Goal: Information Seeking & Learning: Learn about a topic

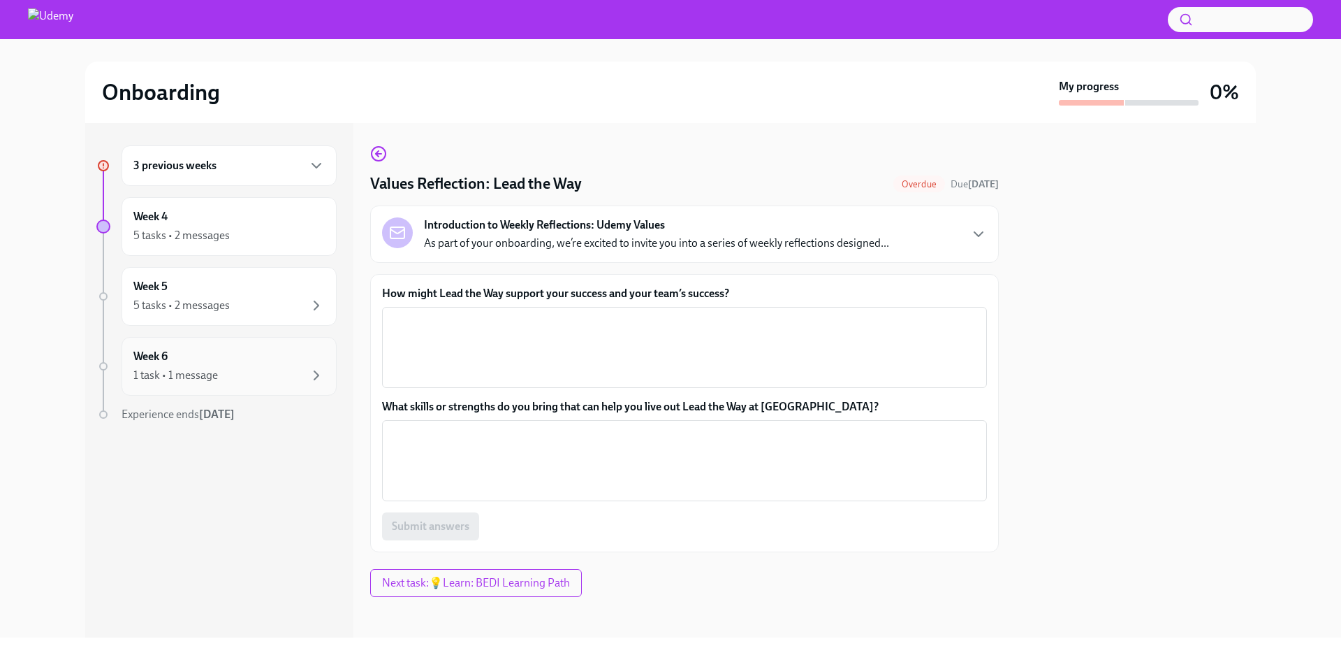
click at [235, 370] on div "1 task • 1 message" at bounding box center [228, 375] width 191 height 17
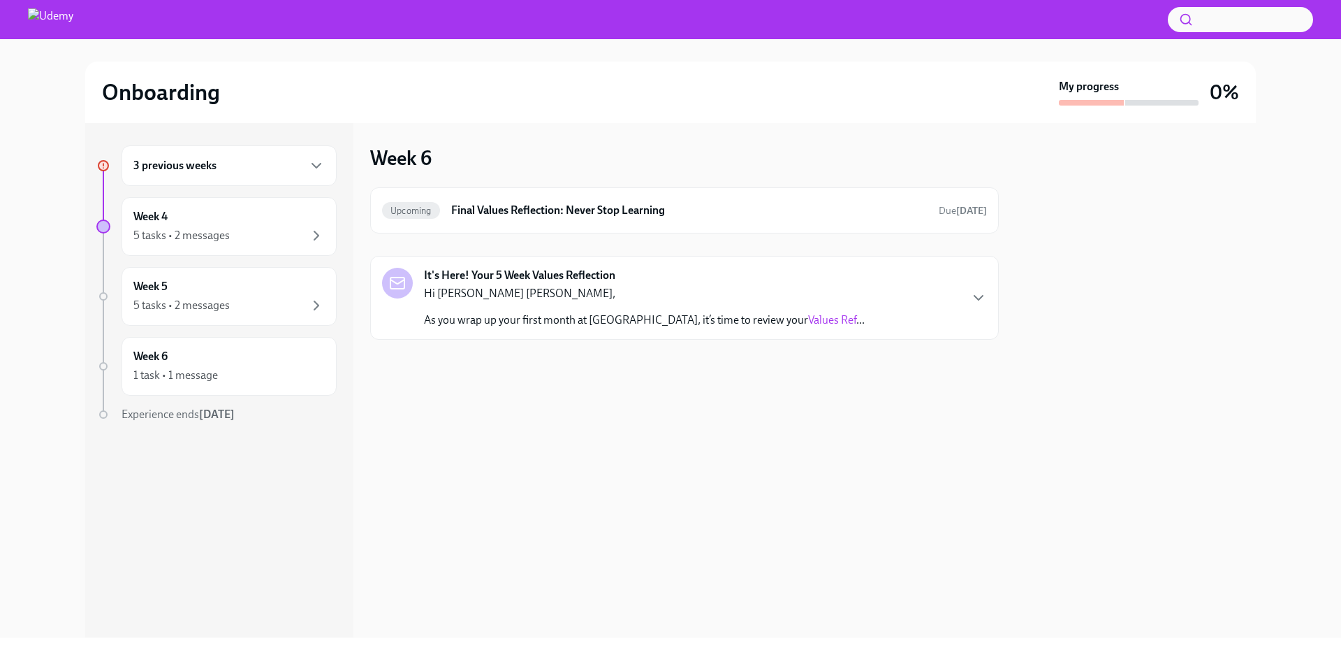
click at [258, 174] on div "3 previous weeks" at bounding box center [229, 165] width 215 height 41
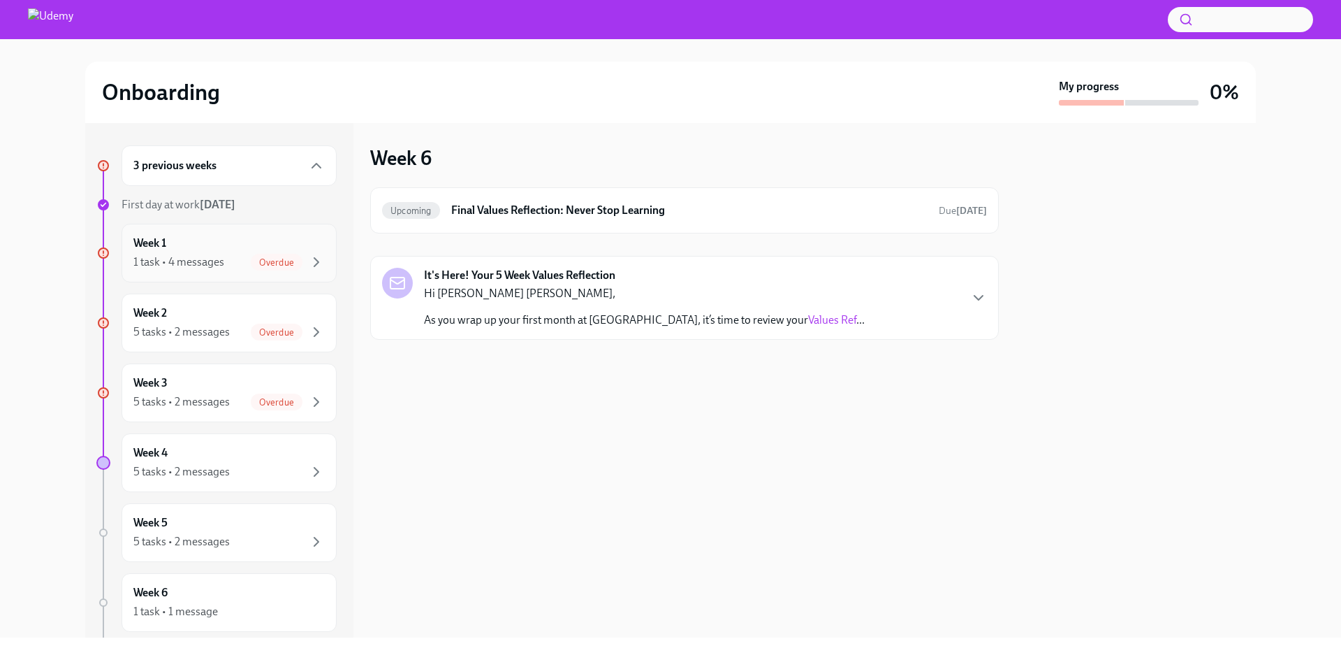
click at [209, 254] on div "1 task • 4 messages" at bounding box center [178, 261] width 91 height 15
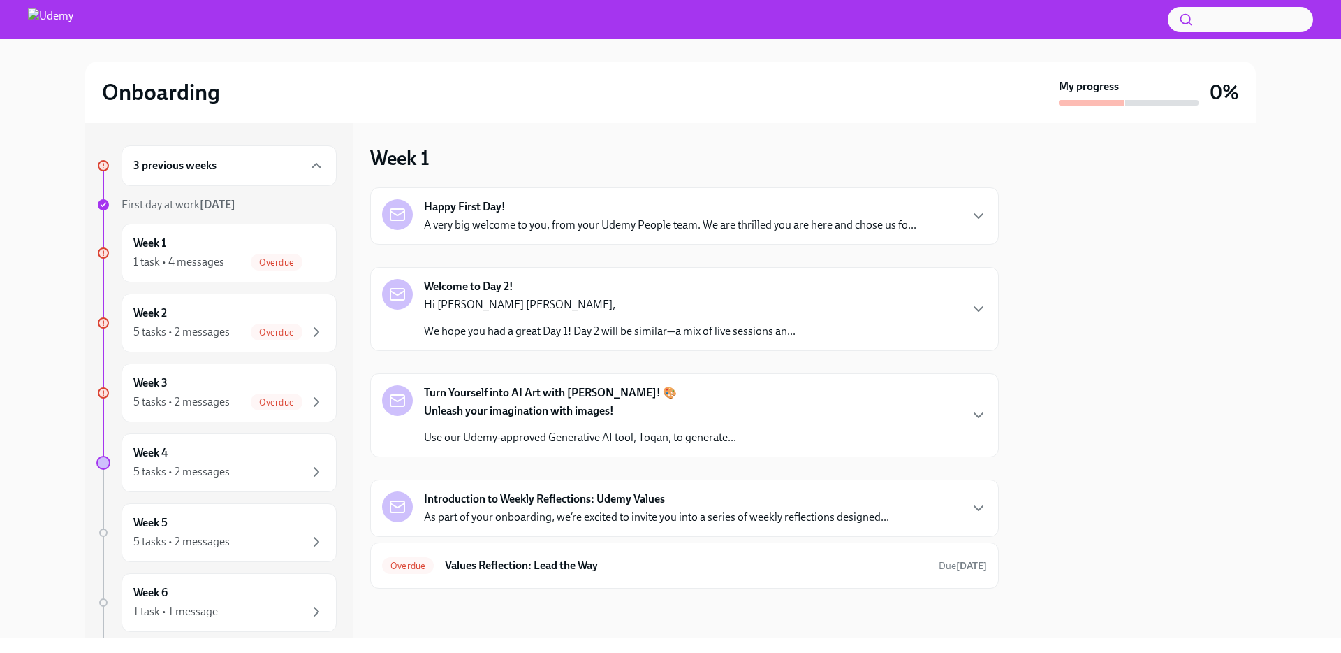
click at [610, 221] on p "A very big welcome to you, from your Udemy People team. We are thrilled you are…" at bounding box center [670, 224] width 493 height 15
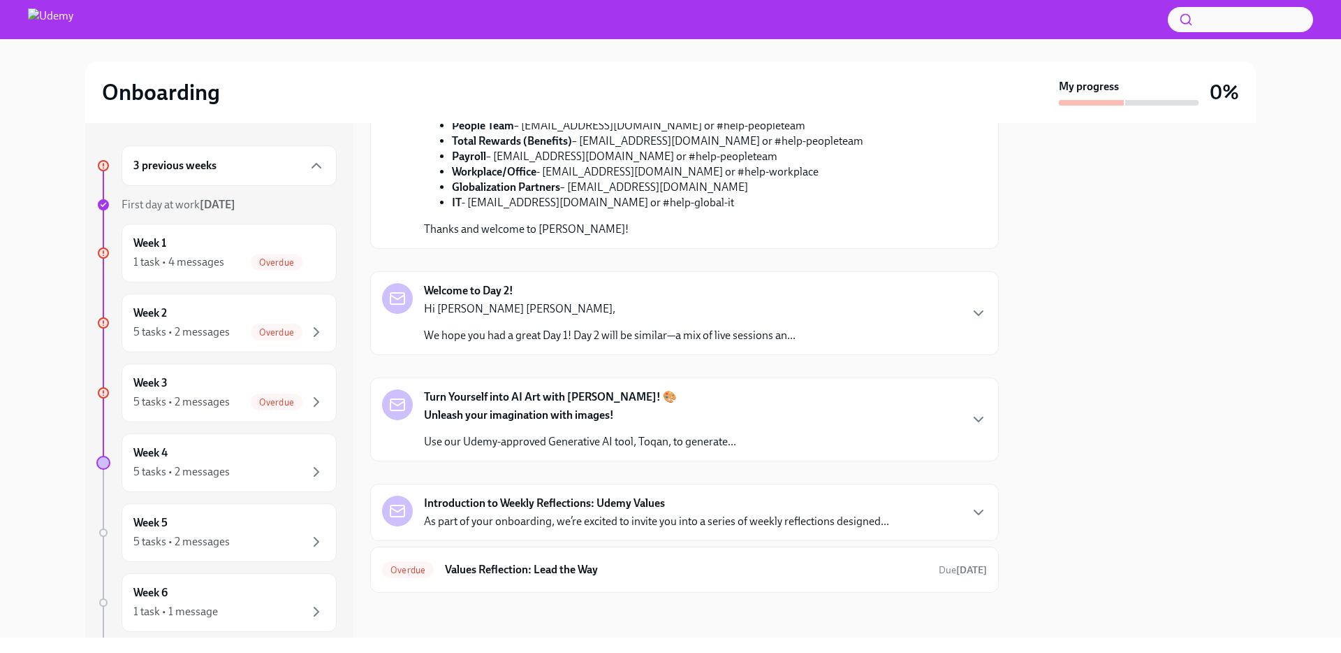
scroll to position [704, 0]
click at [628, 316] on p "Hi [PERSON_NAME] [PERSON_NAME]," at bounding box center [610, 308] width 372 height 15
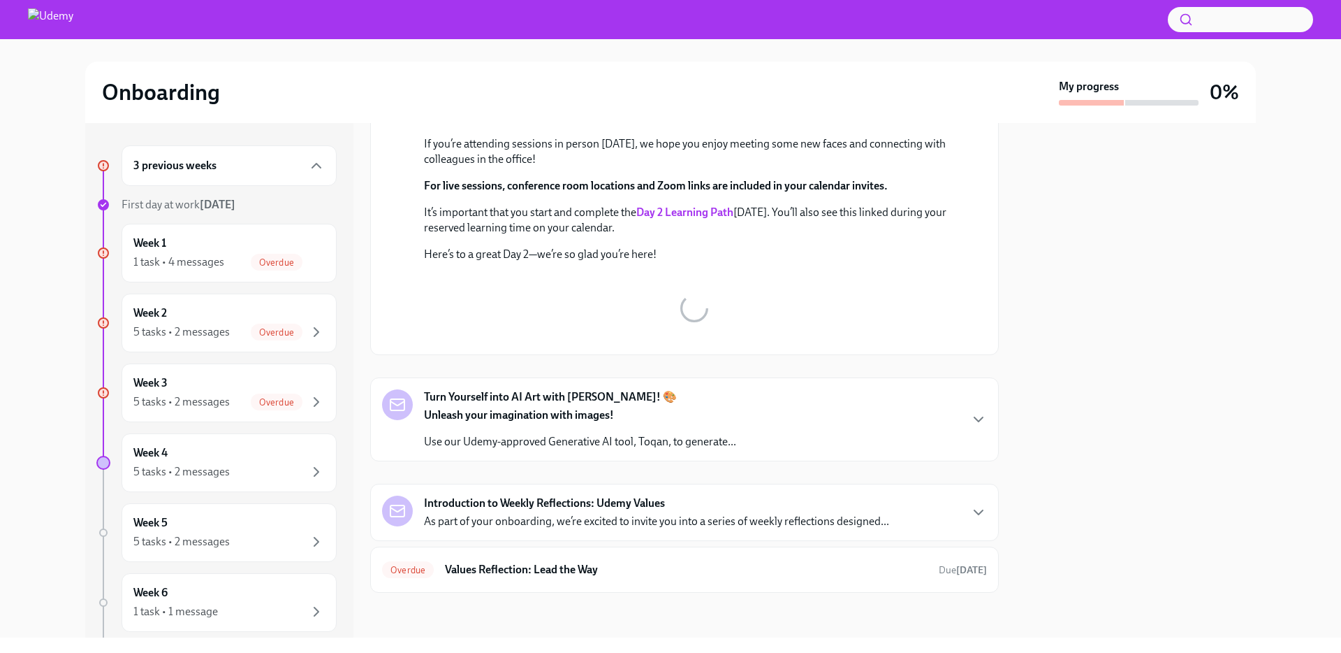
scroll to position [996, 0]
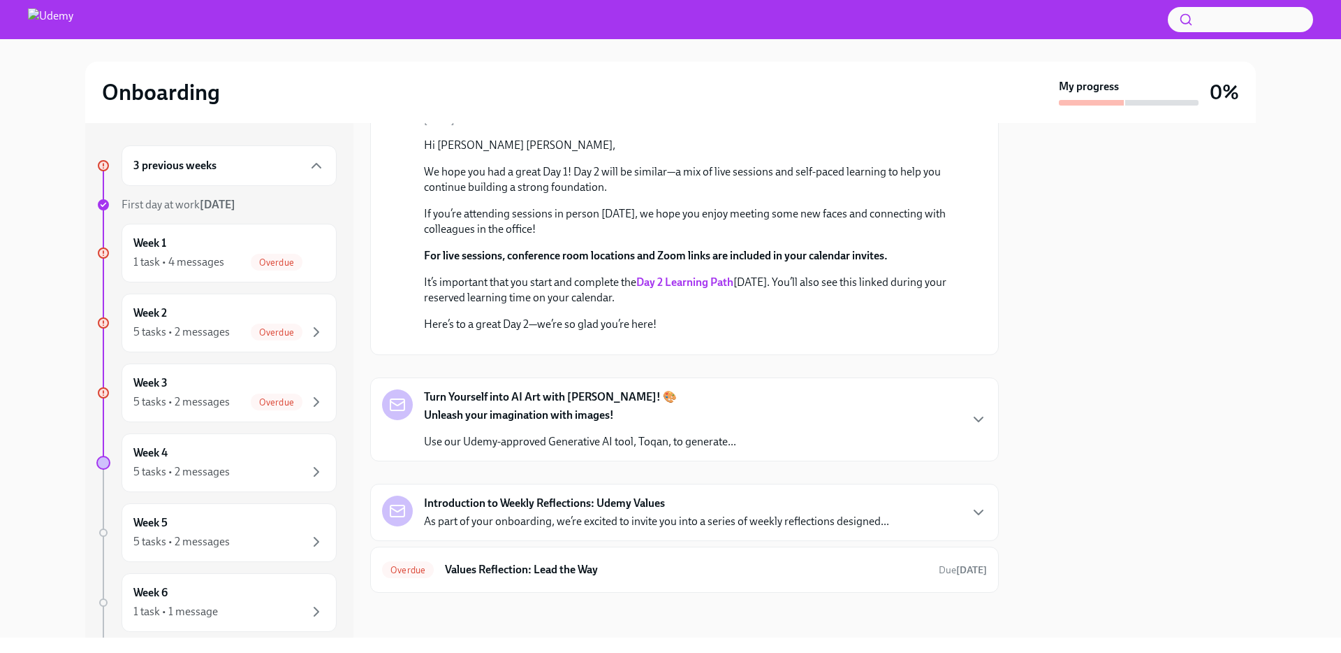
click at [662, 418] on p "Unleash your imagination with images!" at bounding box center [580, 414] width 312 height 15
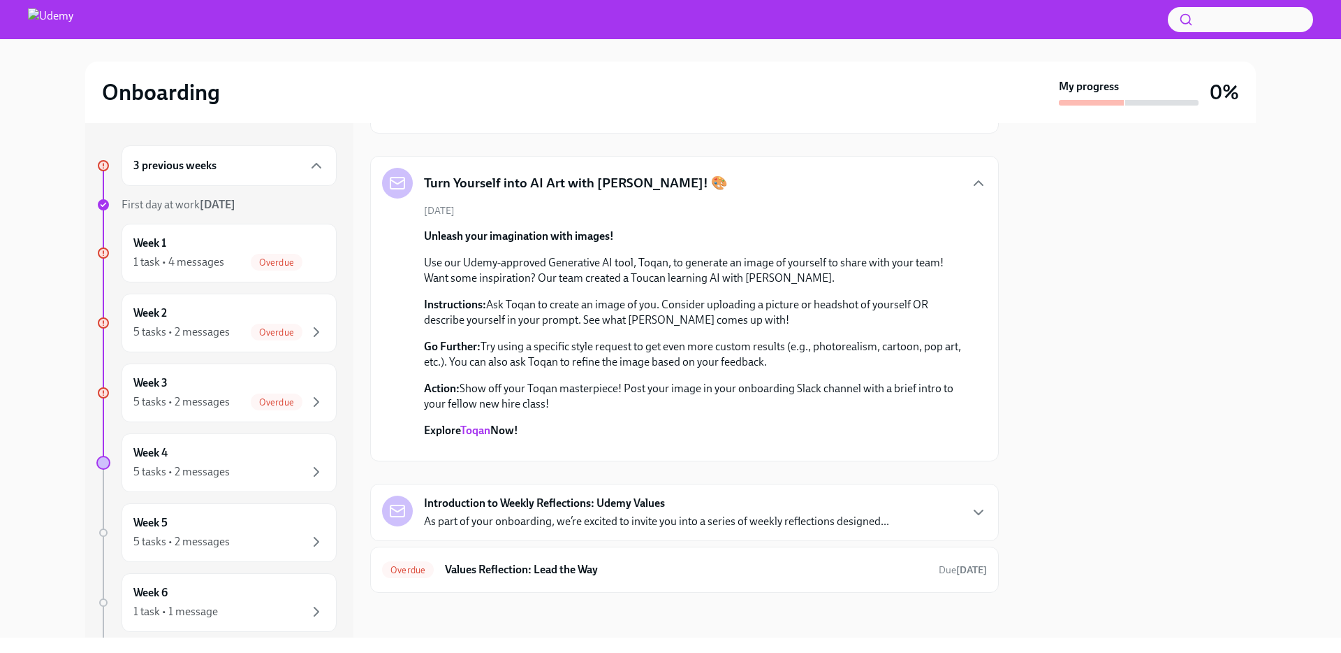
scroll to position [1462, 0]
click at [479, 423] on link "Toqan" at bounding box center [475, 429] width 30 height 13
click at [576, 520] on p "As part of your onboarding, we’re excited to invite you into a series of weekly…" at bounding box center [656, 521] width 465 height 15
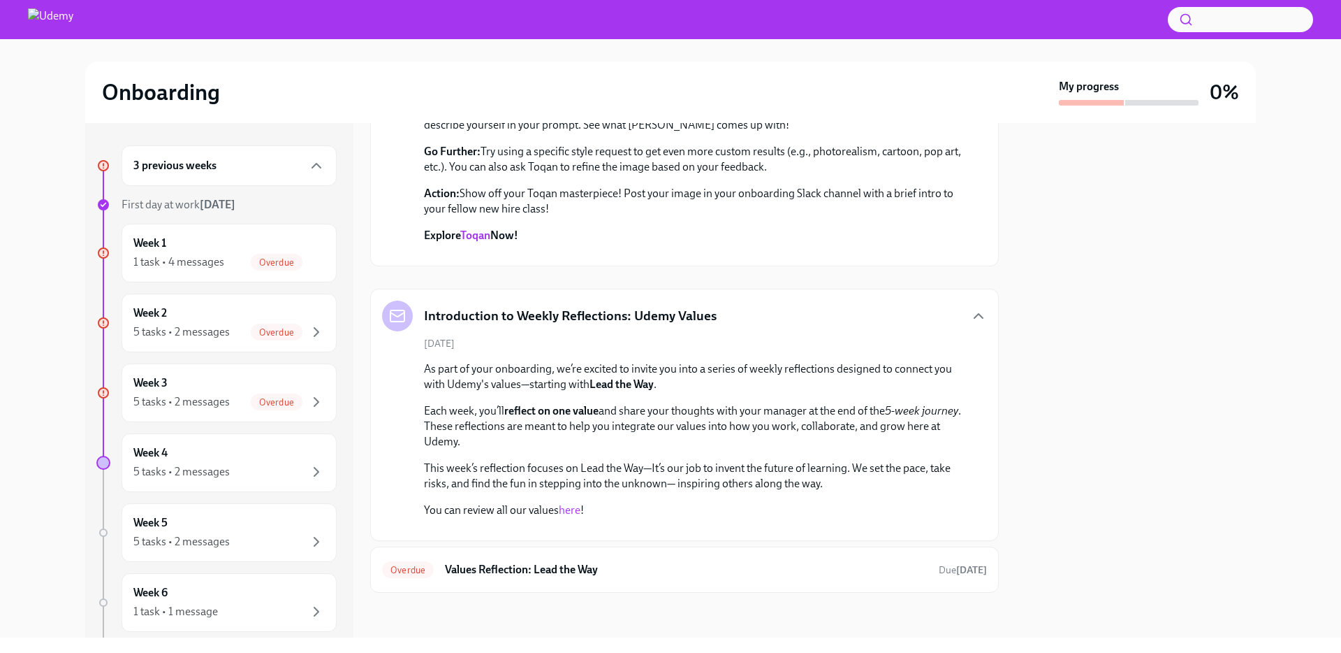
scroll to position [2188, 0]
click at [599, 581] on div "Overdue Values Reflection: Lead the Way Due [DATE]" at bounding box center [684, 569] width 629 height 46
click at [604, 569] on h6 "Values Reflection: Lead the Way" at bounding box center [686, 569] width 483 height 15
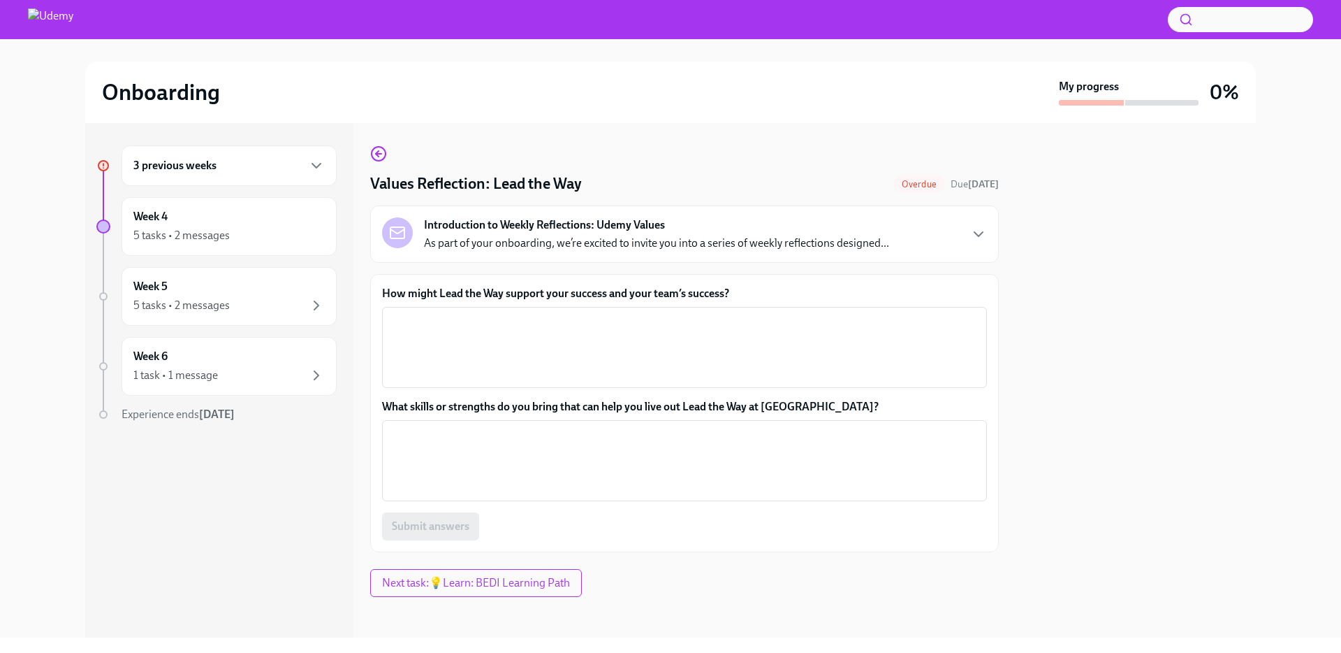
click at [762, 239] on p "As part of your onboarding, we’re excited to invite you into a series of weekly…" at bounding box center [656, 242] width 465 height 15
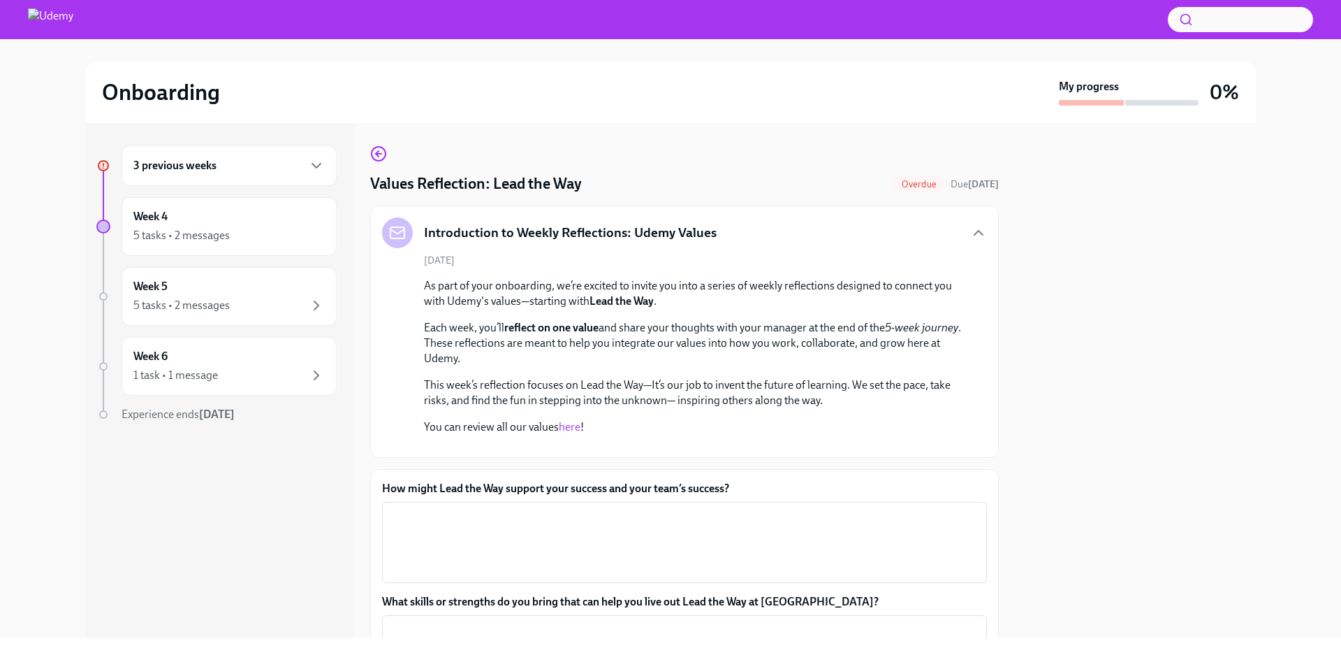
click at [569, 424] on link "here" at bounding box center [570, 426] width 22 height 13
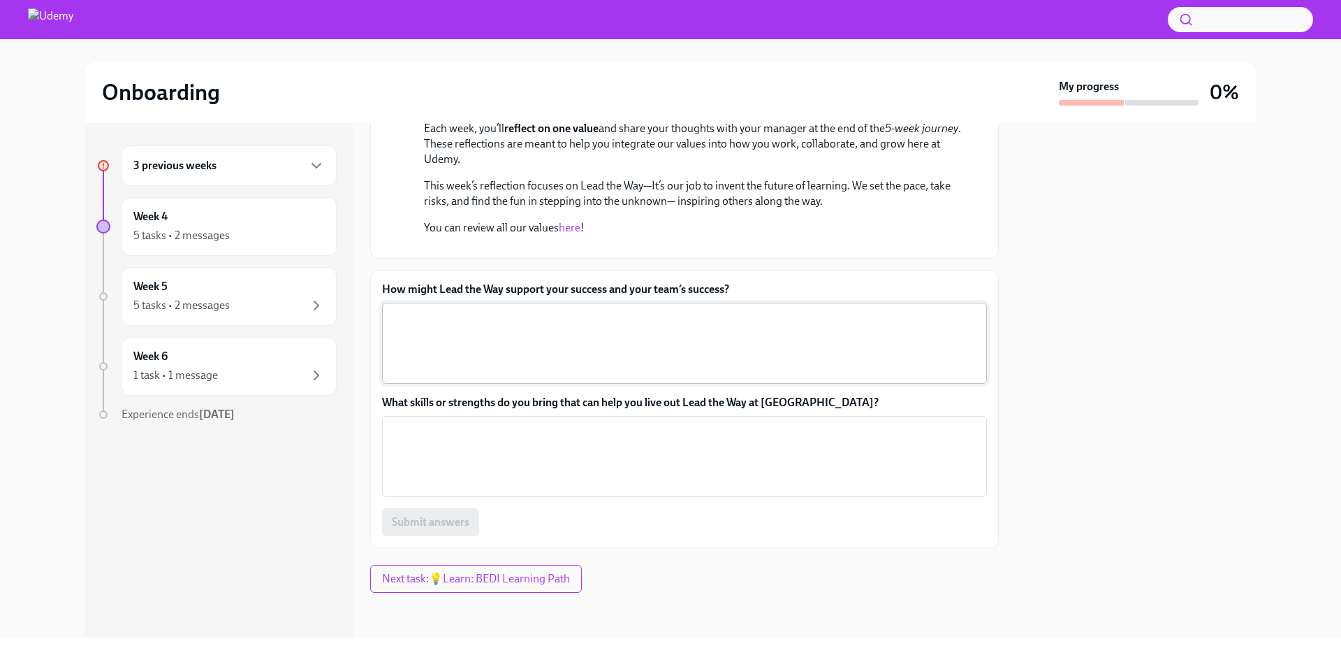
scroll to position [405, 0]
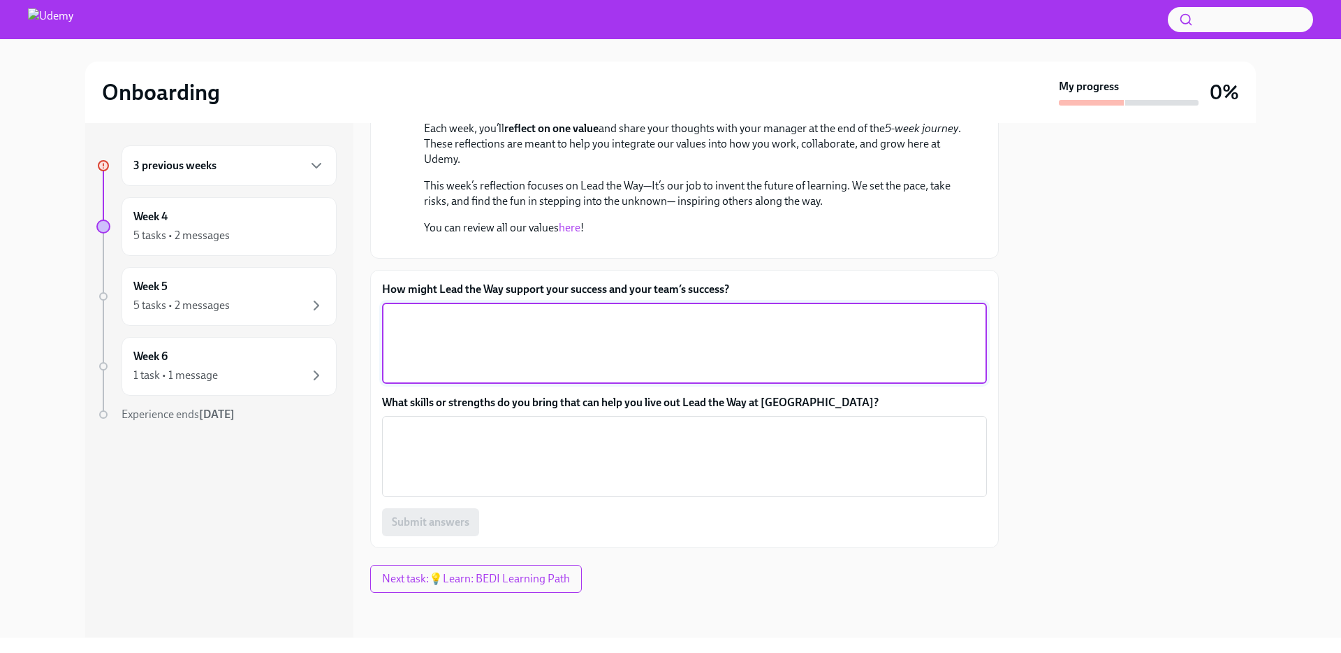
click at [607, 344] on textarea "How might Lead the Way support your success and your team’s success?" at bounding box center [685, 343] width 588 height 67
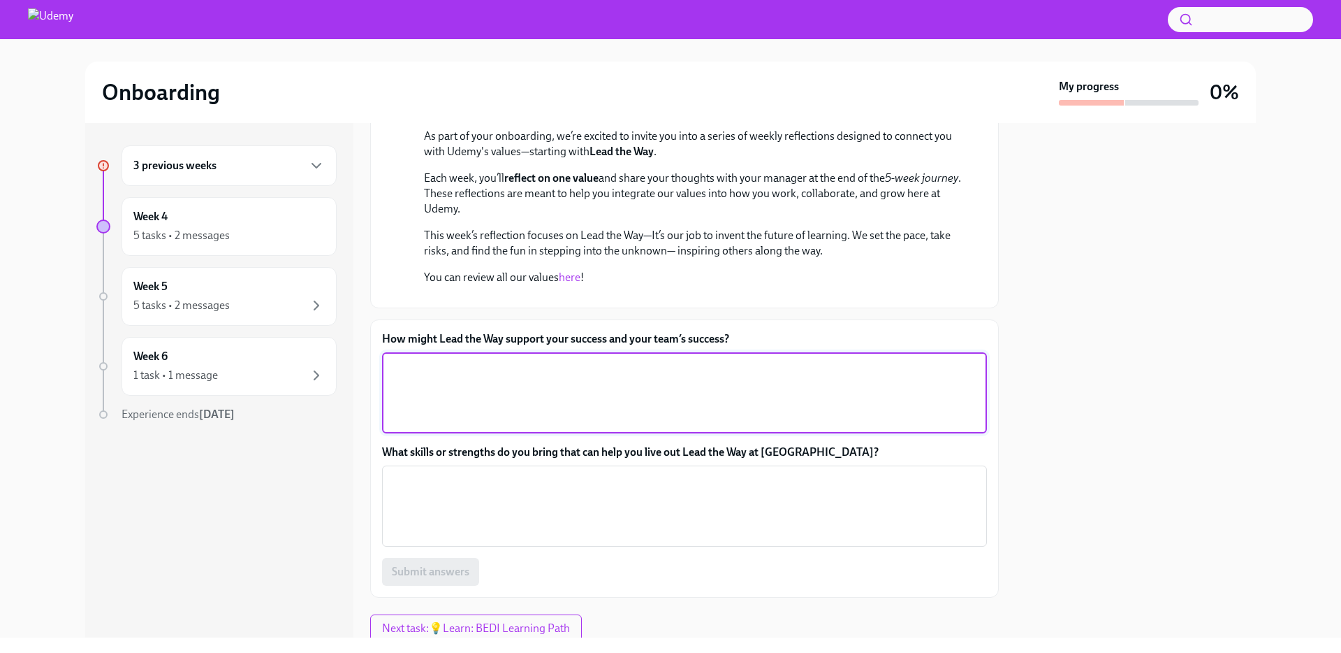
scroll to position [152, 0]
click at [565, 274] on link "here" at bounding box center [570, 274] width 22 height 13
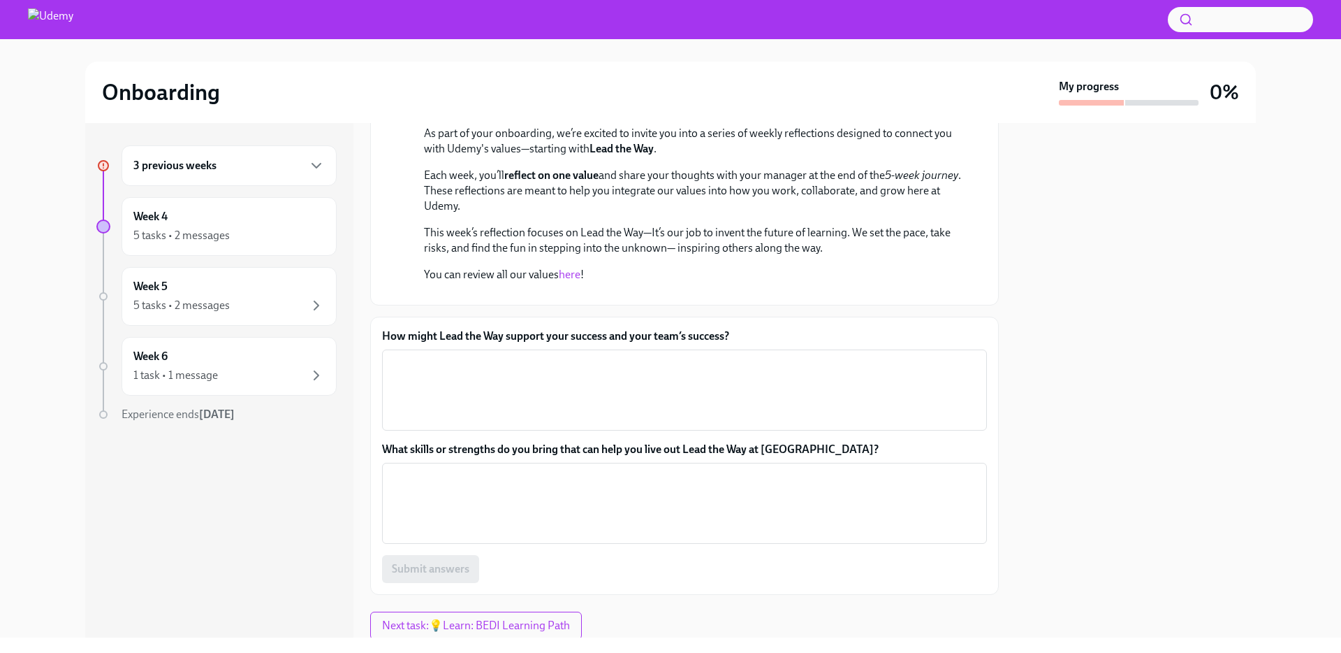
scroll to position [405, 0]
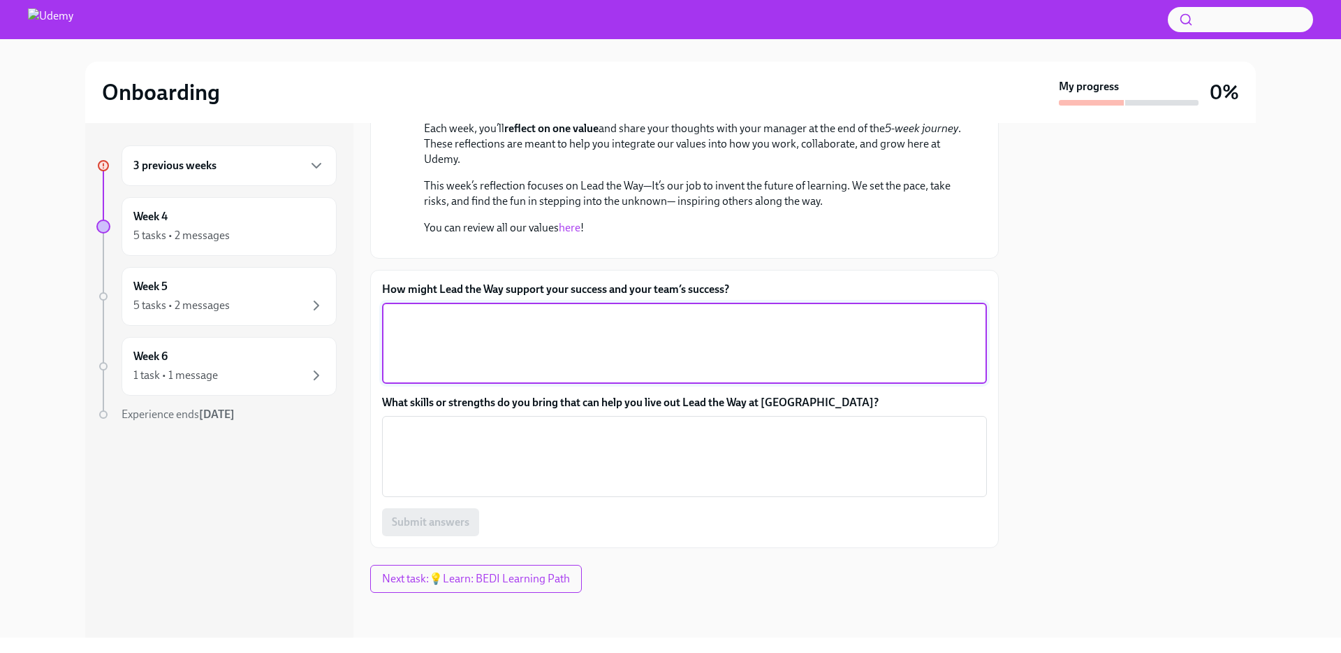
click at [571, 345] on textarea "How might Lead the Way support your success and your team’s success?" at bounding box center [685, 343] width 588 height 67
click at [602, 469] on textarea "What skills or strengths do you bring that can help you live out Lead the Way a…" at bounding box center [685, 456] width 588 height 67
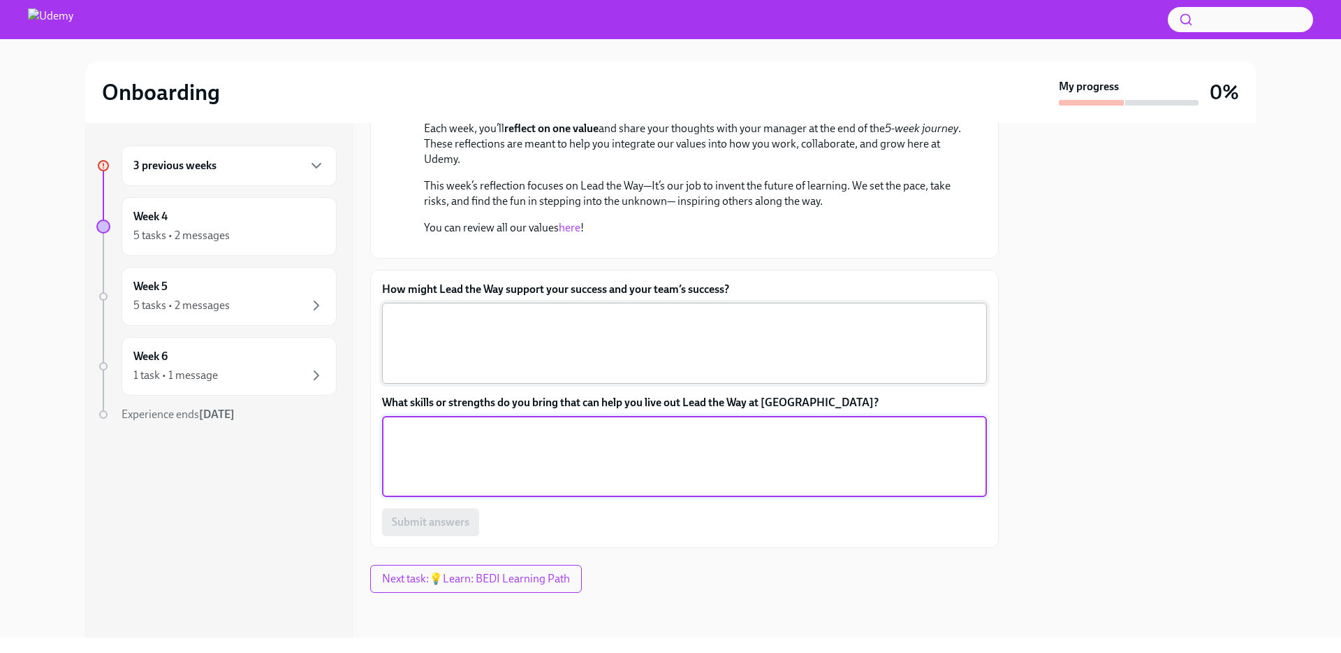
click at [639, 361] on textarea "How might Lead the Way support your success and your team’s success?" at bounding box center [685, 343] width 588 height 67
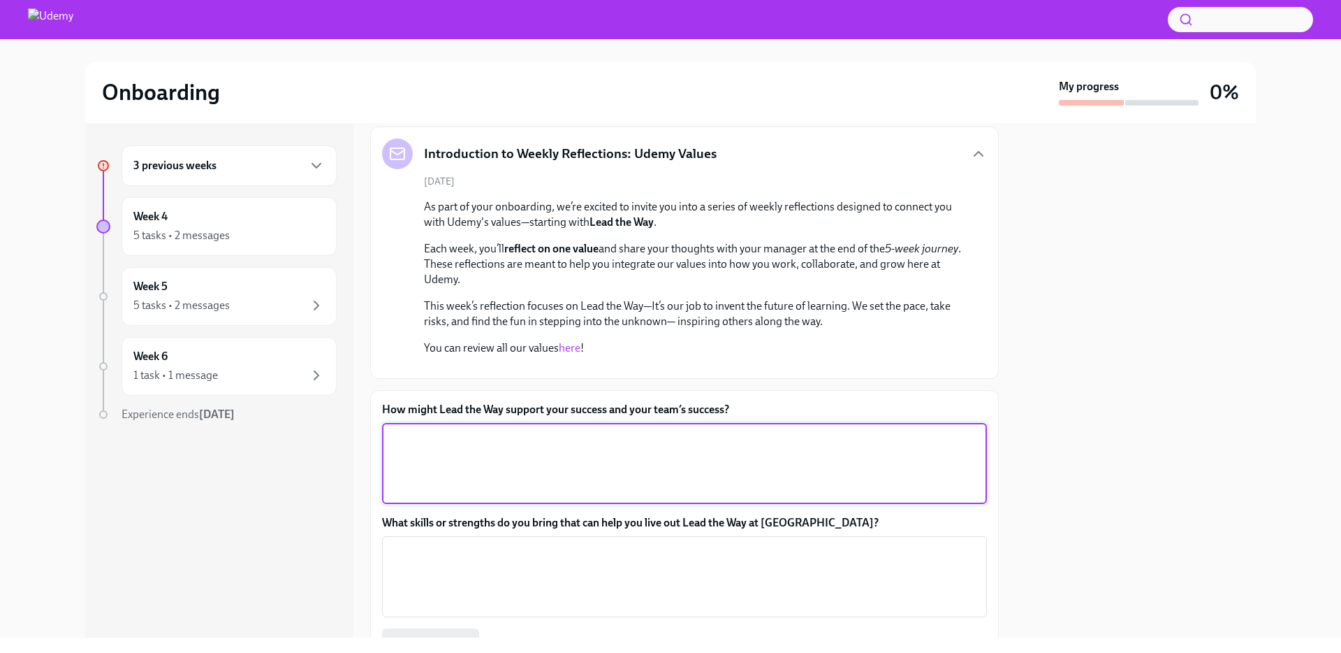
scroll to position [79, 0]
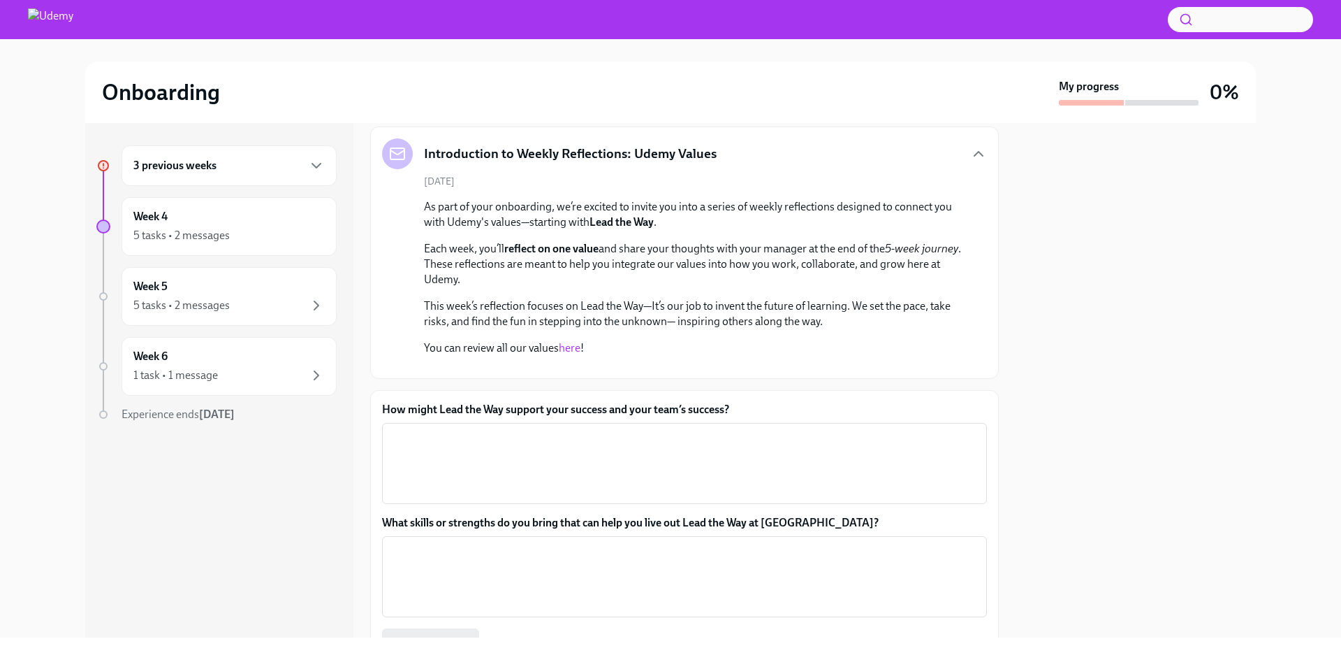
click at [569, 346] on link "here" at bounding box center [570, 347] width 22 height 13
click at [777, 286] on p "Each week, you’ll reflect on one value and share your thoughts with your manage…" at bounding box center [694, 264] width 541 height 46
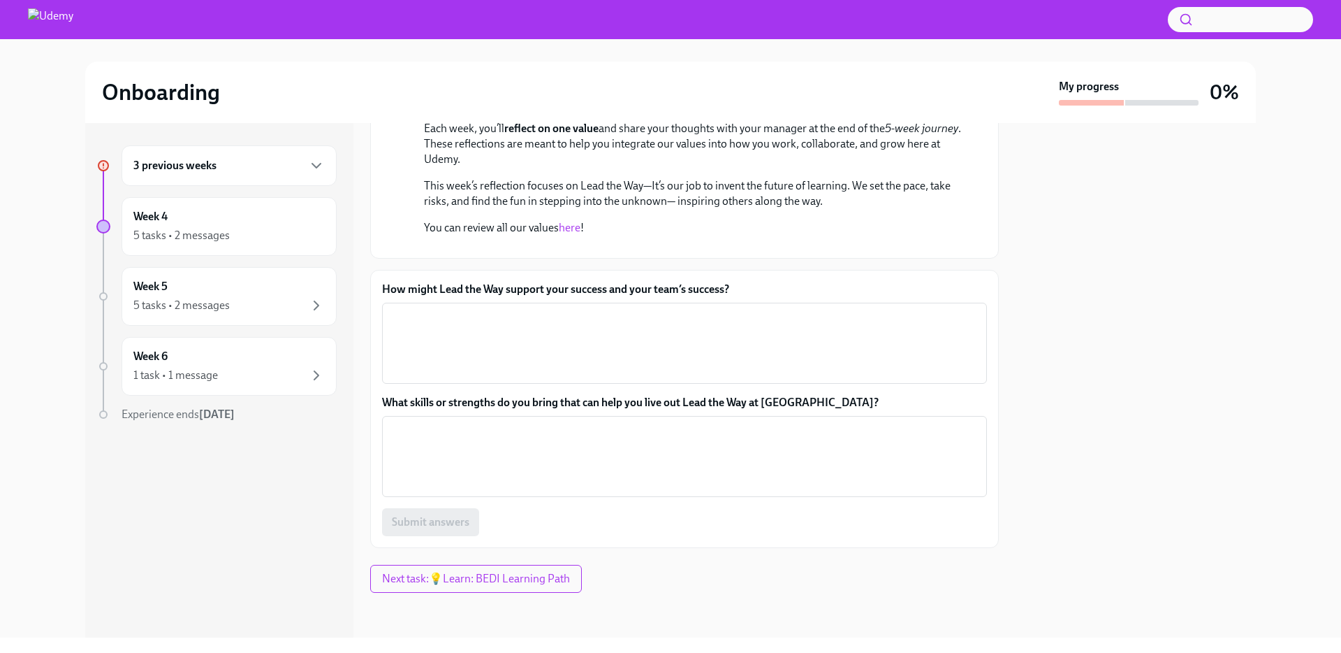
scroll to position [390, 0]
click at [570, 335] on textarea "How might Lead the Way support your success and your team’s success?" at bounding box center [685, 343] width 588 height 67
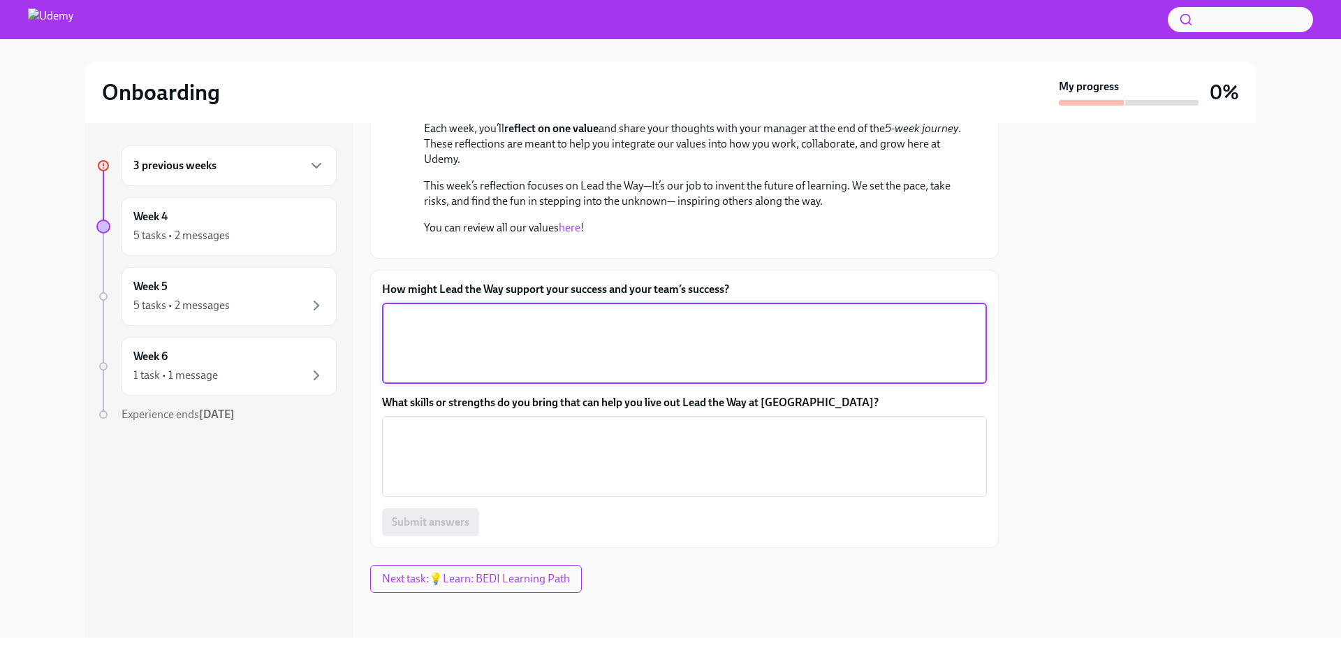
scroll to position [405, 0]
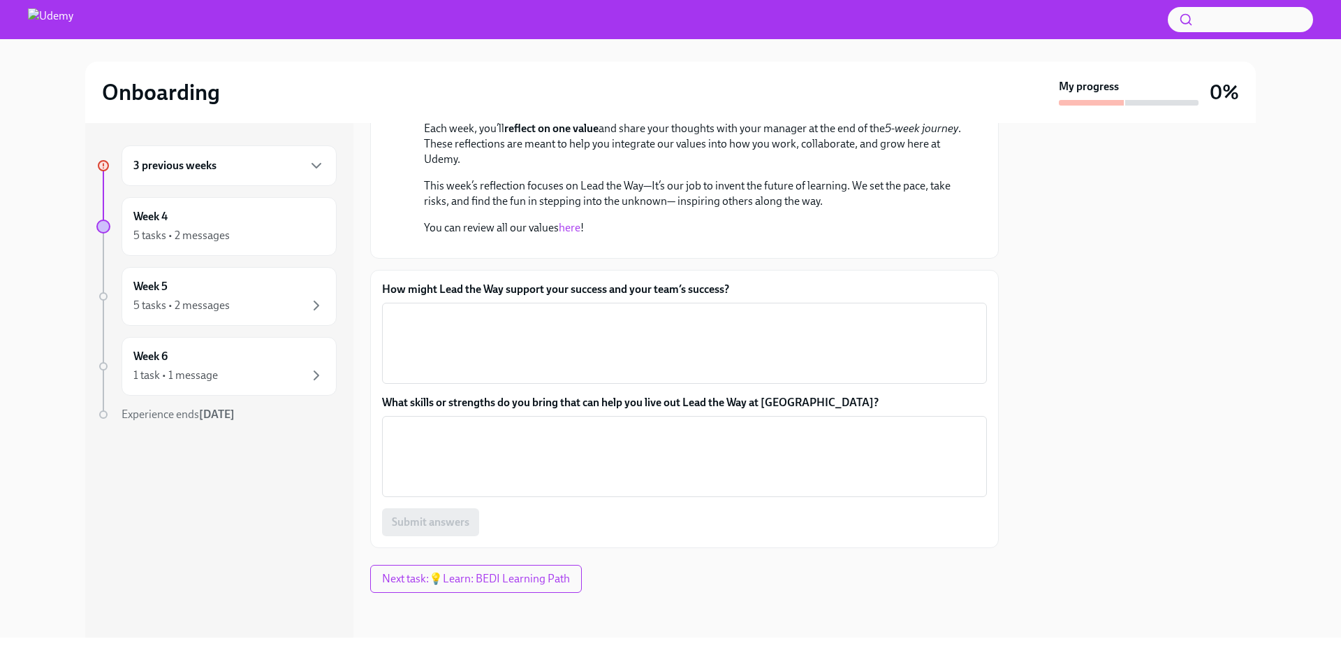
click at [1073, 346] on div at bounding box center [1136, 380] width 240 height 514
click at [583, 377] on textarea "How might Lead the Way support your success and your team’s success?" at bounding box center [685, 343] width 588 height 67
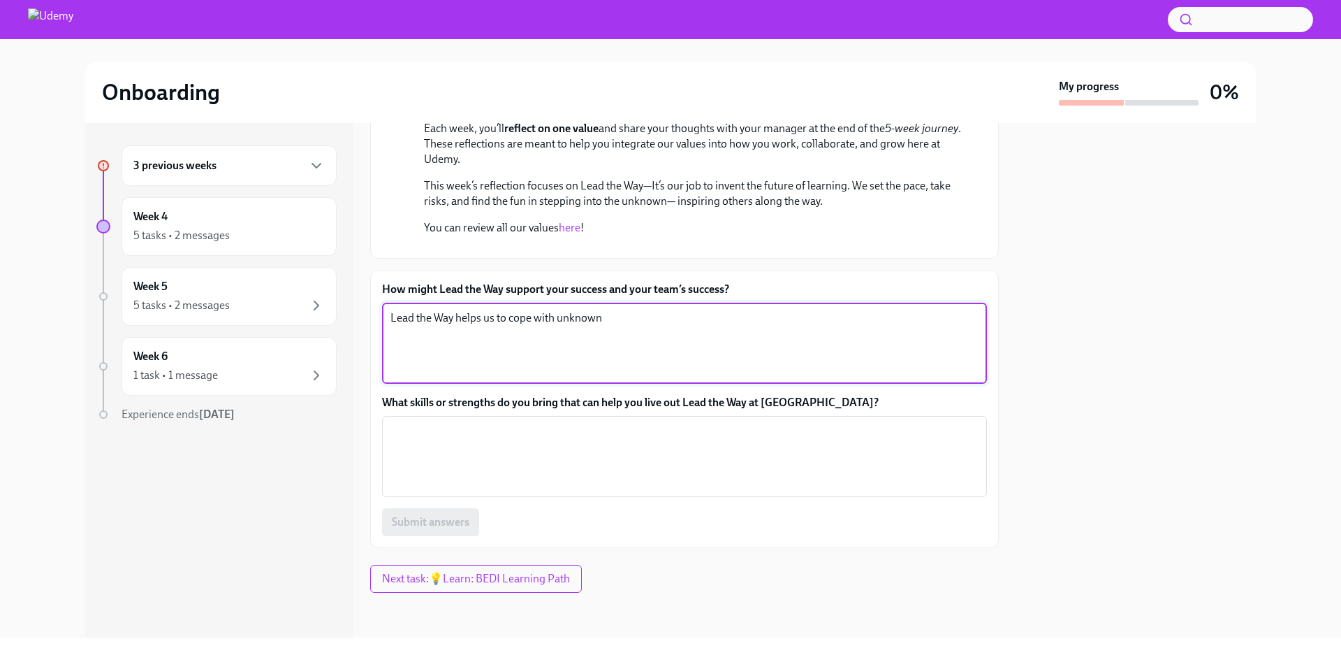
click at [456, 377] on textarea "Lead the Way helps us to cope with unknown" at bounding box center [685, 343] width 588 height 67
click at [557, 377] on textarea "The value Lead the Way" at bounding box center [685, 343] width 588 height 67
click at [530, 377] on textarea "The value Lead the Way will" at bounding box center [685, 343] width 588 height 67
click at [558, 377] on textarea "The value Lead the Way will" at bounding box center [685, 343] width 588 height 67
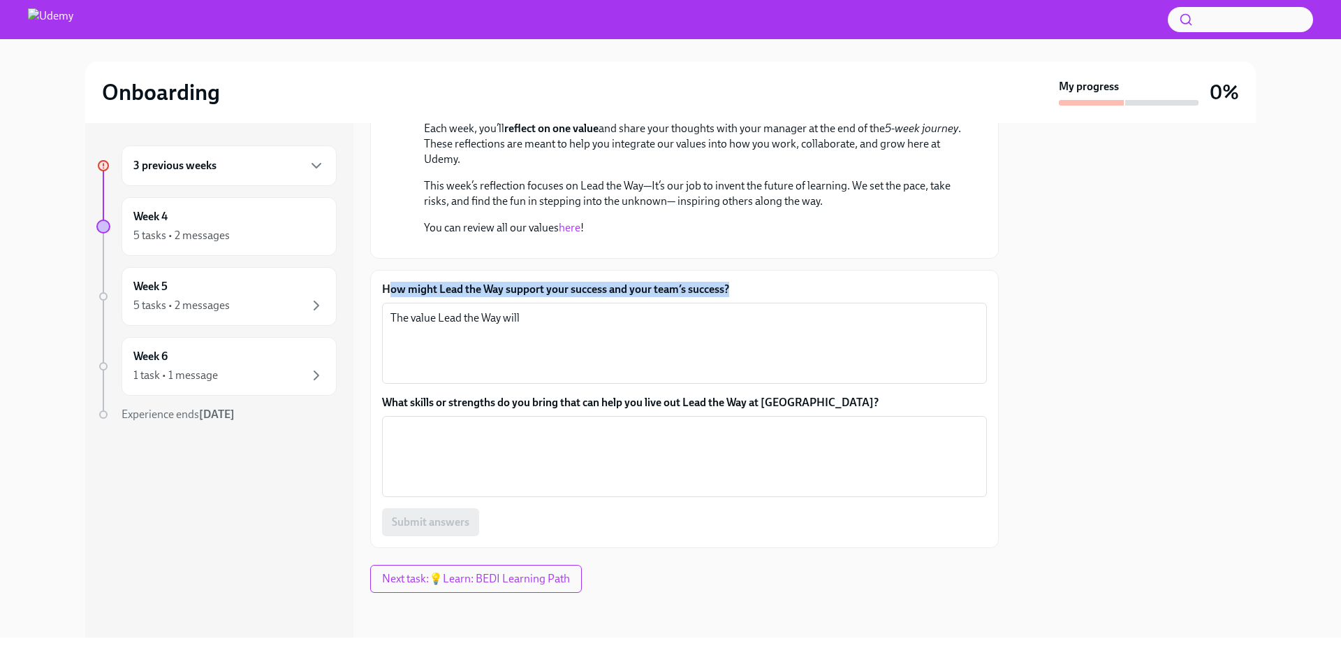
drag, startPoint x: 741, startPoint y: 398, endPoint x: 386, endPoint y: 398, distance: 354.9
click at [386, 297] on label "How might Lead the Way support your success and your team’s success?" at bounding box center [684, 289] width 605 height 15
copy label "How might Lead the Way support your success and your team’s success?"
click at [474, 377] on textarea "The value Lead the Way will" at bounding box center [685, 343] width 588 height 67
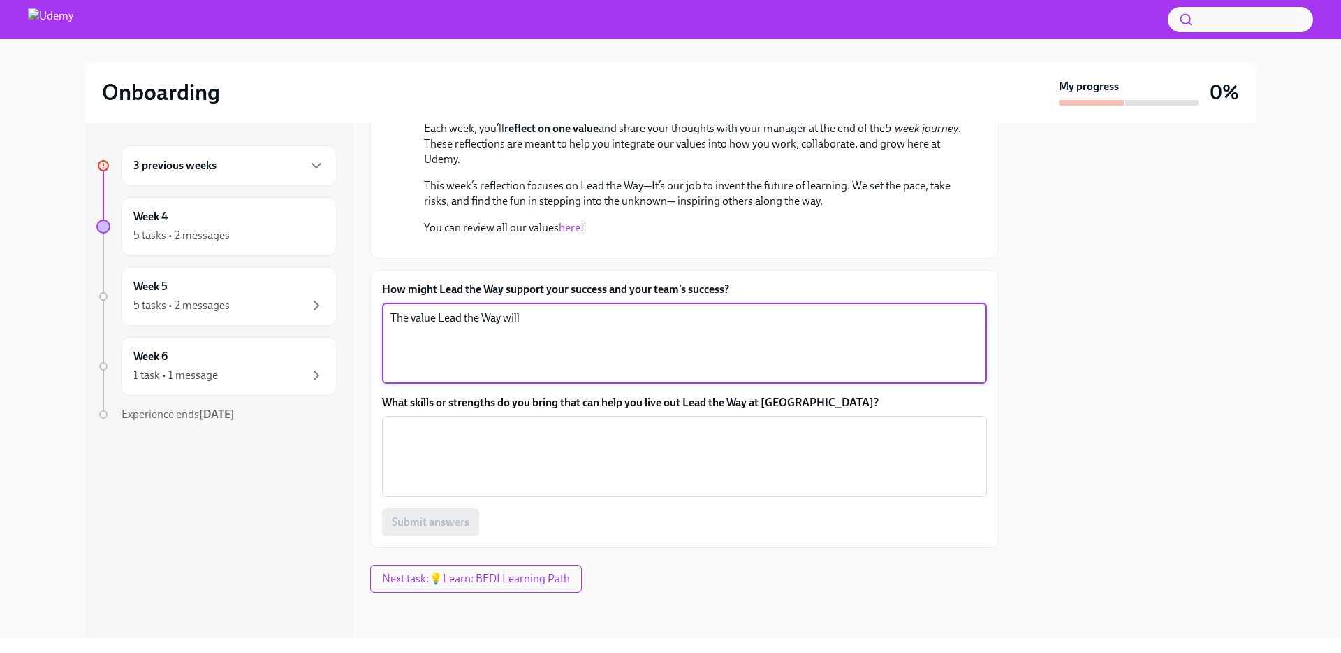
paste textarea "Lead the Way helps inspire the others and explore new innovative solutions to c…"
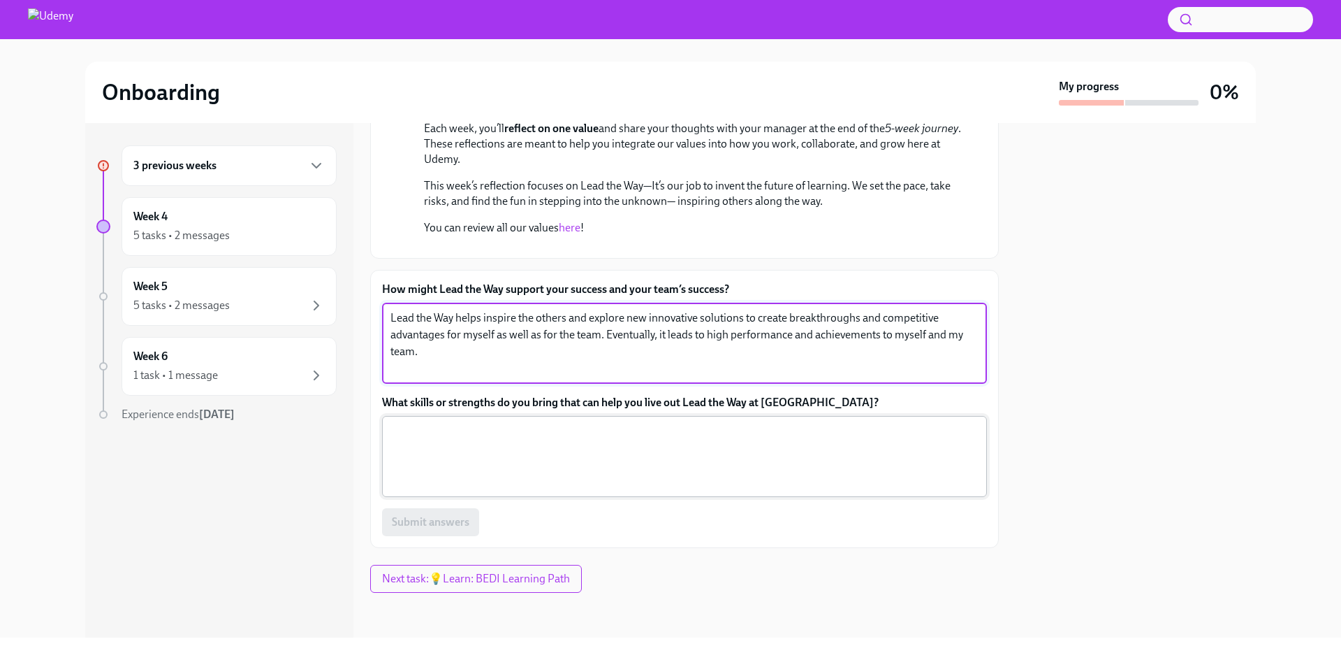
type textarea "Lead the Way helps inspire the others and explore new innovative solutions to c…"
click at [522, 490] on textarea "What skills or strengths do you bring that can help you live out Lead the Way a…" at bounding box center [685, 456] width 588 height 67
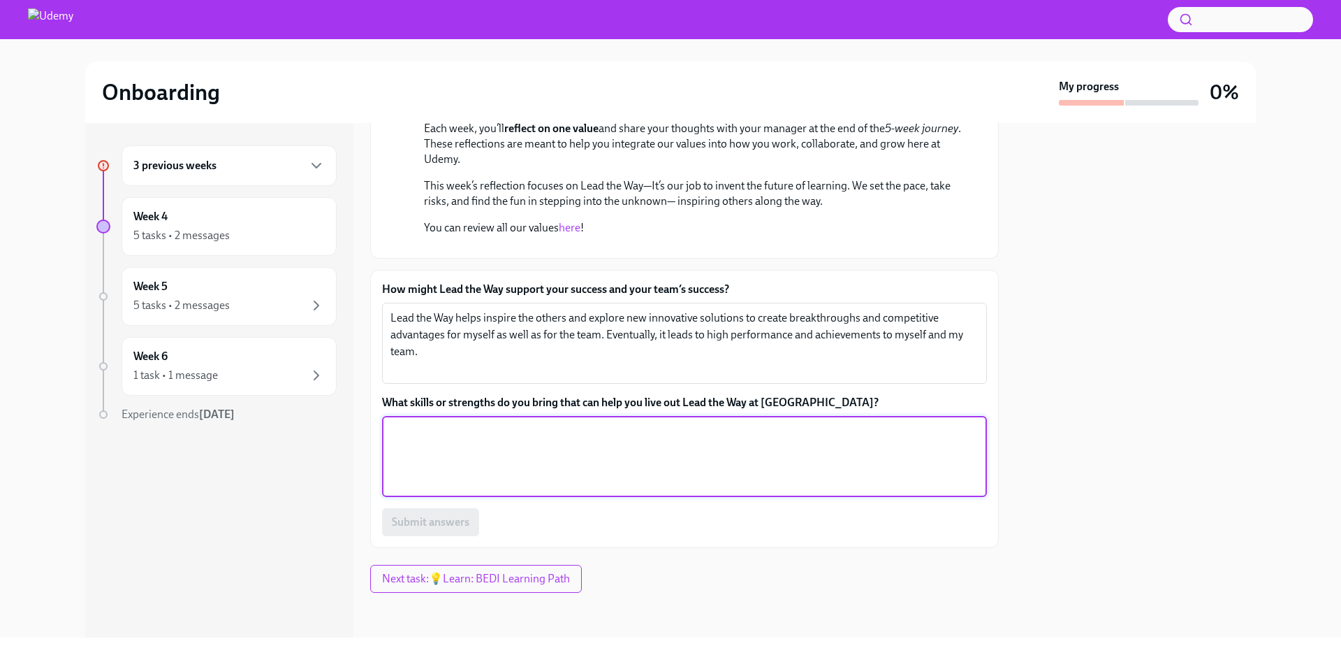
scroll to position [405, 0]
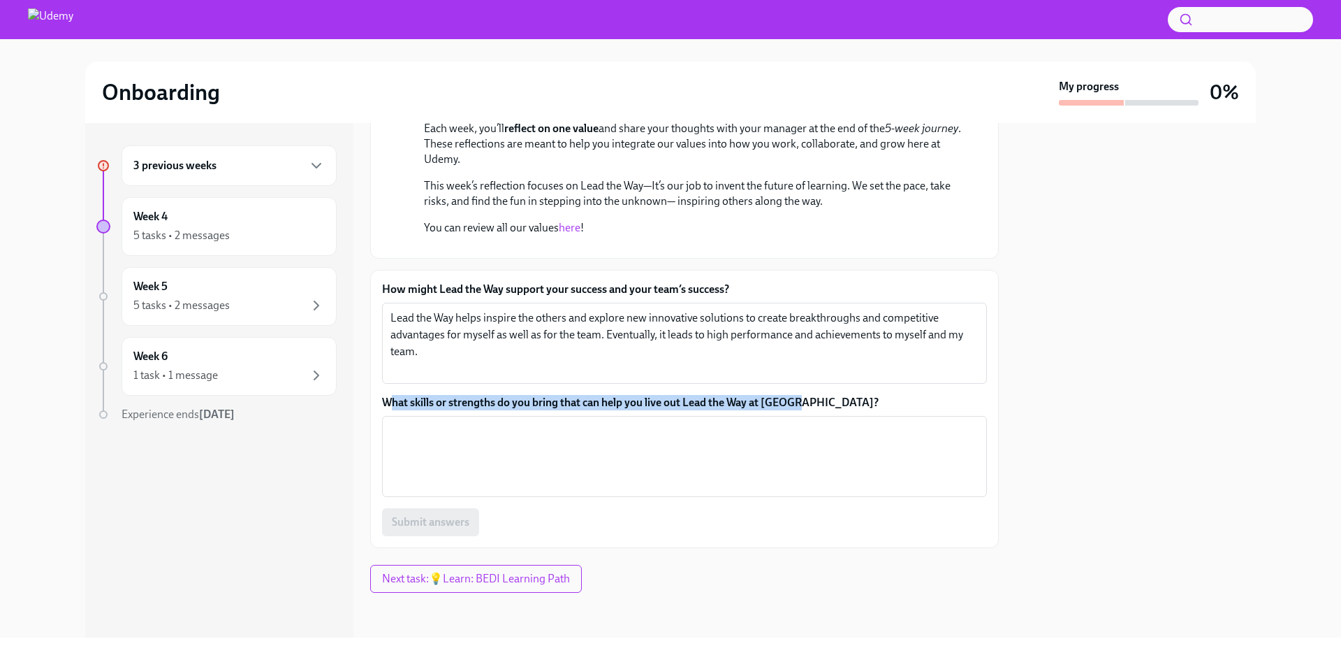
drag, startPoint x: 446, startPoint y: 397, endPoint x: 859, endPoint y: 409, distance: 413.1
click at [859, 409] on label "What skills or strengths do you bring that can help you live out Lead the Way a…" at bounding box center [684, 402] width 605 height 15
click at [849, 408] on label "What skills or strengths do you bring that can help you live out Lead the Way a…" at bounding box center [684, 402] width 605 height 15
click at [849, 423] on textarea "What skills or strengths do you bring that can help you live out Lead the Way a…" at bounding box center [685, 456] width 588 height 67
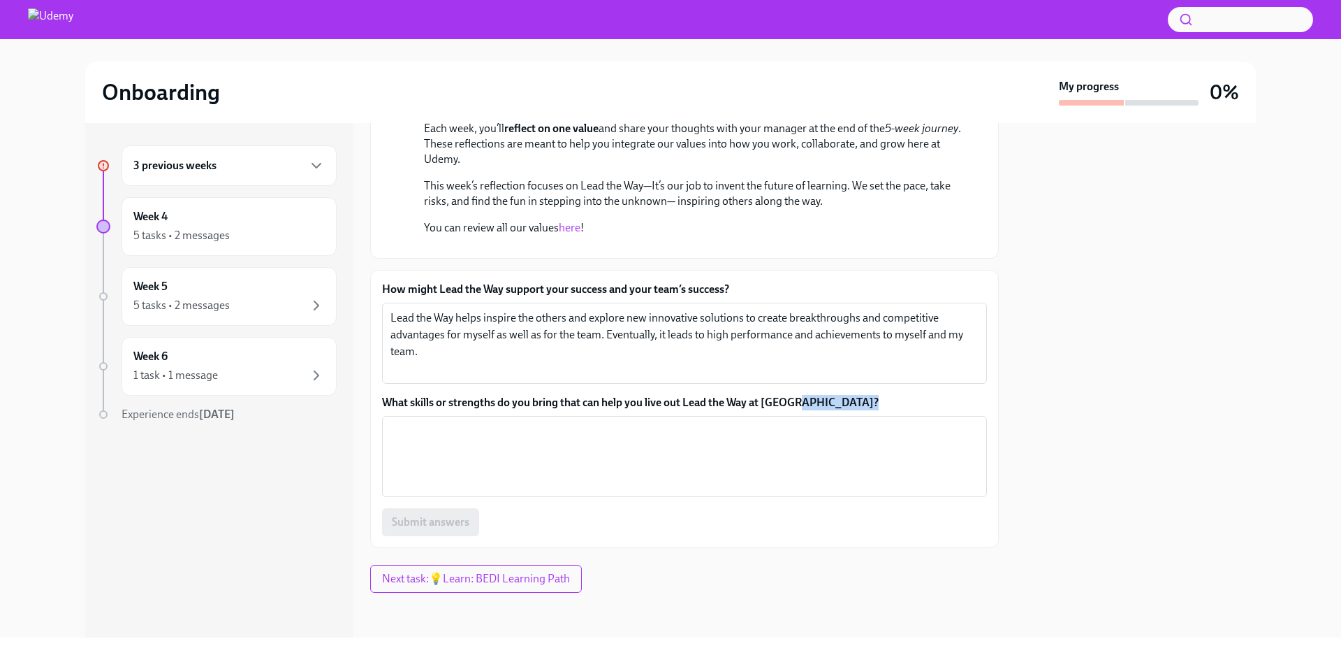
drag, startPoint x: 839, startPoint y: 405, endPoint x: 437, endPoint y: 438, distance: 403.1
click at [393, 414] on div "What skills or strengths do you bring that can help you live out Lead the Way a…" at bounding box center [684, 446] width 605 height 102
click at [463, 452] on textarea "What skills or strengths do you bring that can help you live out Lead the Way a…" at bounding box center [685, 456] width 588 height 67
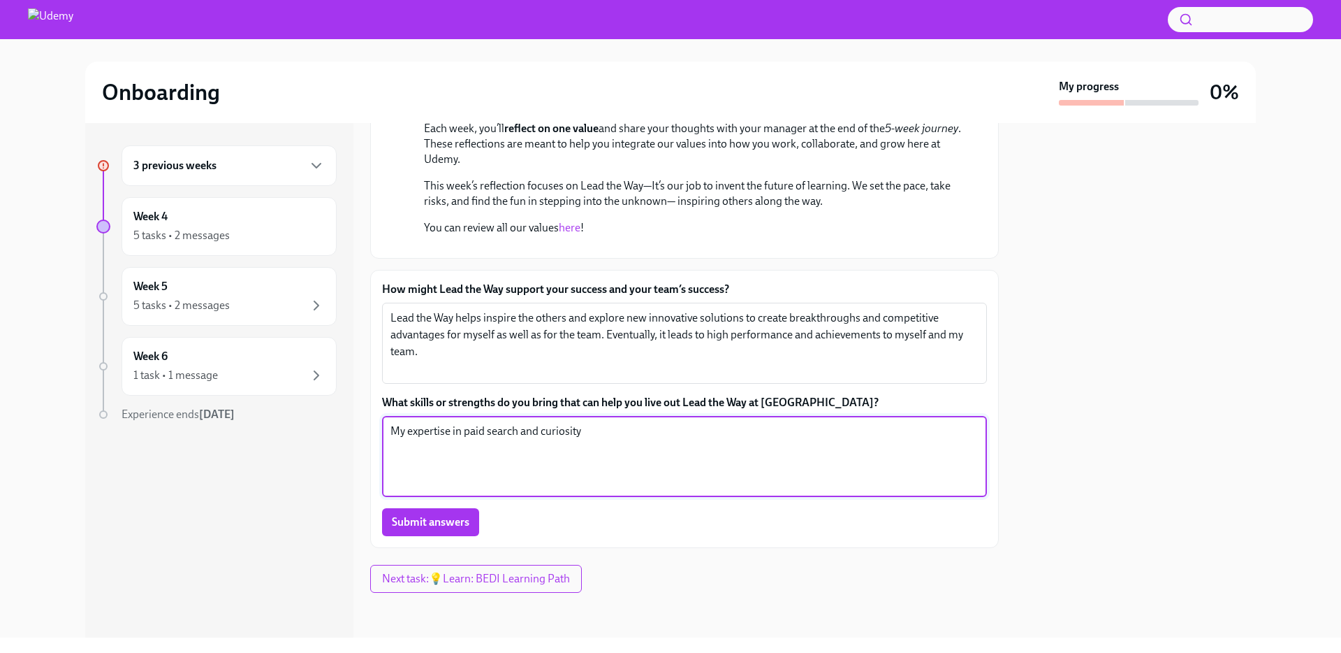
click at [516, 435] on textarea "My expertise in paid search and curiosity" at bounding box center [685, 456] width 588 height 67
click at [391, 452] on textarea "My expertise in paid search helps enrich the team's knowledge. and curiosity" at bounding box center [685, 456] width 588 height 67
click at [507, 450] on textarea "My expertise in paid search helps enrich the team's knowledge. My curiosity" at bounding box center [685, 456] width 588 height 67
click at [395, 444] on textarea "My expertise in paid search helps enrich the team's knowledge. My curiosity on" at bounding box center [685, 456] width 588 height 67
click at [773, 448] on textarea "My expertise in paid search helps enrich the team's knowledge. My curiosity on" at bounding box center [685, 456] width 588 height 67
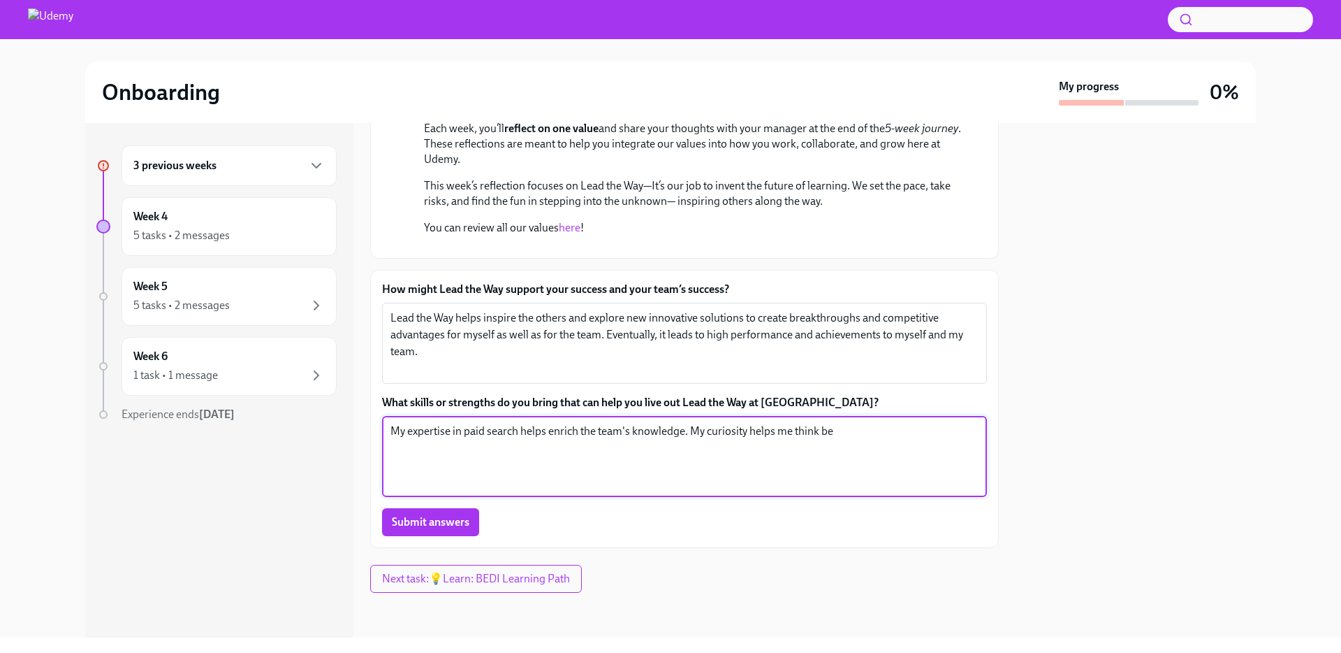
click at [747, 435] on textarea "My expertise in paid search helps enrich the team's knowledge. My curiosity hel…" at bounding box center [685, 456] width 588 height 67
click at [859, 426] on textarea "My expertise in paid search helps enrich the team's knowledge. My curiosity in …" at bounding box center [685, 456] width 588 height 67
click at [926, 439] on textarea "My expertise in paid search helps enrich the team's knowledge. My curiosity in …" at bounding box center [685, 456] width 588 height 67
click at [611, 474] on textarea "My expertise in paid search helps enrich the team's knowledge. My curiosity in …" at bounding box center [685, 456] width 588 height 67
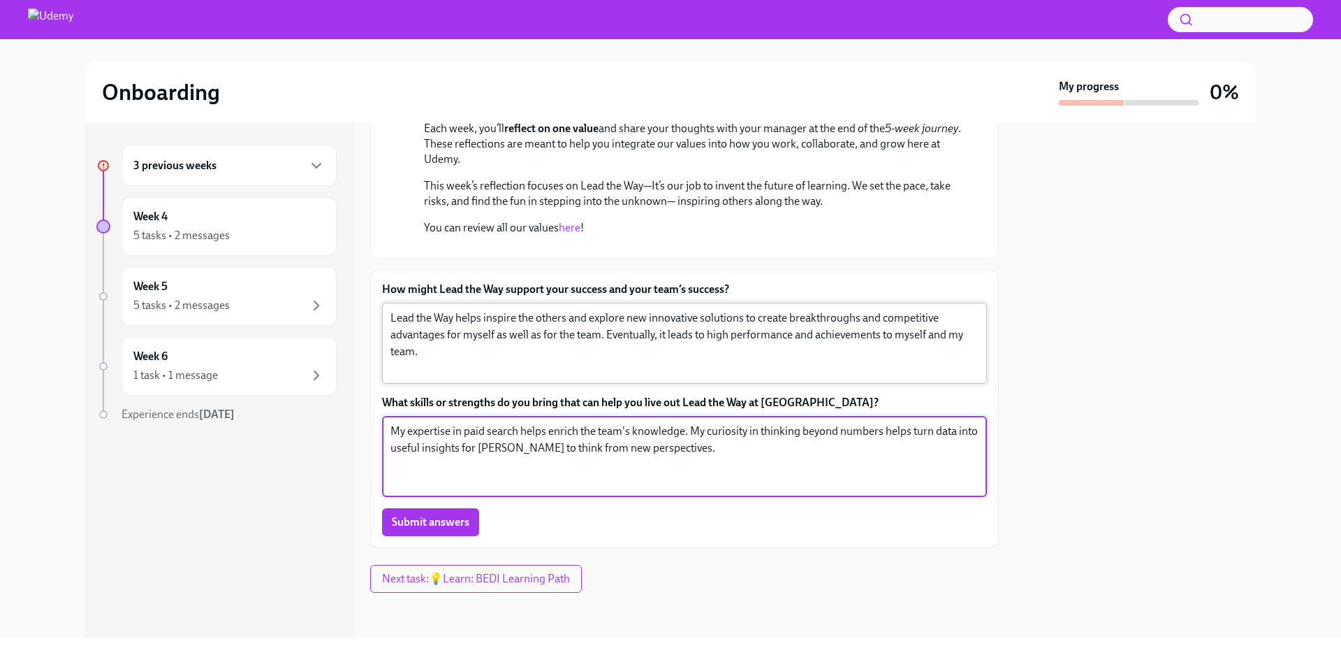
type textarea "My expertise in paid search helps enrich the team's knowledge. My curiosity in …"
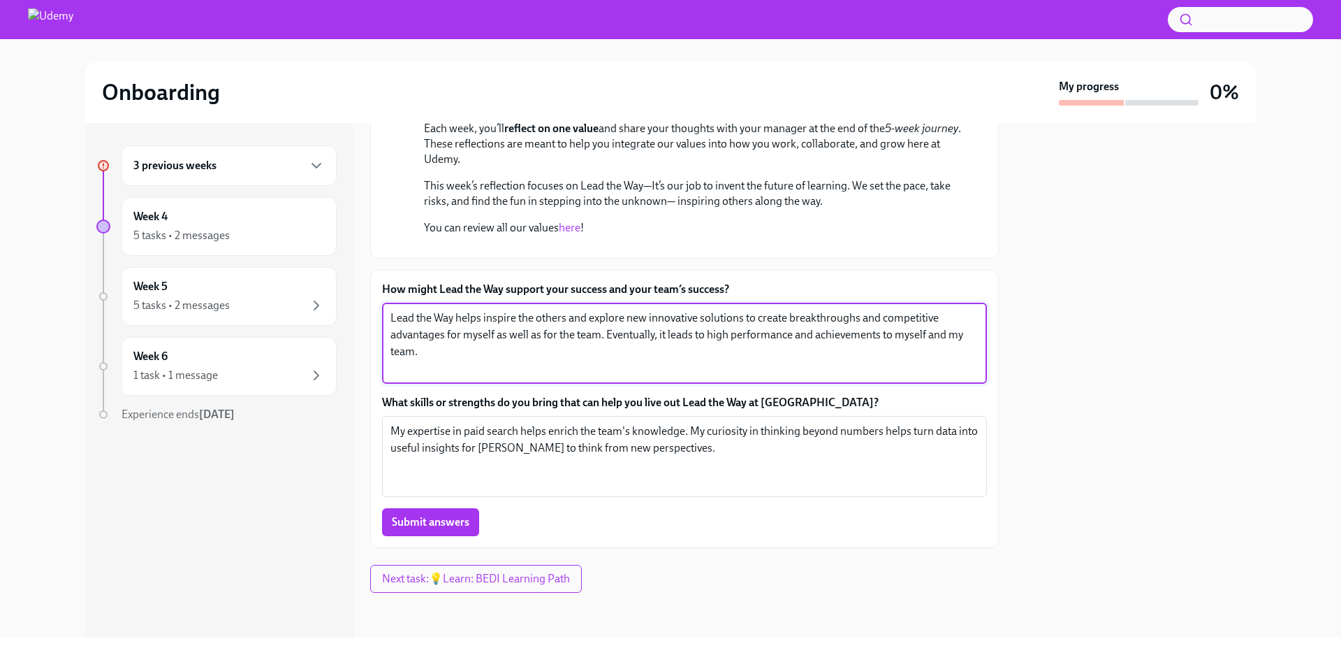
click at [574, 335] on textarea "Lead the Way helps inspire the others and explore new innovative solutions to c…" at bounding box center [685, 343] width 588 height 67
drag, startPoint x: 390, startPoint y: 293, endPoint x: 371, endPoint y: 289, distance: 19.3
click at [390, 293] on label "How might Lead the Way support your success and your team’s success?" at bounding box center [684, 289] width 605 height 15
click at [391, 310] on textarea "Lead the Way helps inspire the others and explore new innovative solutions to c…" at bounding box center [685, 343] width 588 height 67
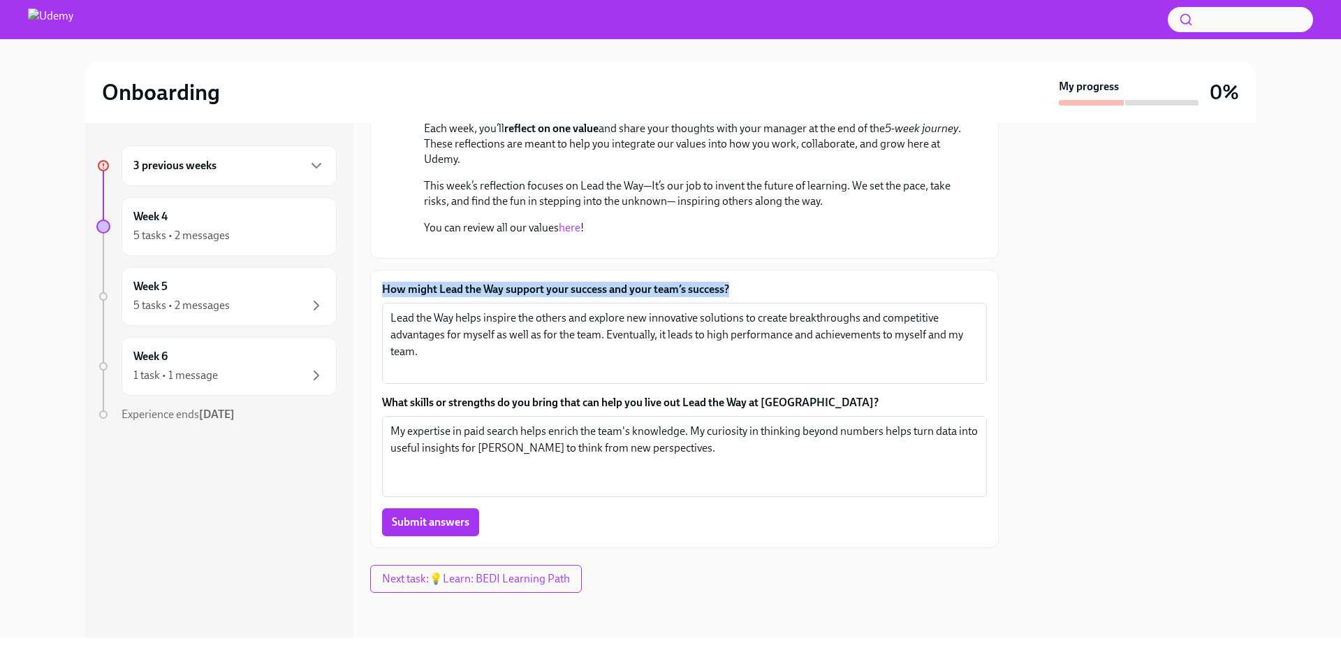
drag, startPoint x: 377, startPoint y: 287, endPoint x: 746, endPoint y: 293, distance: 368.9
click at [746, 293] on div "How might Lead the Way support your success and your team’s success? Lead the W…" at bounding box center [684, 409] width 629 height 278
copy label "How might Lead the Way support your success and your team’s success?"
drag, startPoint x: 506, startPoint y: 430, endPoint x: 451, endPoint y: 349, distance: 97.7
click at [506, 430] on textarea "My expertise in paid search helps enrich the team's knowledge. My curiosity in …" at bounding box center [685, 456] width 588 height 67
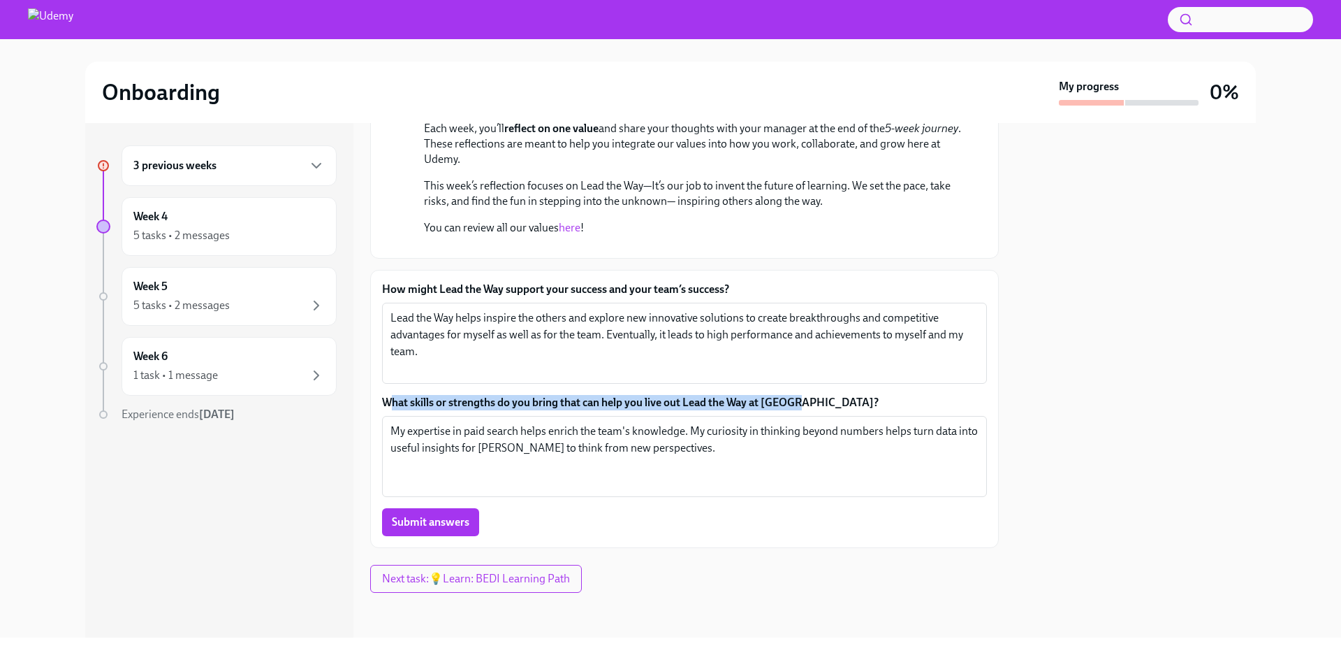
drag, startPoint x: 387, startPoint y: 403, endPoint x: 821, endPoint y: 408, distance: 433.9
click at [821, 408] on label "What skills or strengths do you bring that can help you live out Lead the Way a…" at bounding box center [684, 402] width 605 height 15
copy label "hat skills or strengths do you bring that can help you live out Lead the Way at…"
click at [787, 350] on textarea "Lead the Way helps inspire the others and explore new innovative solutions to c…" at bounding box center [685, 343] width 588 height 67
drag, startPoint x: 804, startPoint y: 403, endPoint x: 384, endPoint y: 404, distance: 419.9
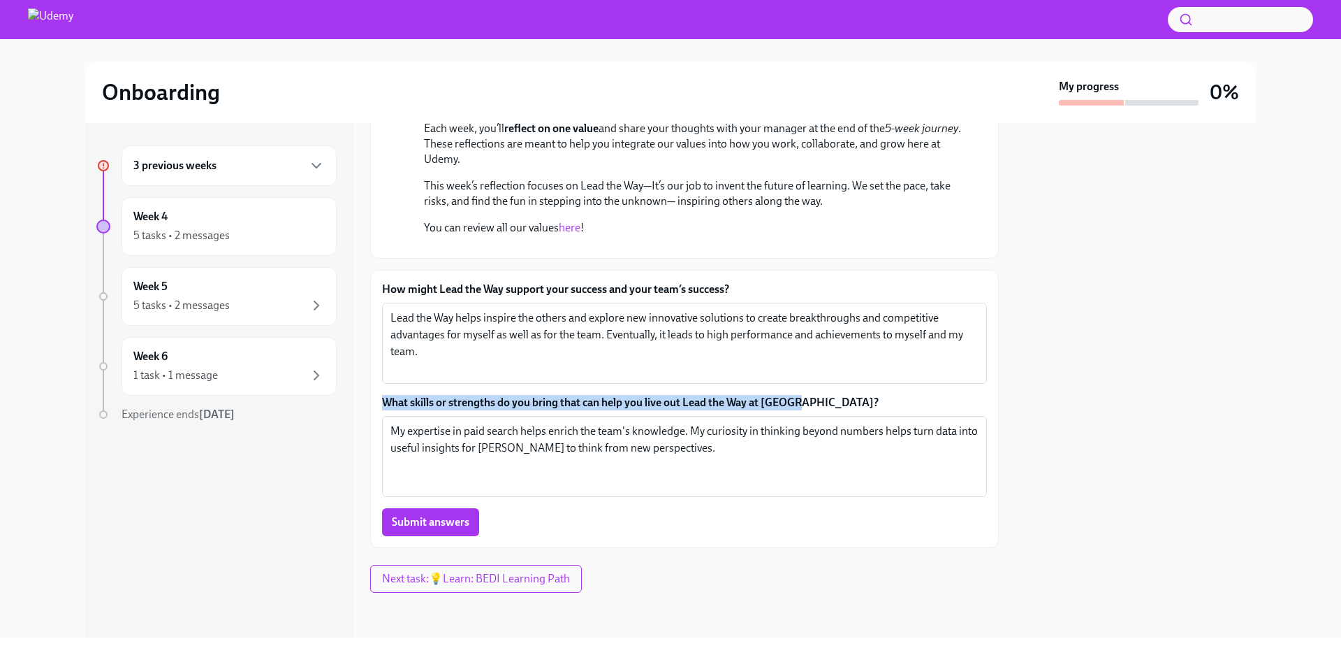
click at [384, 404] on label "What skills or strengths do you bring that can help you live out Lead the Way a…" at bounding box center [684, 402] width 605 height 15
copy label "What skills or strengths do you bring that can help you live out Lead the Way a…"
drag, startPoint x: 567, startPoint y: 513, endPoint x: 569, endPoint y: 469, distance: 44.1
click at [566, 512] on div "Submit answers" at bounding box center [684, 522] width 605 height 28
click at [571, 465] on textarea "My expertise in paid search helps enrich the team's knowledge. My curiosity in …" at bounding box center [685, 456] width 588 height 67
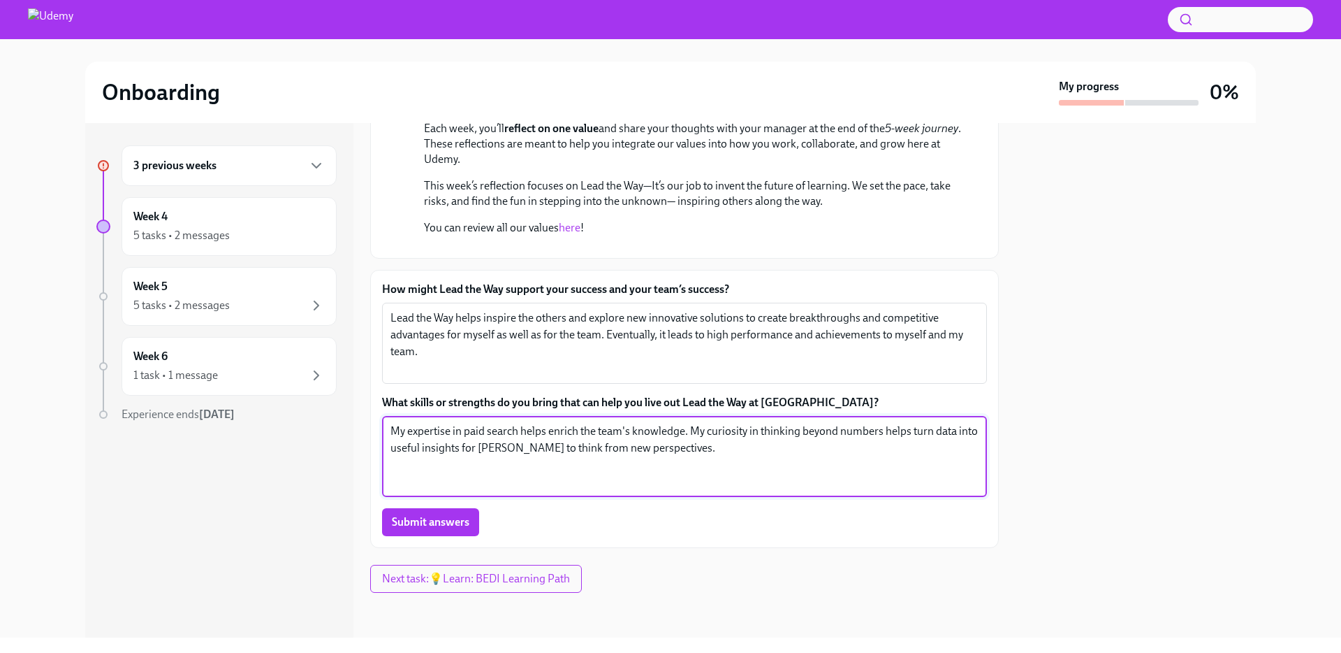
click at [709, 450] on textarea "My expertise in paid search helps enrich the team's knowledge. My curiosity in …" at bounding box center [685, 456] width 588 height 67
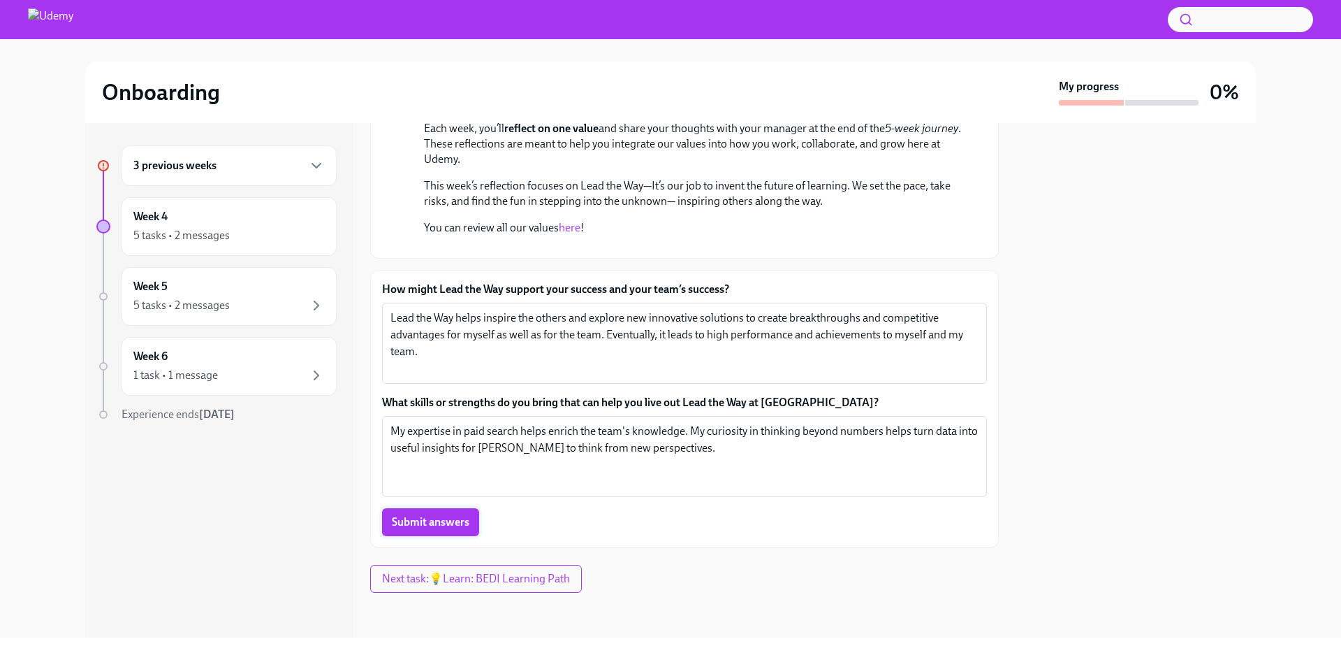
click at [442, 520] on span "Submit answers" at bounding box center [431, 522] width 78 height 14
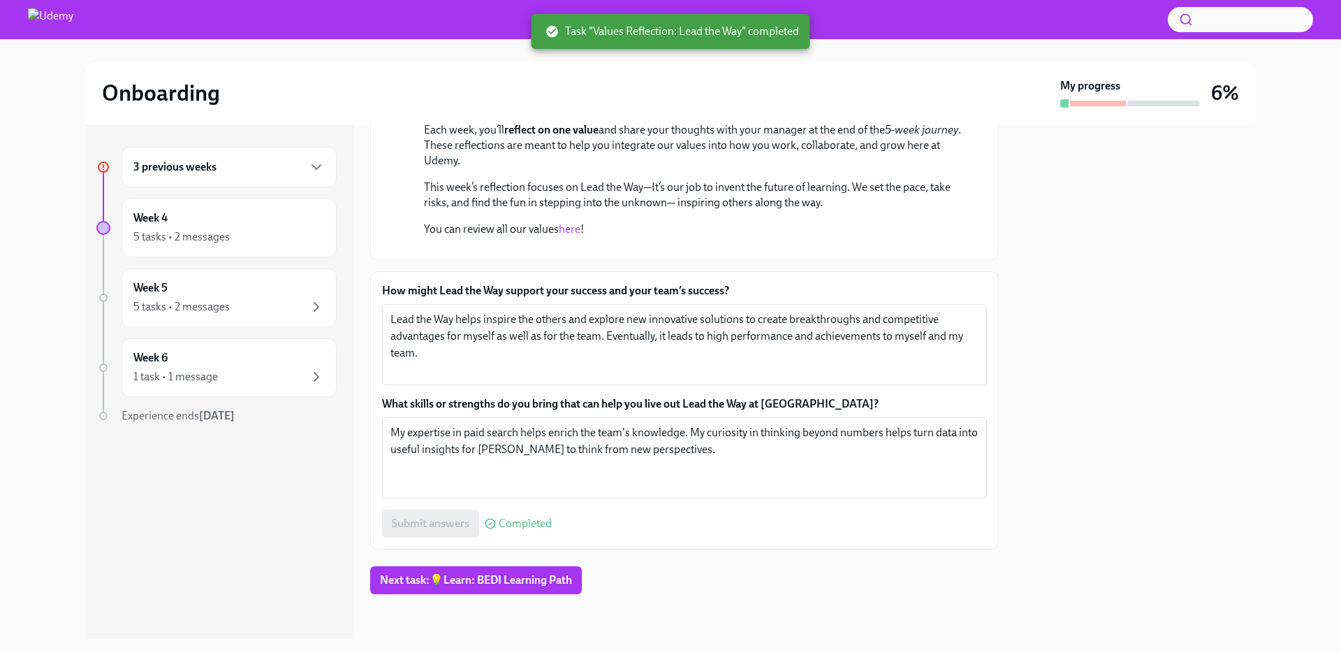
click at [225, 163] on div "3 previous weeks" at bounding box center [228, 167] width 191 height 17
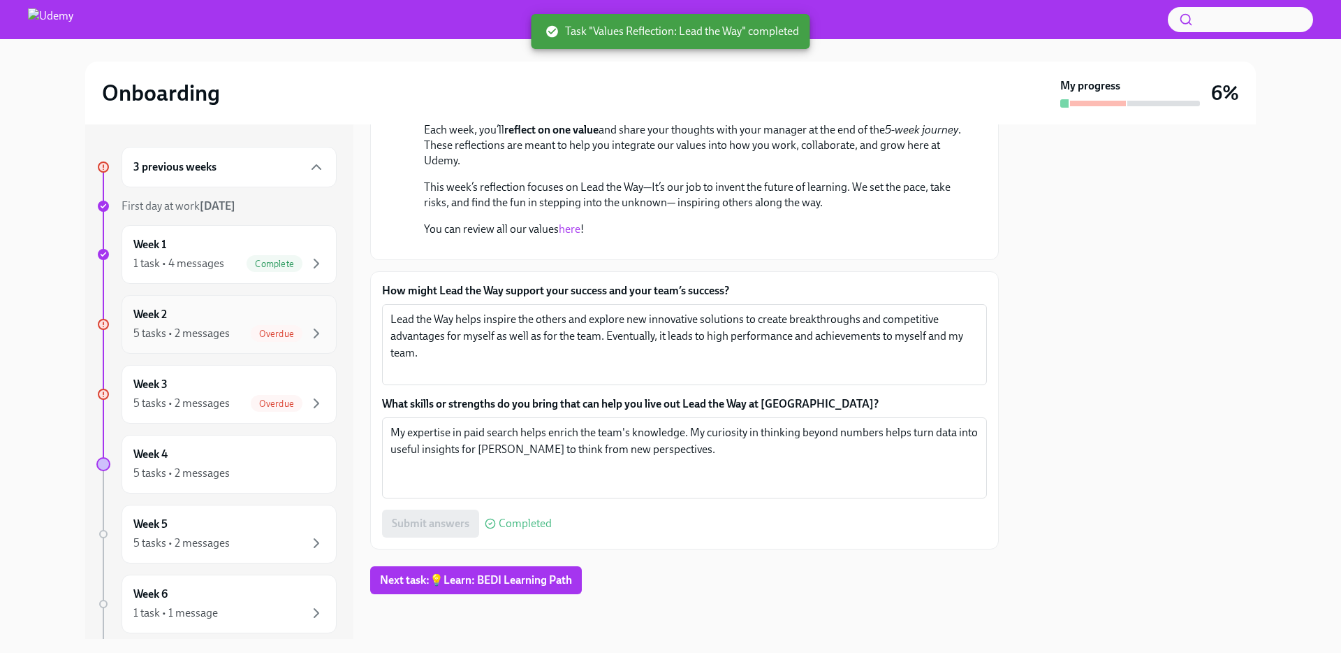
click at [206, 312] on div "Week 2 5 tasks • 2 messages Overdue" at bounding box center [228, 324] width 191 height 35
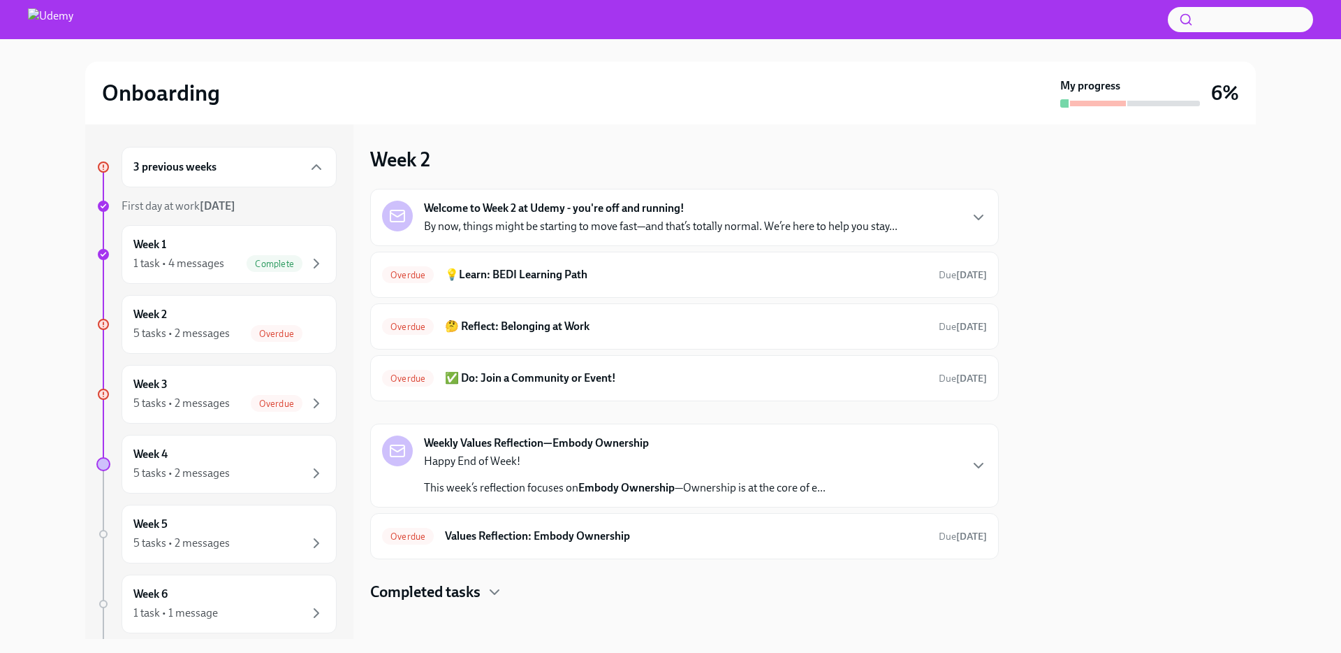
click at [627, 208] on strong "Welcome to Week 2 at Udemy - you're off and running!" at bounding box center [554, 208] width 261 height 15
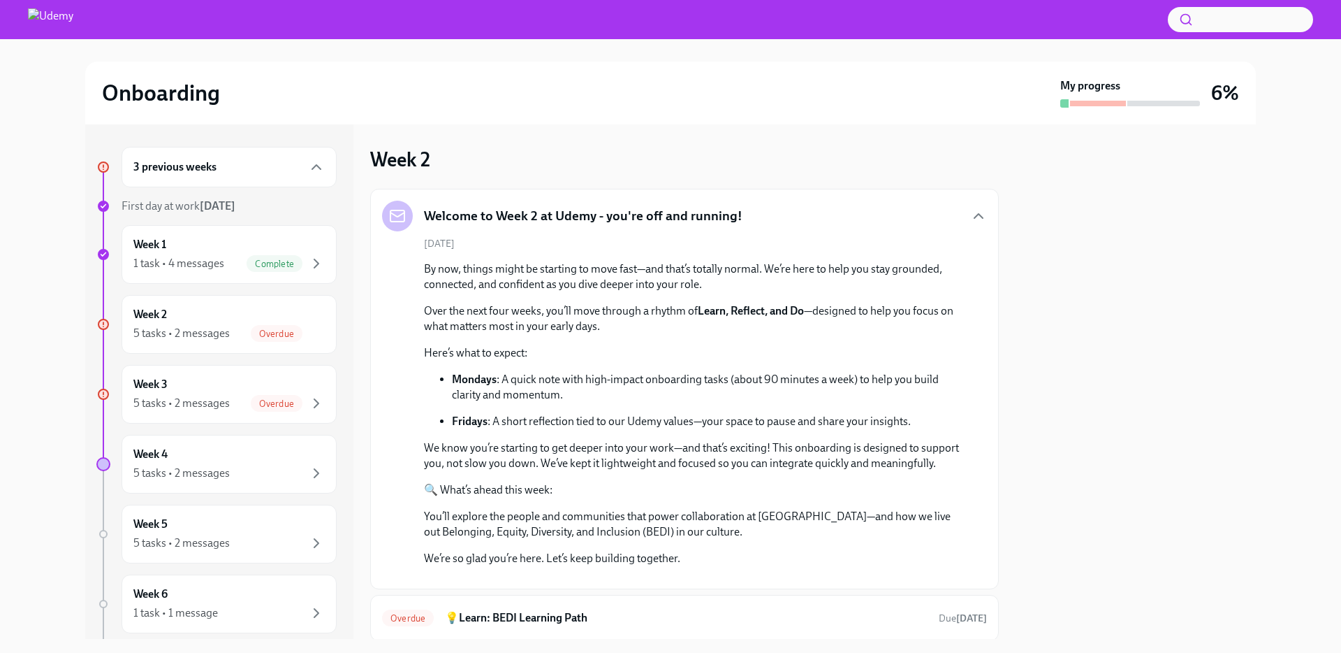
click at [729, 218] on h5 "Welcome to Week 2 at Udemy - you're off and running!" at bounding box center [583, 216] width 319 height 18
click at [946, 217] on div "Welcome to Week 2 at Udemy - you're off and running!" at bounding box center [684, 216] width 605 height 31
click at [975, 217] on icon "button" at bounding box center [979, 216] width 8 height 4
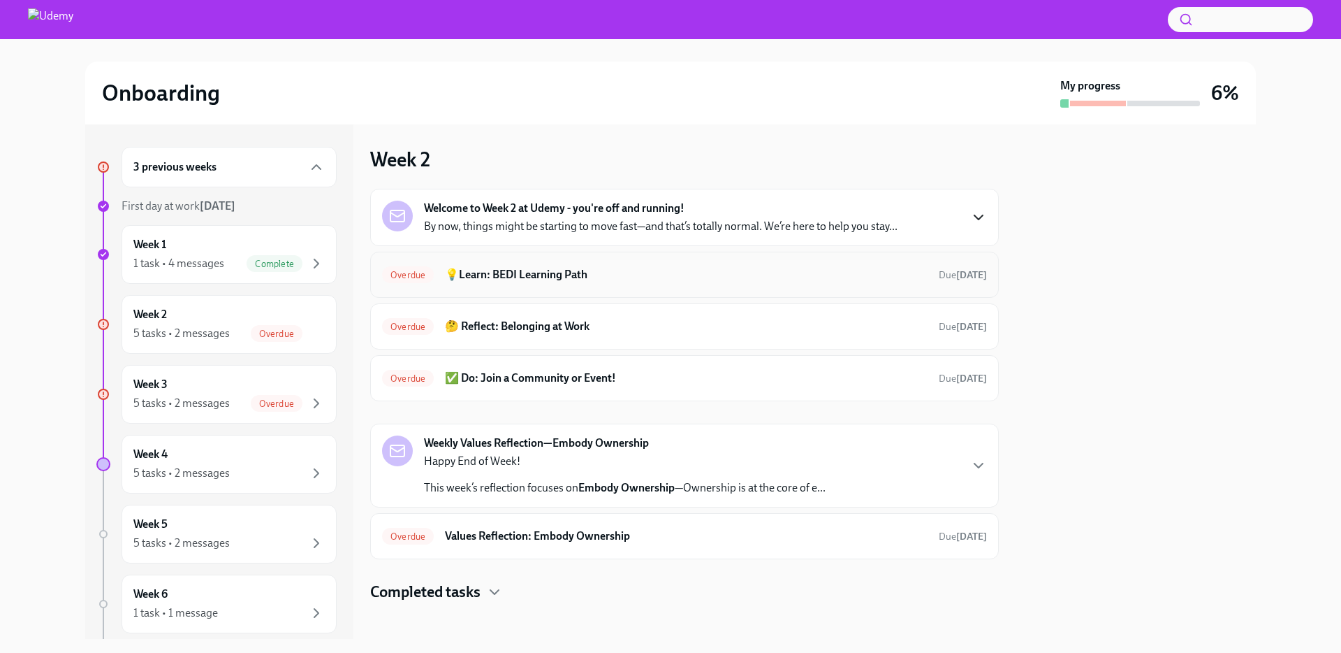
click at [701, 261] on div "Overdue 💡Learn: BEDI Learning Path Due [DATE]" at bounding box center [684, 275] width 629 height 46
click at [718, 280] on h6 "💡Learn: BEDI Learning Path" at bounding box center [686, 274] width 483 height 15
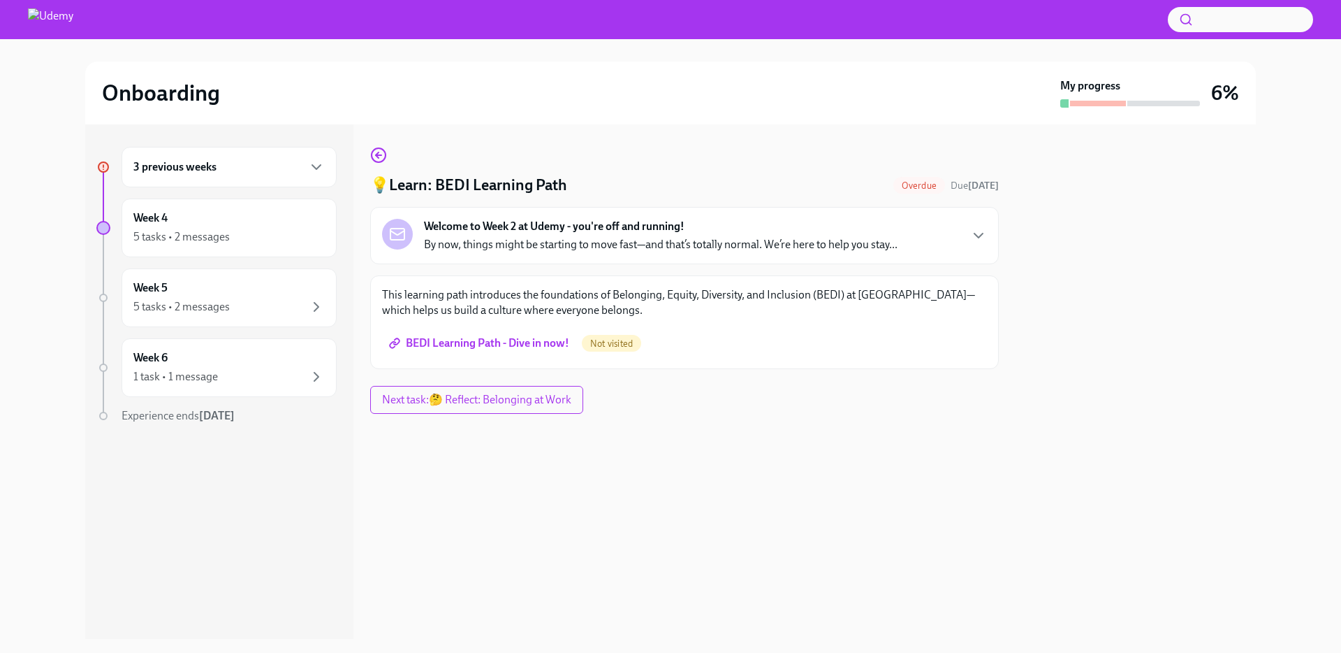
click at [527, 347] on span "BEDI Learning Path - Dive in now!" at bounding box center [480, 343] width 177 height 14
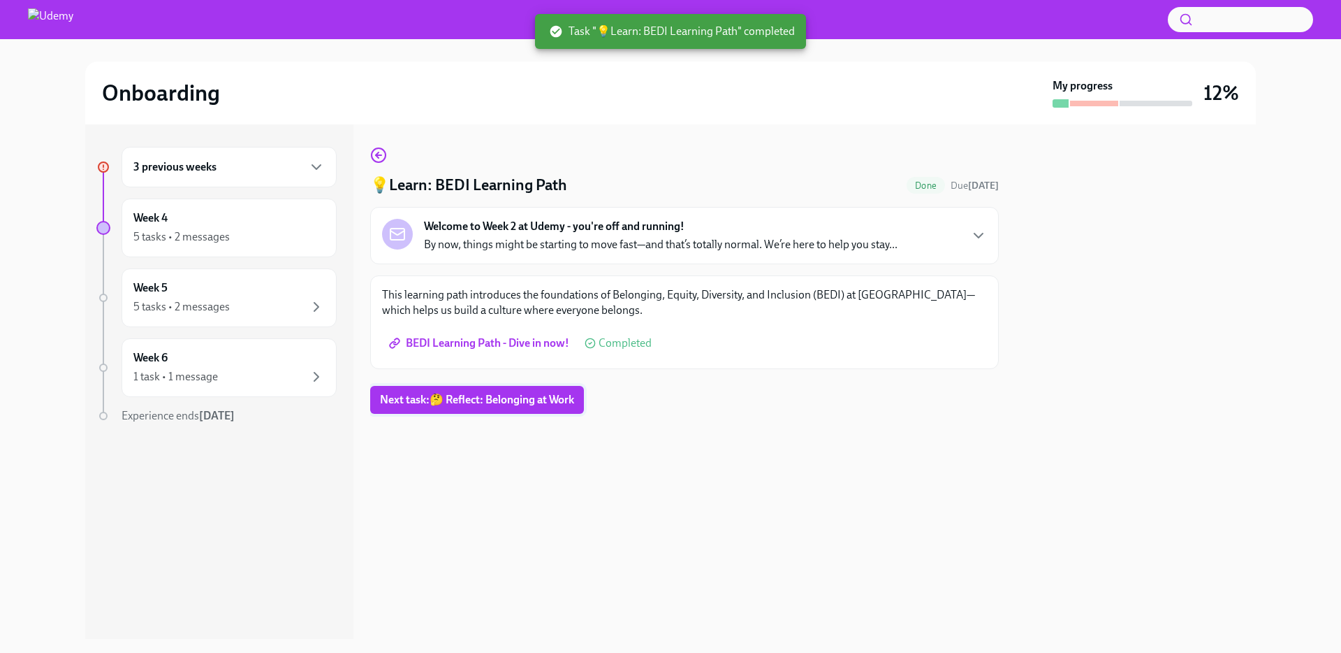
click at [520, 400] on span "Next task : 🤔 Reflect: Belonging at Work" at bounding box center [477, 400] width 194 height 14
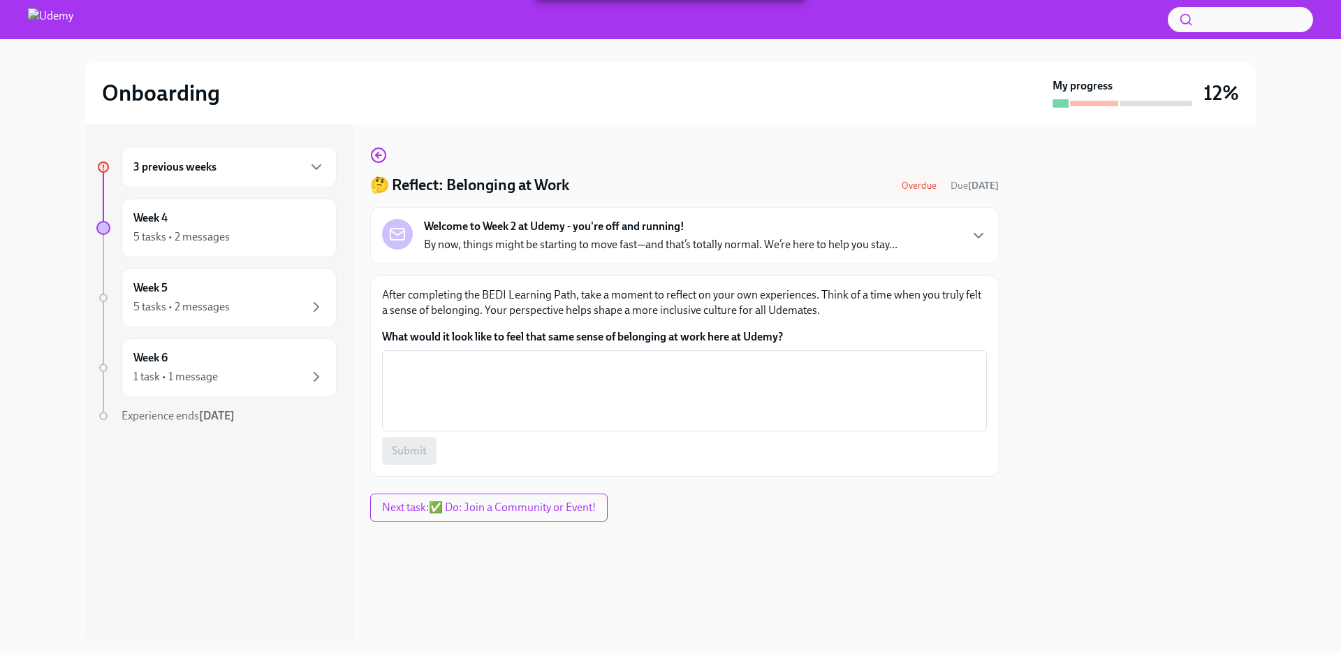
click at [485, 309] on p "After completing the BEDI Learning Path, take a moment to reflect on your own e…" at bounding box center [684, 302] width 605 height 31
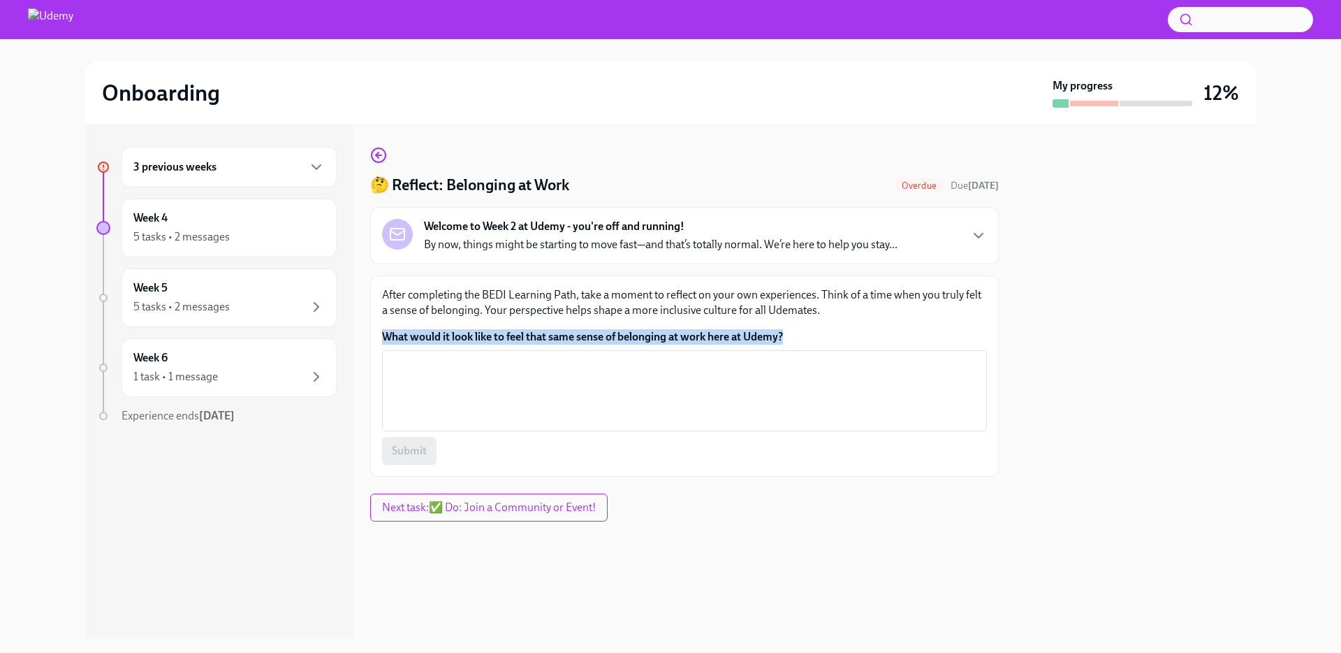
drag, startPoint x: 401, startPoint y: 330, endPoint x: 875, endPoint y: 335, distance: 474.4
click at [875, 335] on div "After completing the BEDI Learning Path, take a moment to reflect on your own e…" at bounding box center [684, 375] width 629 height 201
copy label "What would it look like to feel that same sense of belonging at work here at Ud…"
click at [281, 166] on div "3 previous weeks" at bounding box center [228, 167] width 191 height 17
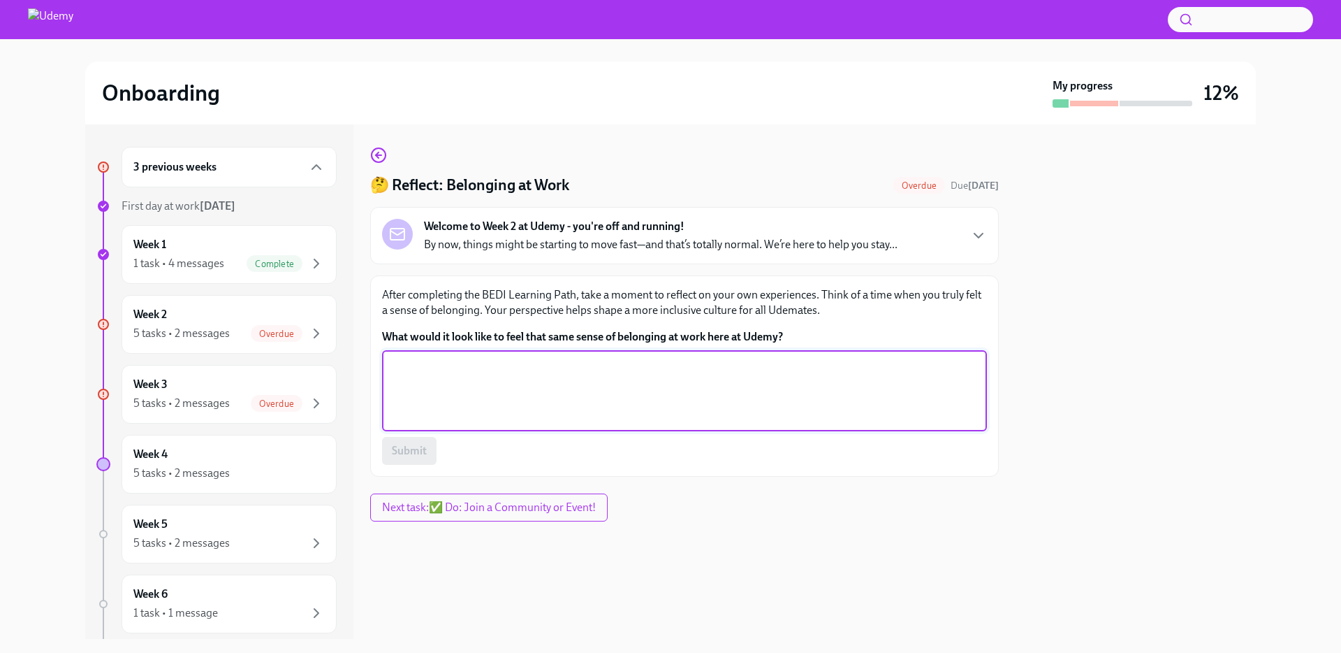
click at [536, 374] on textarea "What would it look like to feel that same sense of belonging at work here at Ud…" at bounding box center [685, 390] width 588 height 67
click at [636, 393] on textarea "What would it look like to feel that same sense of belonging at work here at Ud…" at bounding box center [685, 390] width 588 height 67
click at [606, 367] on textarea "I would feel safe and comfortable to voice out if I feel belonging at work here…" at bounding box center [685, 390] width 588 height 67
click at [869, 397] on textarea "I would feel safe and comfortable to voice out more if I feel belonging at work…" at bounding box center [685, 390] width 588 height 67
type textarea "I would feel safe and comfortable to voice out more if I feel belonging at work…"
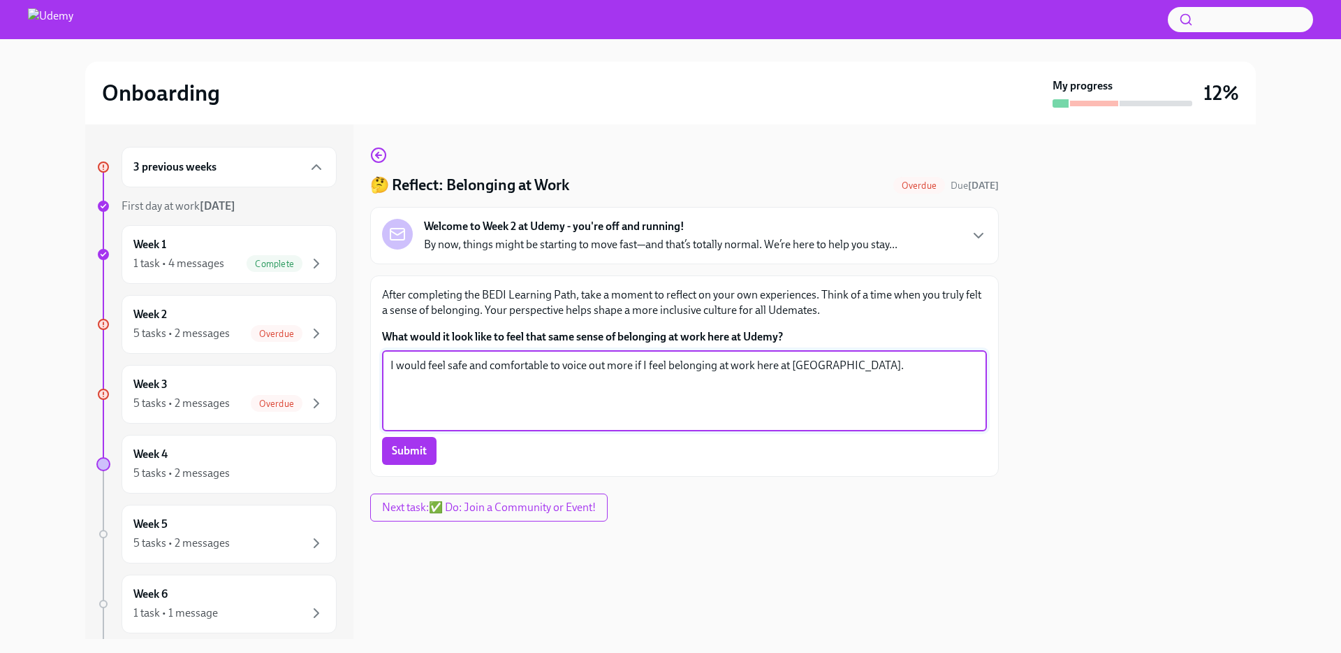
click at [414, 374] on textarea "I would feel safe and comfortable to voice out more if I feel belonging at work…" at bounding box center [685, 390] width 588 height 67
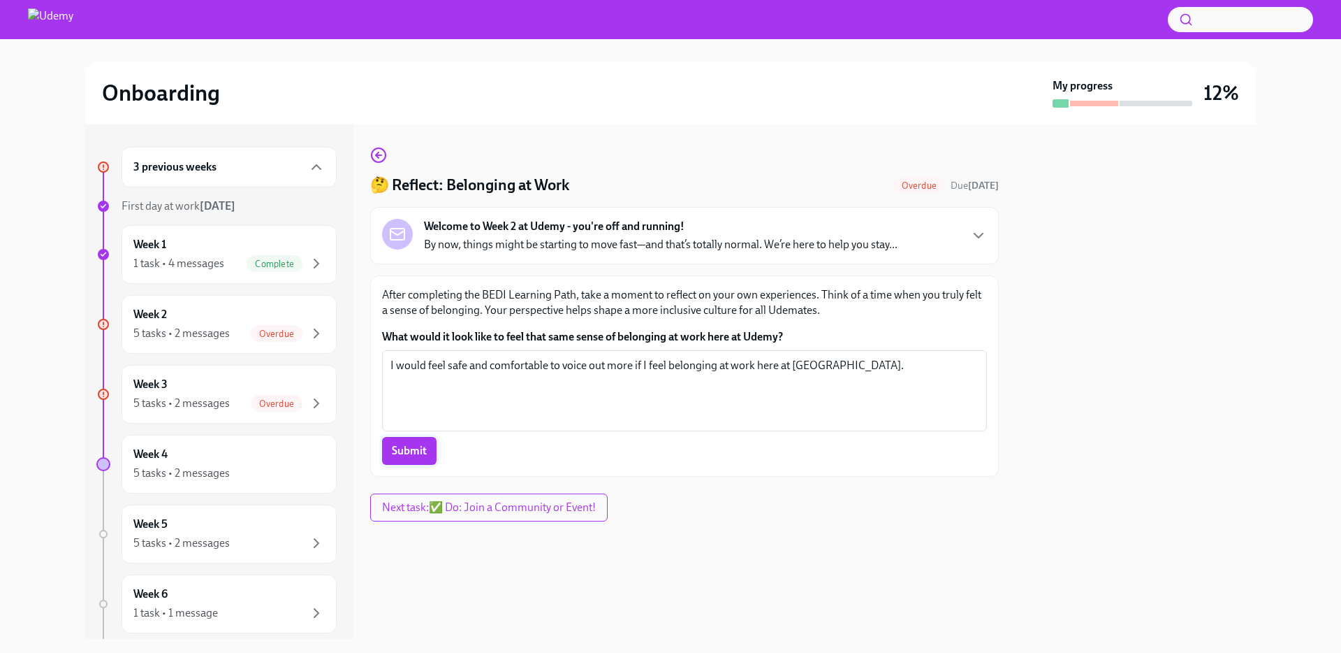
click at [413, 450] on span "Submit" at bounding box center [409, 451] width 35 height 14
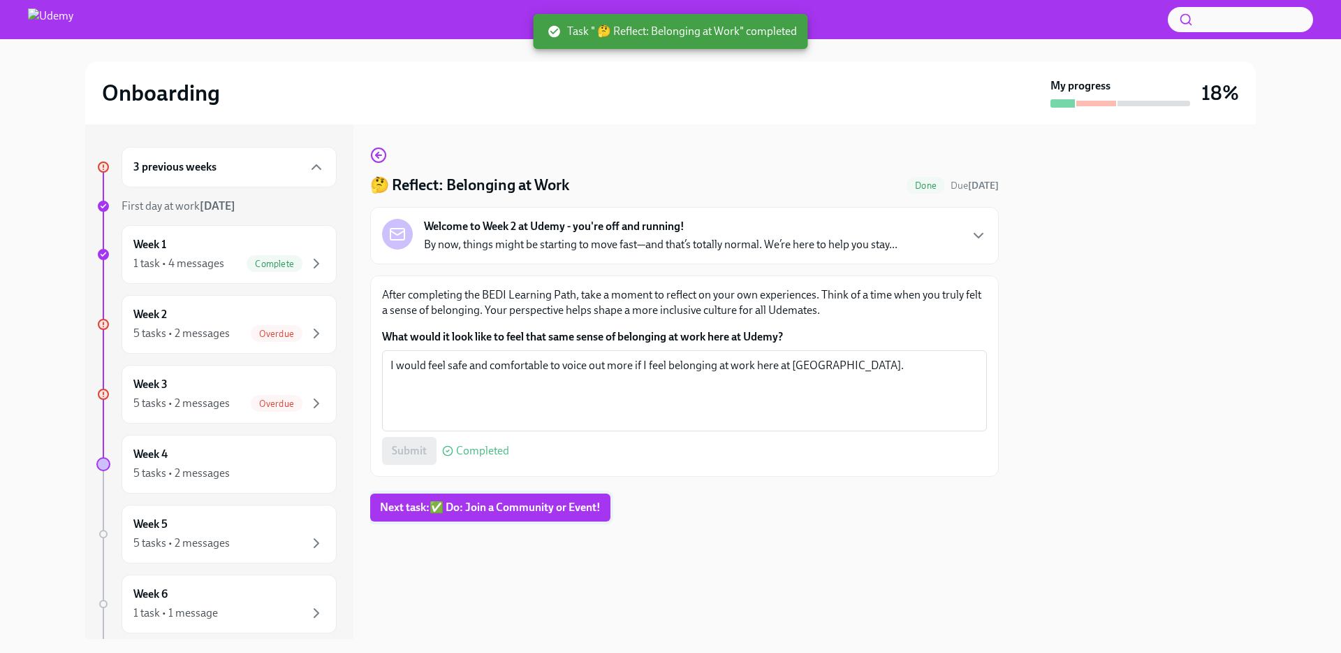
click at [487, 510] on span "Next task : ✅ Do: Join a Community or Event!" at bounding box center [490, 507] width 221 height 14
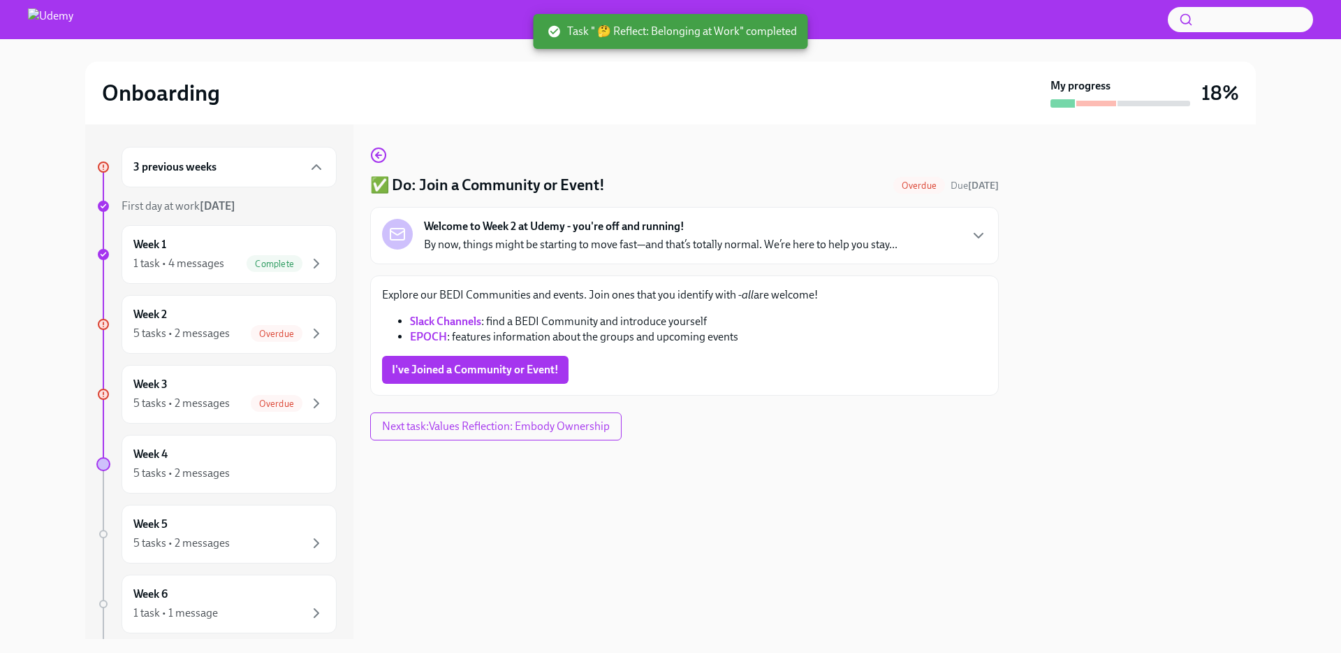
click at [467, 321] on link "Slack Channels" at bounding box center [445, 320] width 71 height 13
click at [428, 336] on link "EPOCH" at bounding box center [428, 336] width 37 height 13
click at [514, 369] on span "I've Joined a Community or Event!" at bounding box center [475, 370] width 167 height 14
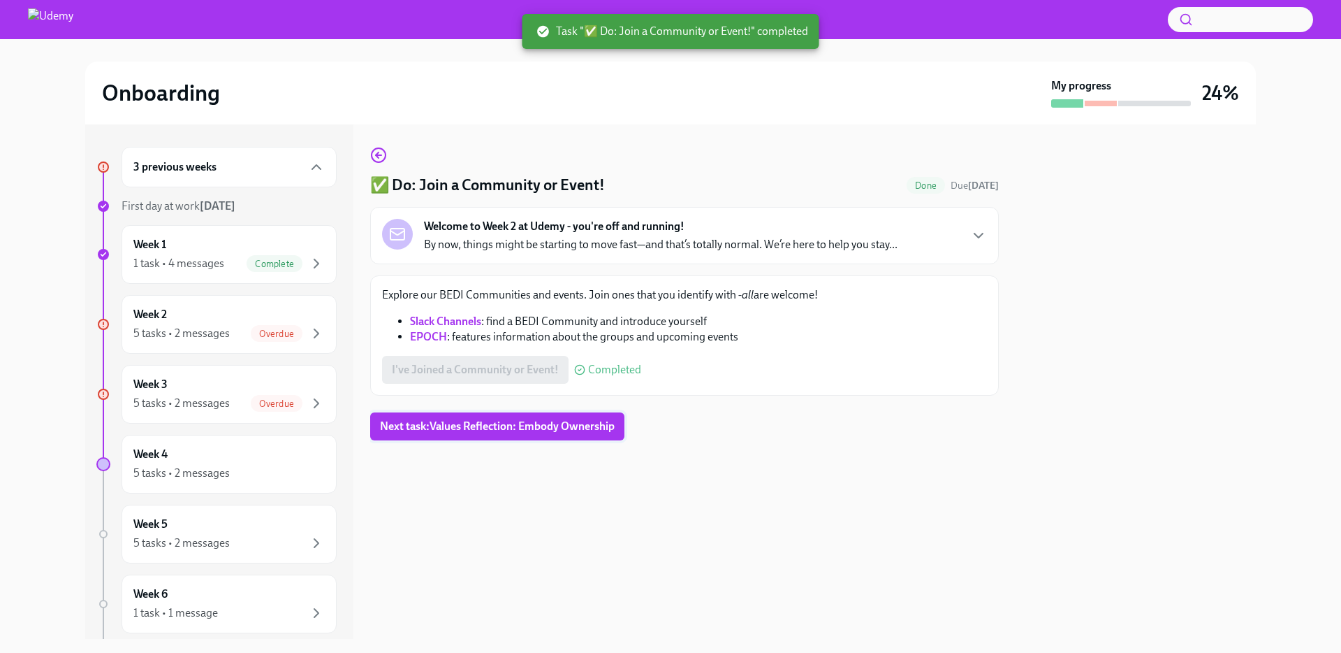
click at [465, 429] on span "Next task : Values Reflection: Embody Ownership" at bounding box center [497, 426] width 235 height 14
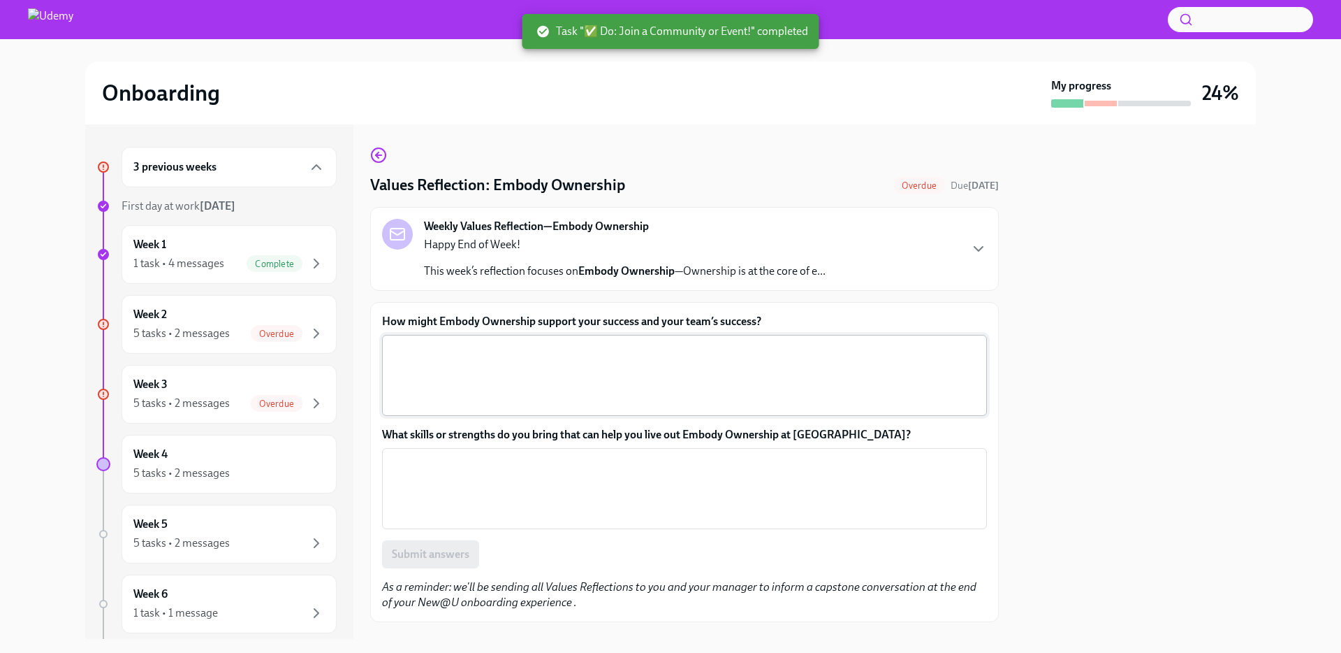
click at [551, 367] on textarea "How might Embody Ownership support your success and your team’s success?" at bounding box center [685, 375] width 588 height 67
drag, startPoint x: 787, startPoint y: 319, endPoint x: 382, endPoint y: 325, distance: 404.6
click at [382, 325] on label "How might Embody Ownership support your success and your team’s success?" at bounding box center [684, 321] width 605 height 15
copy label "How might Embody Ownership support your success and your team’s success?"
drag, startPoint x: 854, startPoint y: 436, endPoint x: 365, endPoint y: 436, distance: 489.8
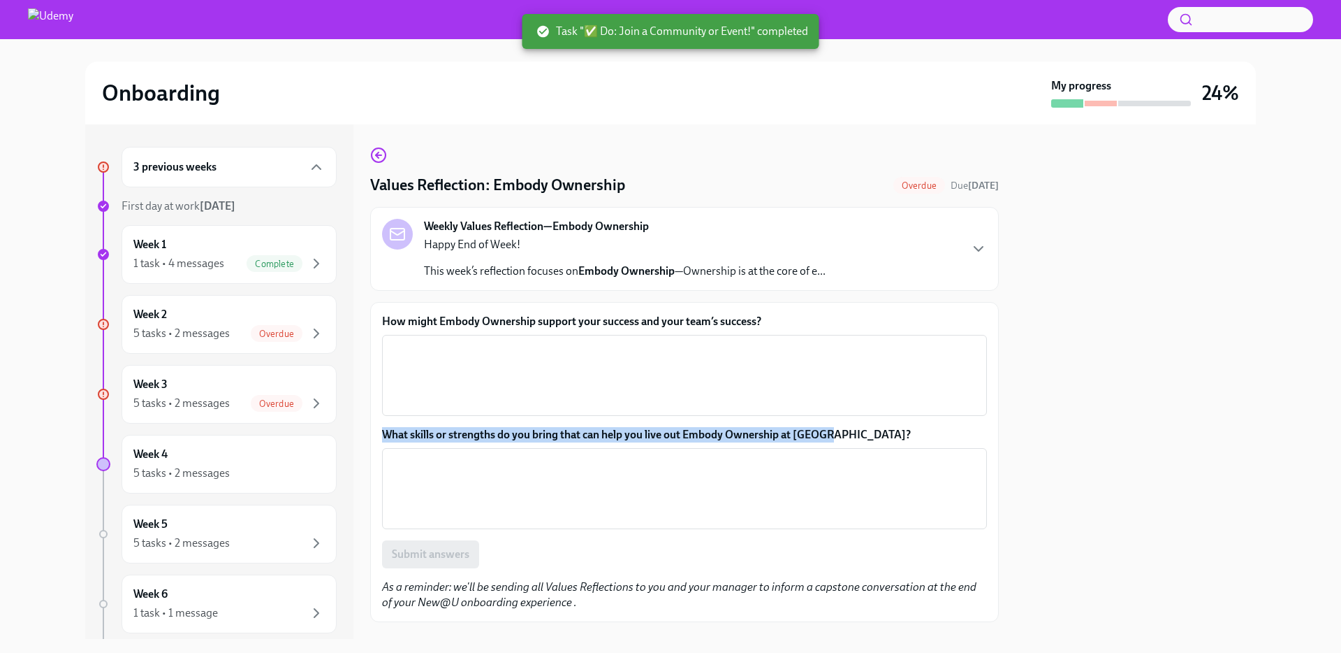
click at [365, 436] on div "3 previous weeks First day at work [DATE] Week 1 1 task • 4 messages Complete W…" at bounding box center [670, 381] width 1171 height 514
copy label "What skills or strengths do you bring that can help you live out Embody Ownersh…"
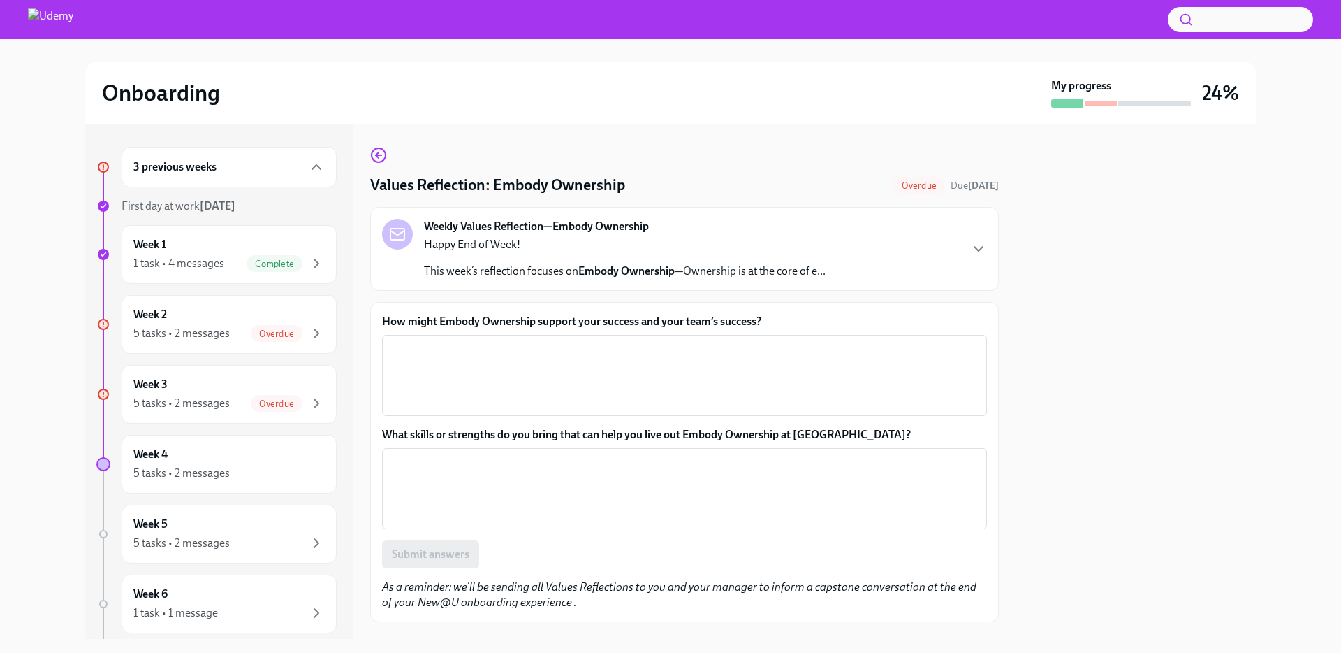
click at [601, 313] on div "How might Embody Ownership support your success and your team’s success? x ​ Wh…" at bounding box center [684, 462] width 629 height 320
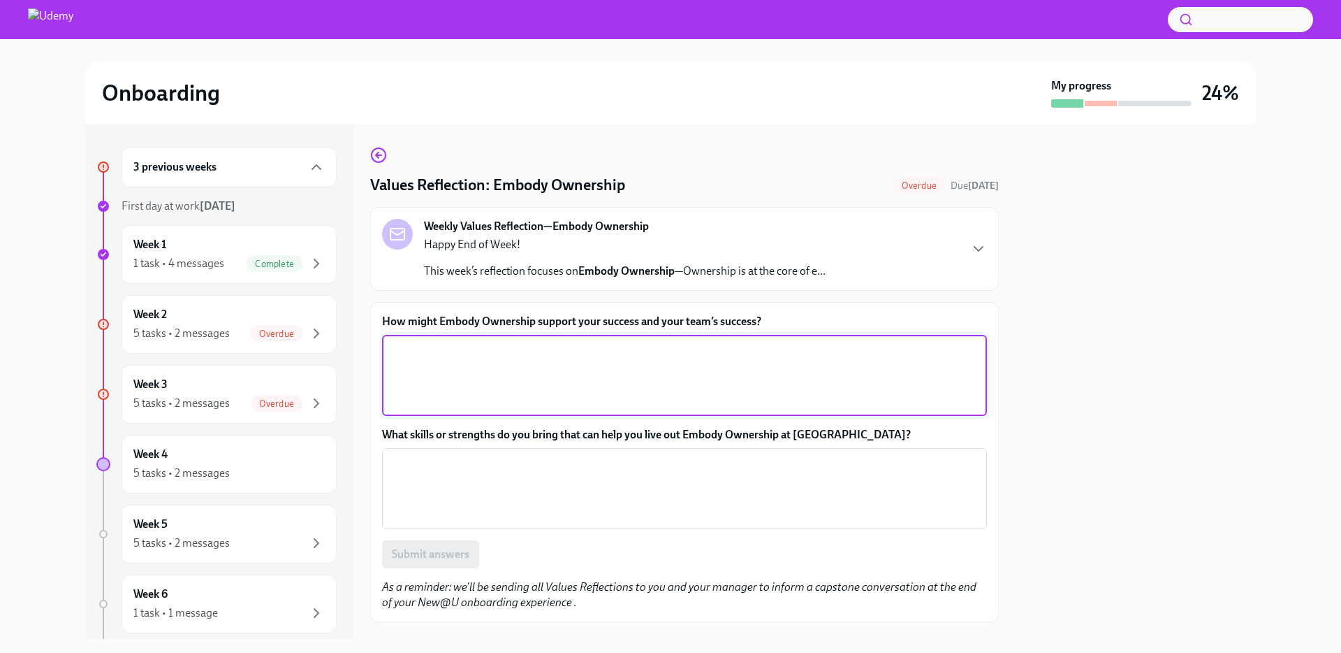
click at [602, 373] on textarea "How might Embody Ownership support your success and your team’s success?" at bounding box center [685, 375] width 588 height 67
click at [830, 268] on div "Weekly Values Reflection—Embody Ownership Happy End of Week! This week’s reflec…" at bounding box center [684, 249] width 605 height 60
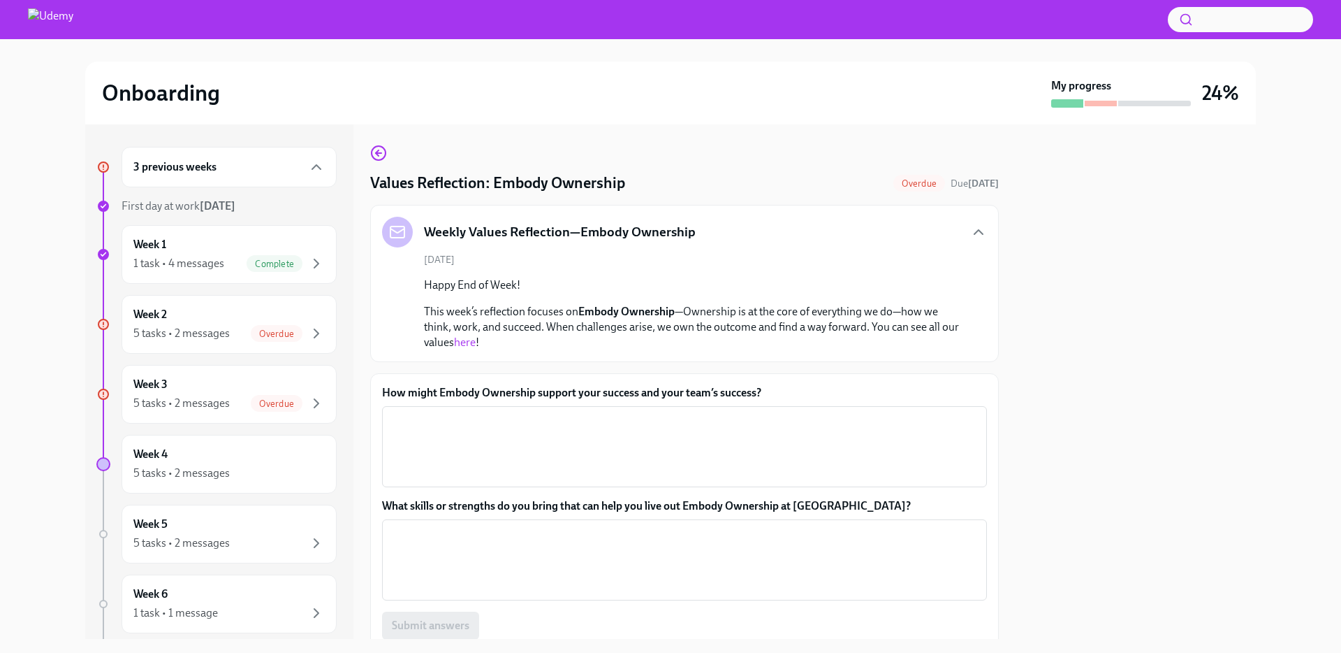
scroll to position [3, 0]
click at [541, 443] on textarea "How might Embody Ownership support your success and your team’s success?" at bounding box center [685, 445] width 588 height 67
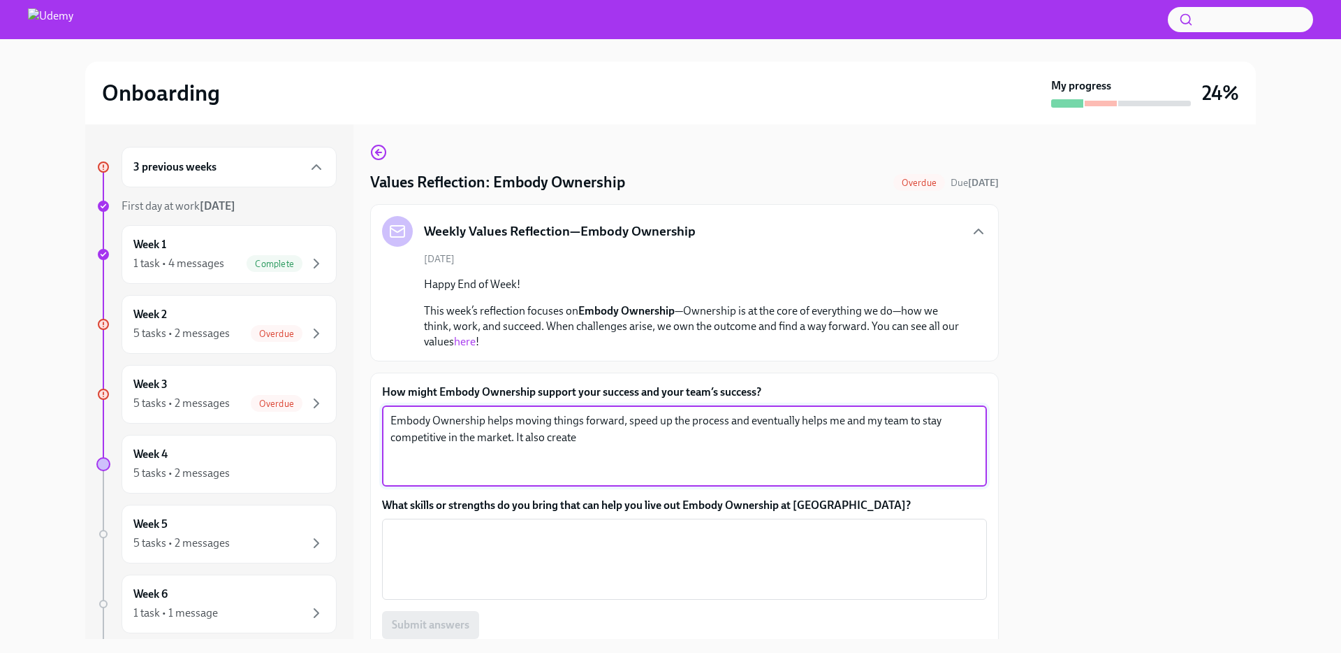
click at [603, 444] on textarea "Embody Ownership helps moving things forward, speed up the process and eventual…" at bounding box center [685, 445] width 588 height 67
click at [637, 429] on textarea "Embody Ownership helps moving things forward, speed up the process and eventual…" at bounding box center [685, 445] width 588 height 67
drag, startPoint x: 629, startPoint y: 424, endPoint x: 766, endPoint y: 442, distance: 138.0
click at [729, 423] on textarea "Embody Ownership helps moving things forward, speed up the process and eventual…" at bounding box center [685, 445] width 588 height 67
drag, startPoint x: 629, startPoint y: 463, endPoint x: 588, endPoint y: 445, distance: 44.4
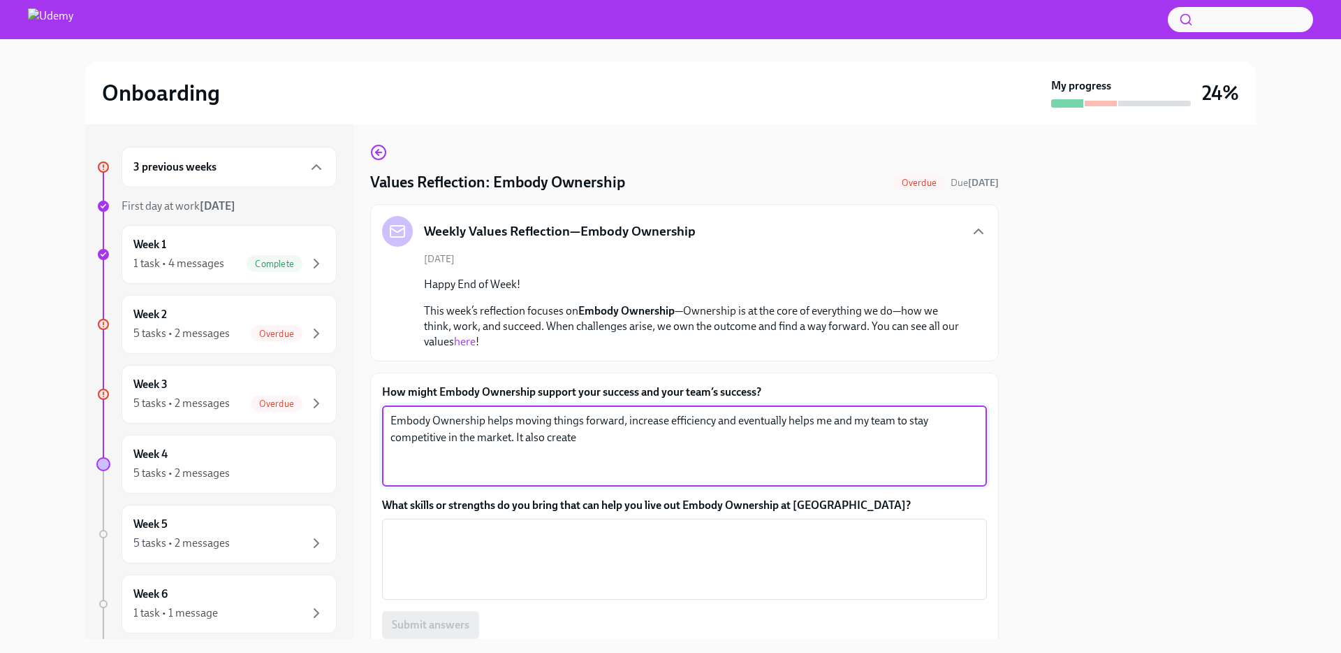
click at [628, 463] on textarea "Embody Ownership helps moving things forward, increase efficiency and eventuall…" at bounding box center [685, 445] width 588 height 67
click at [588, 445] on textarea "Embody Ownership helps moving things forward, increase efficiency and eventuall…" at bounding box center [685, 445] width 588 height 67
drag, startPoint x: 534, startPoint y: 437, endPoint x: 643, endPoint y: 442, distance: 109.1
click at [643, 442] on textarea "Embody Ownership helps moving things forward, increase efficiency and eventuall…" at bounding box center [685, 445] width 588 height 67
click at [901, 422] on textarea "Embody Ownership helps moving things forward, increase efficiency and eventuall…" at bounding box center [685, 445] width 588 height 67
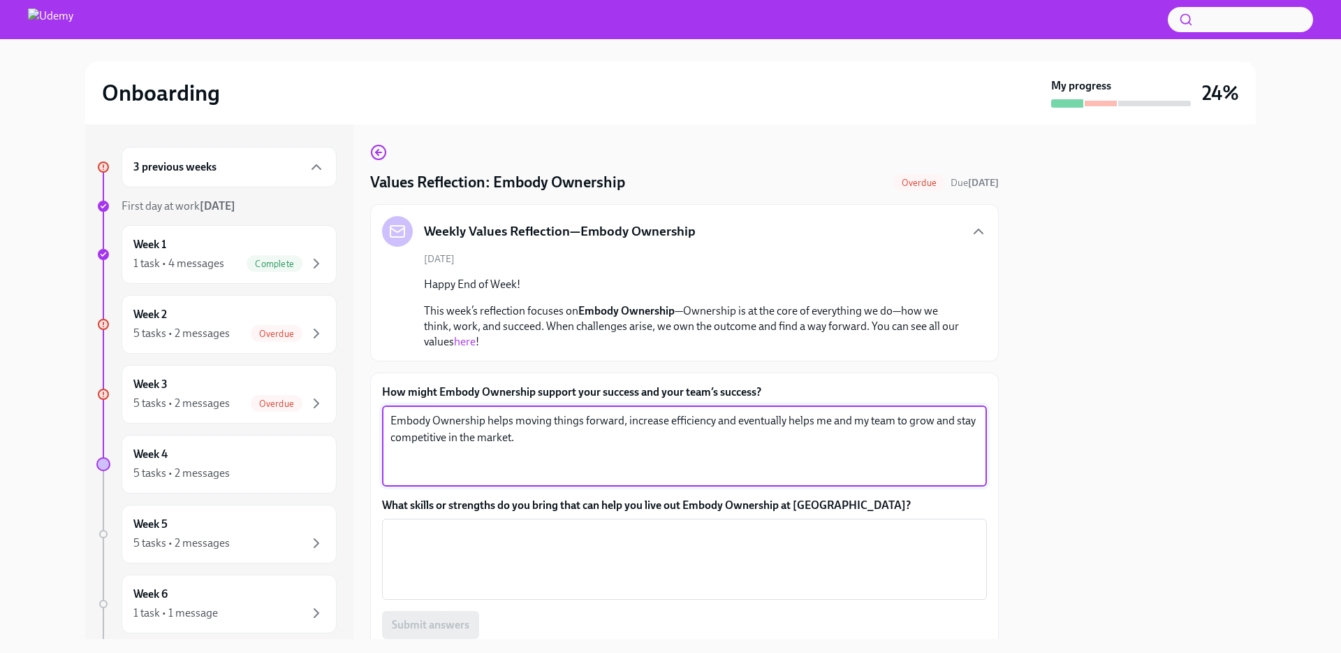
drag, startPoint x: 592, startPoint y: 441, endPoint x: 632, endPoint y: 442, distance: 39.1
click at [592, 441] on textarea "Embody Ownership helps moving things forward, increase efficiency and eventuall…" at bounding box center [685, 445] width 588 height 67
click at [632, 442] on textarea "Embody Ownership helps moving things forward, increase efficiency and eventuall…" at bounding box center [685, 445] width 588 height 67
click at [714, 425] on textarea "Embody Ownership helps moving things forward, increase efficiency and eventuall…" at bounding box center [685, 445] width 588 height 67
click at [514, 419] on textarea "Embody Ownership helps moving things forward, increase efficiency and eventuall…" at bounding box center [685, 445] width 588 height 67
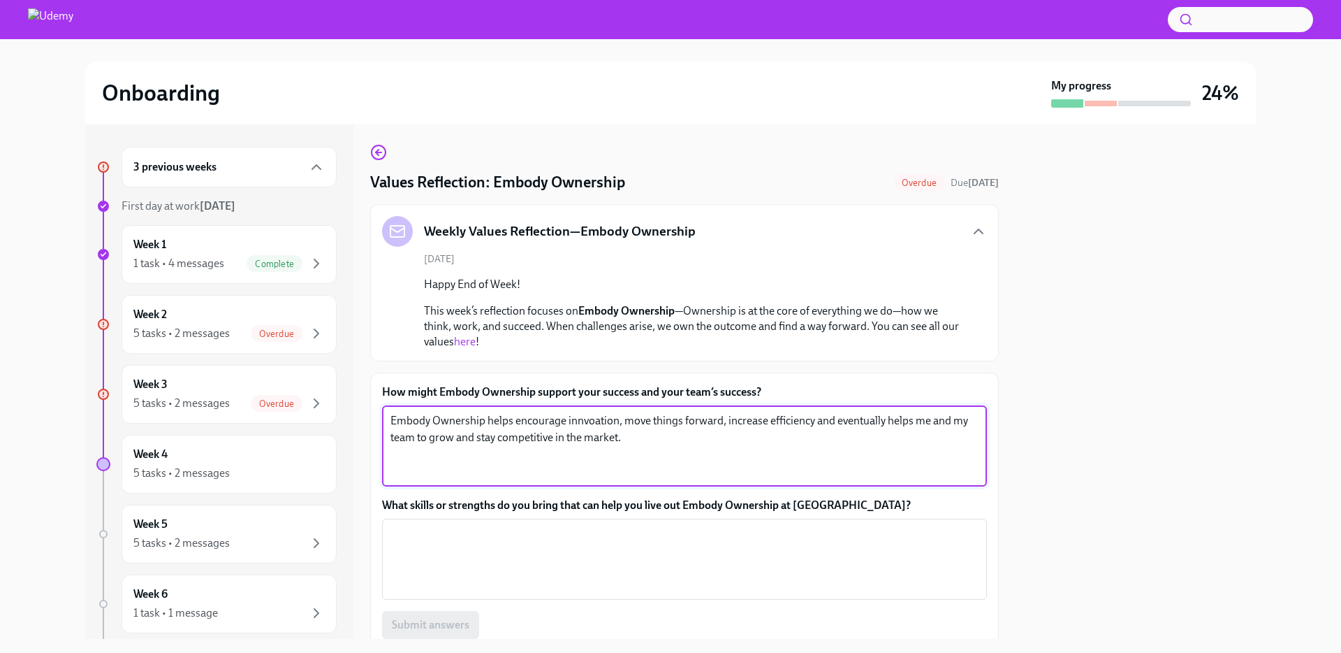
drag, startPoint x: 687, startPoint y: 453, endPoint x: 629, endPoint y: 427, distance: 63.1
click at [684, 451] on textarea "Embody Ownership helps encourage innvoation, move things forward, increase effi…" at bounding box center [685, 445] width 588 height 67
click at [595, 418] on textarea "Embody Ownership helps encourage innvoation, move things forward, increase effi…" at bounding box center [685, 445] width 588 height 67
click at [636, 446] on textarea "Embody Ownership helps encourage innovation, move things forward, increase effi…" at bounding box center [685, 445] width 588 height 67
click at [685, 437] on textarea "Embody Ownership helps encourage innovation, move things forward, increase effi…" at bounding box center [685, 445] width 588 height 67
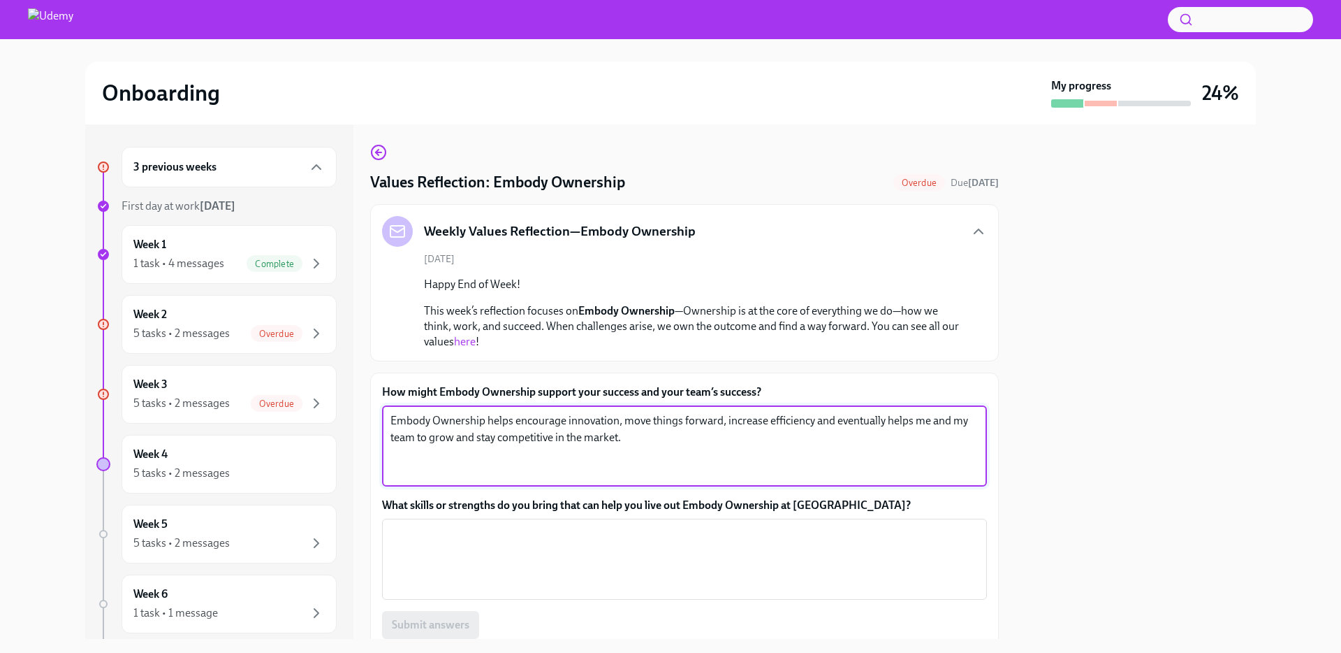
type textarea "Embody Ownership helps encourage innovation, move things forward, increase effi…"
click at [533, 463] on textarea "Embody Ownership helps encourage innovation, move things forward, increase effi…" at bounding box center [685, 445] width 588 height 67
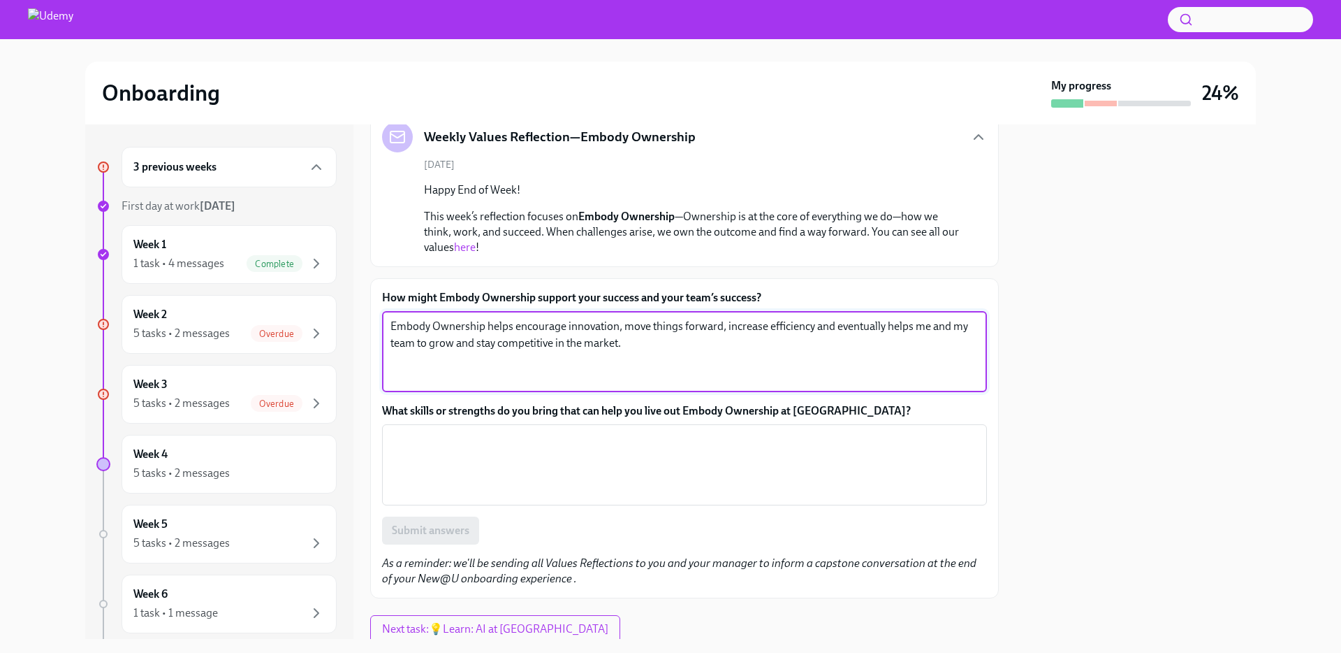
drag, startPoint x: 560, startPoint y: 520, endPoint x: 558, endPoint y: 509, distance: 11.5
click at [560, 520] on div "Submit answers" at bounding box center [684, 530] width 605 height 28
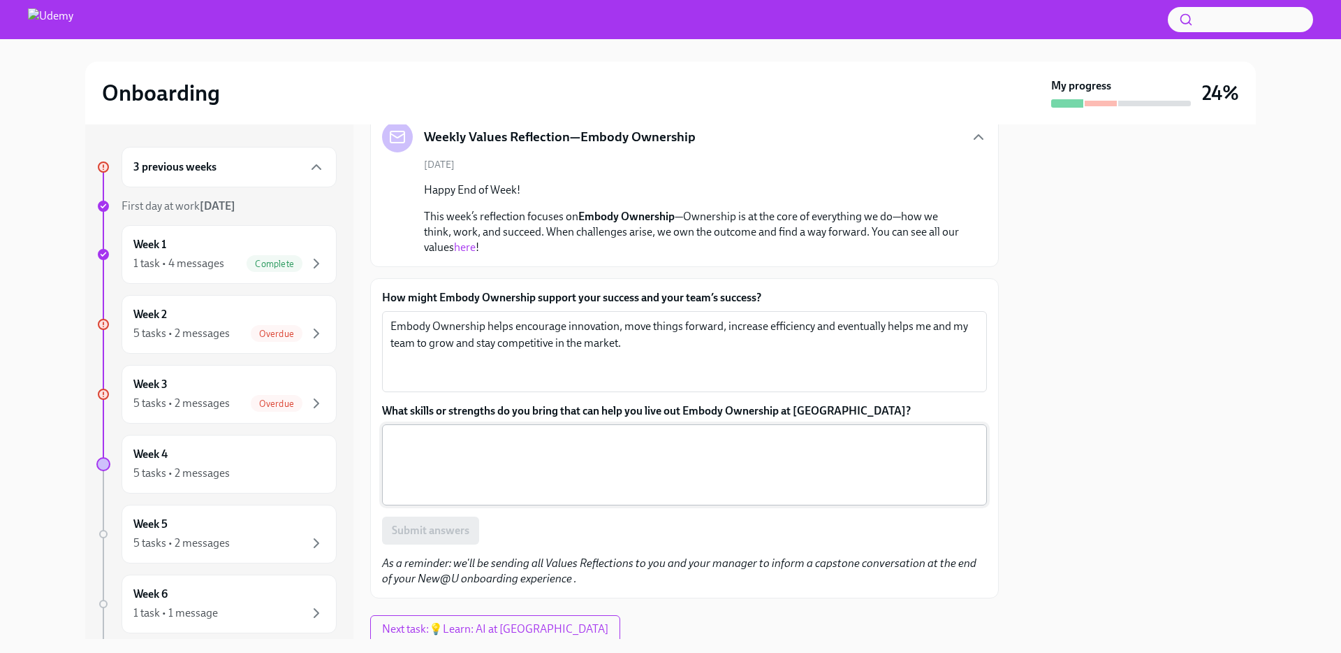
click at [562, 471] on textarea "What skills or strengths do you bring that can help you live out Embody Ownersh…" at bounding box center [685, 464] width 588 height 67
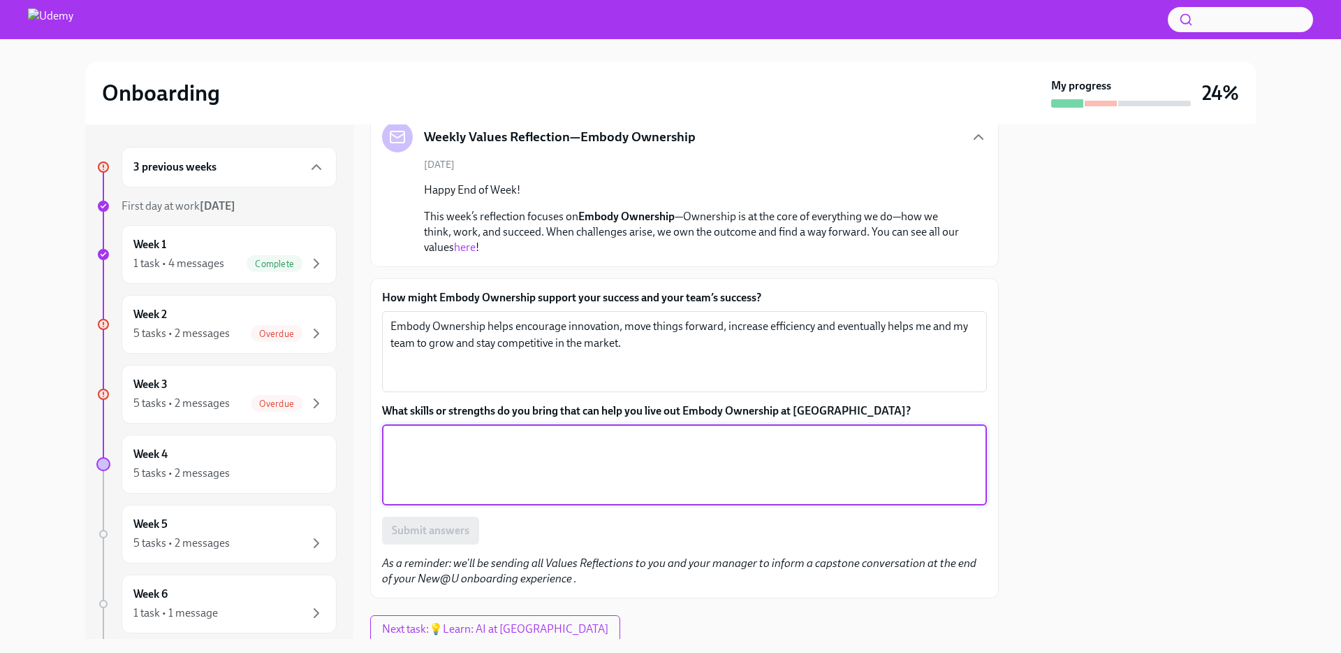
type textarea "I"
paste textarea "persist through challenges to achieve desired results"
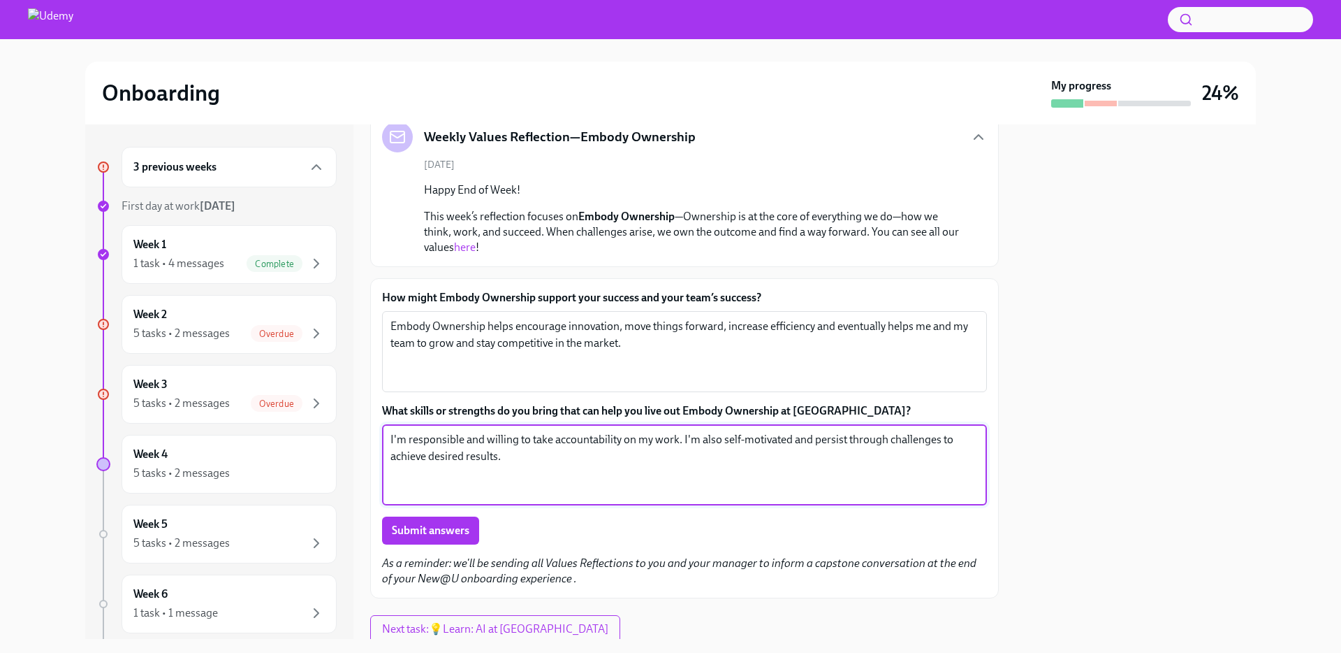
click at [817, 440] on textarea "I'm responsible and willing to take accountability on my work. I'm also self-mo…" at bounding box center [685, 464] width 588 height 67
type textarea "I'm responsible and willing to take accountability on my work. I'm also self-mo…"
click at [536, 445] on textarea "I'm responsible and willing to take accountability on my work. I'm also self-mo…" at bounding box center [685, 464] width 588 height 67
click at [451, 523] on button "Submit answers" at bounding box center [430, 530] width 97 height 28
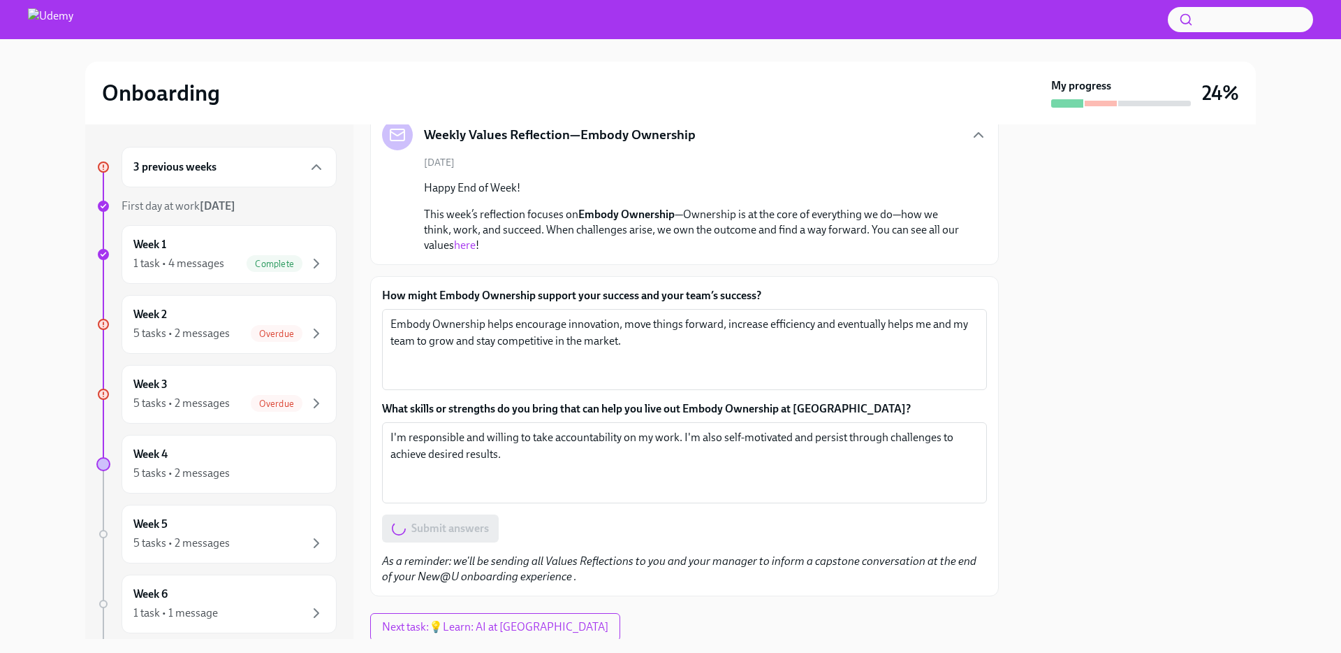
scroll to position [103, 0]
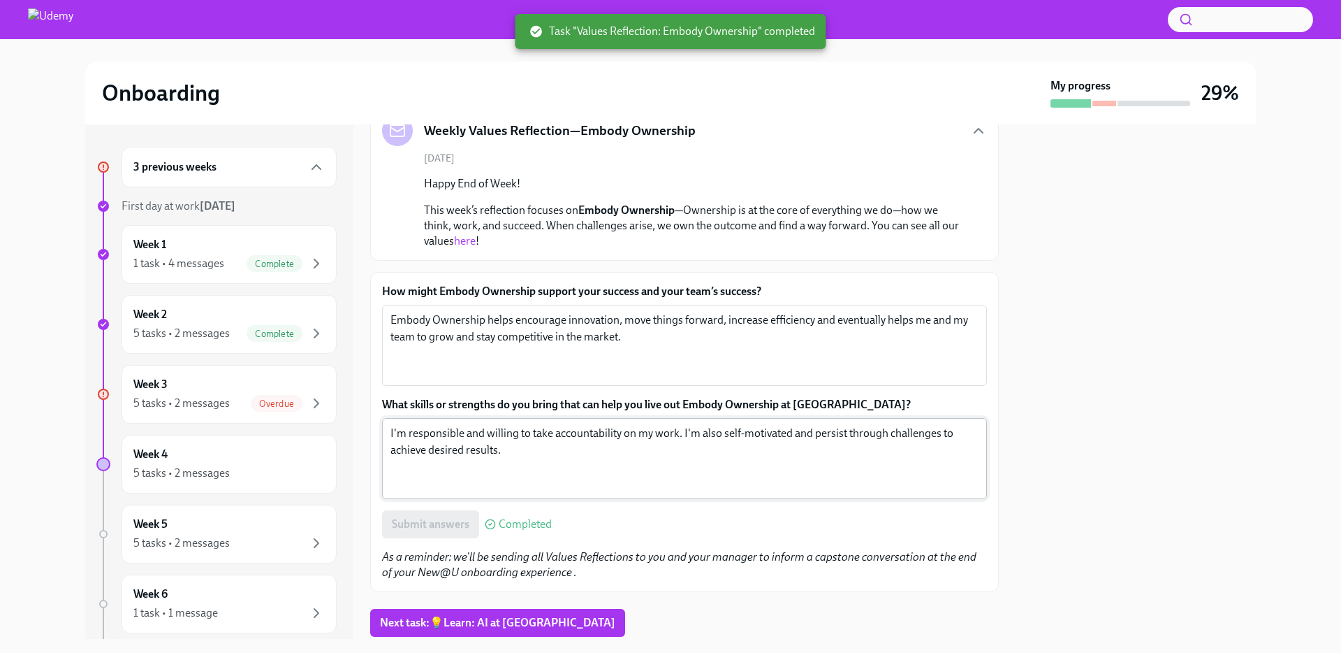
click at [511, 453] on textarea "I'm responsible and willing to take accountability on my work. I'm also self-mo…" at bounding box center [685, 458] width 588 height 67
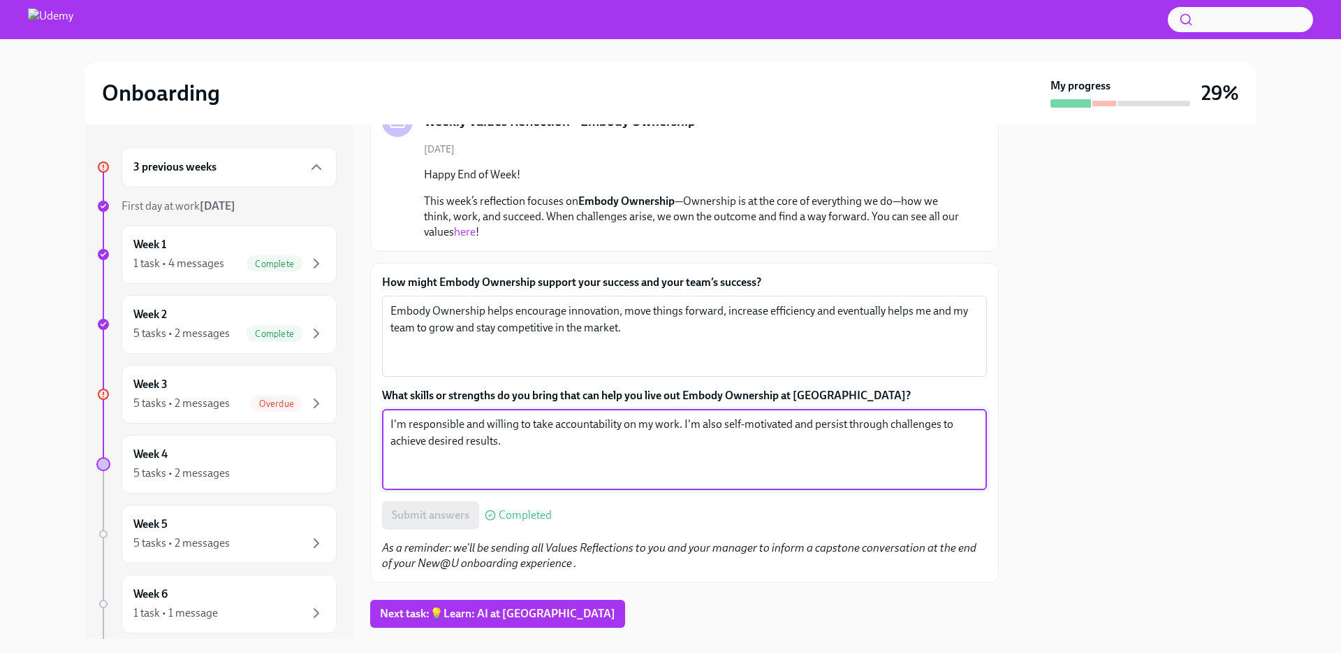
scroll to position [146, 0]
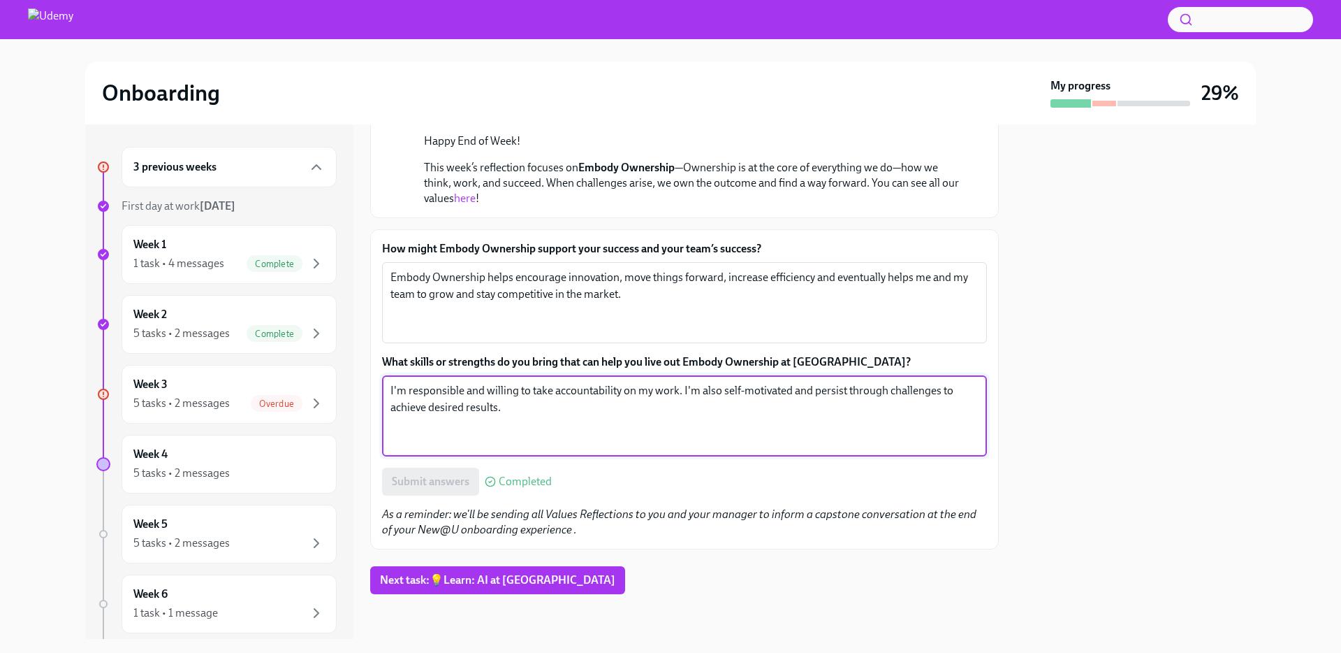
click at [265, 163] on div "3 previous weeks" at bounding box center [228, 167] width 191 height 17
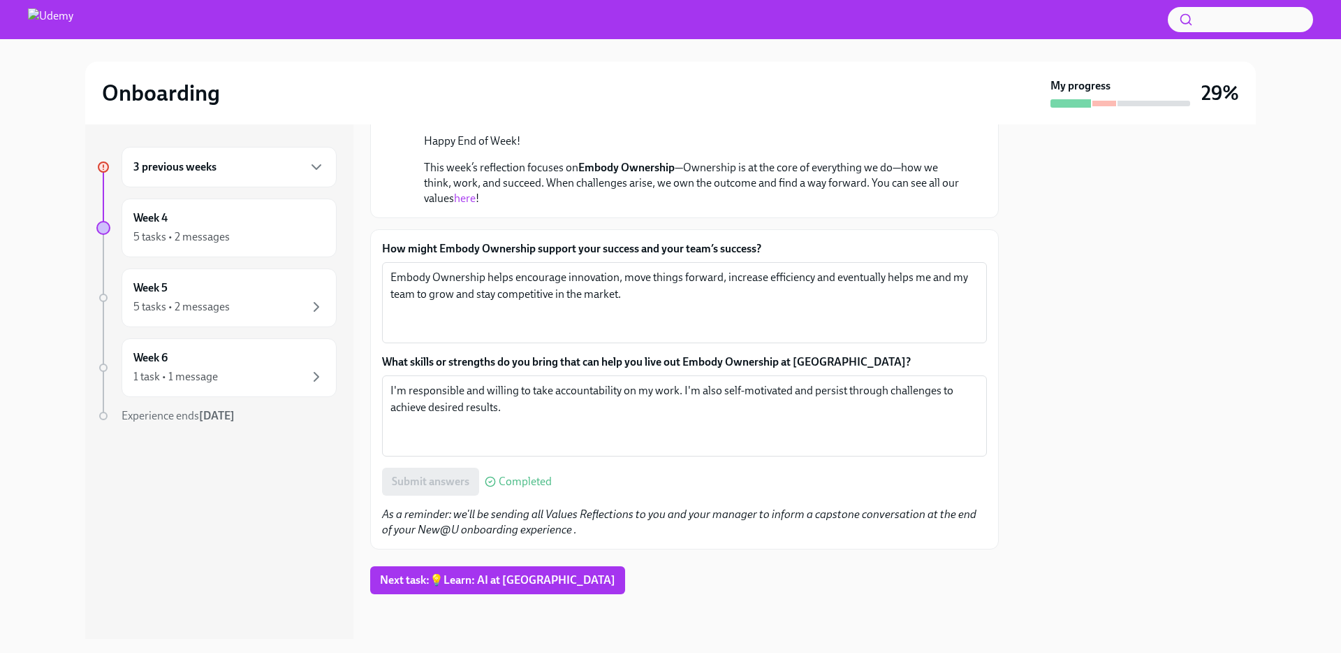
click at [727, 540] on div "How might Embody Ownership support your success and your team’s success? Embody…" at bounding box center [684, 389] width 629 height 320
click at [473, 579] on span "Next task : 💡Learn: AI at [GEOGRAPHIC_DATA]" at bounding box center [497, 580] width 235 height 14
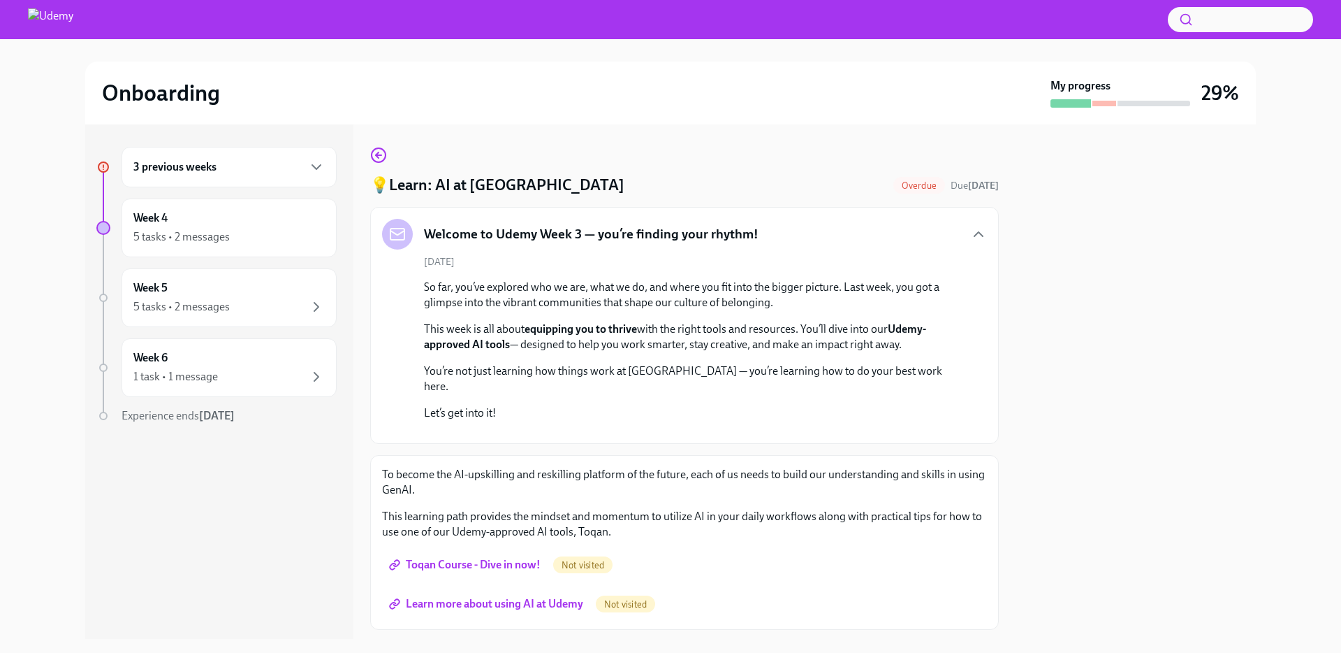
click at [742, 373] on p "You’re not just learning how things work at [GEOGRAPHIC_DATA] — you’re learning…" at bounding box center [694, 378] width 541 height 31
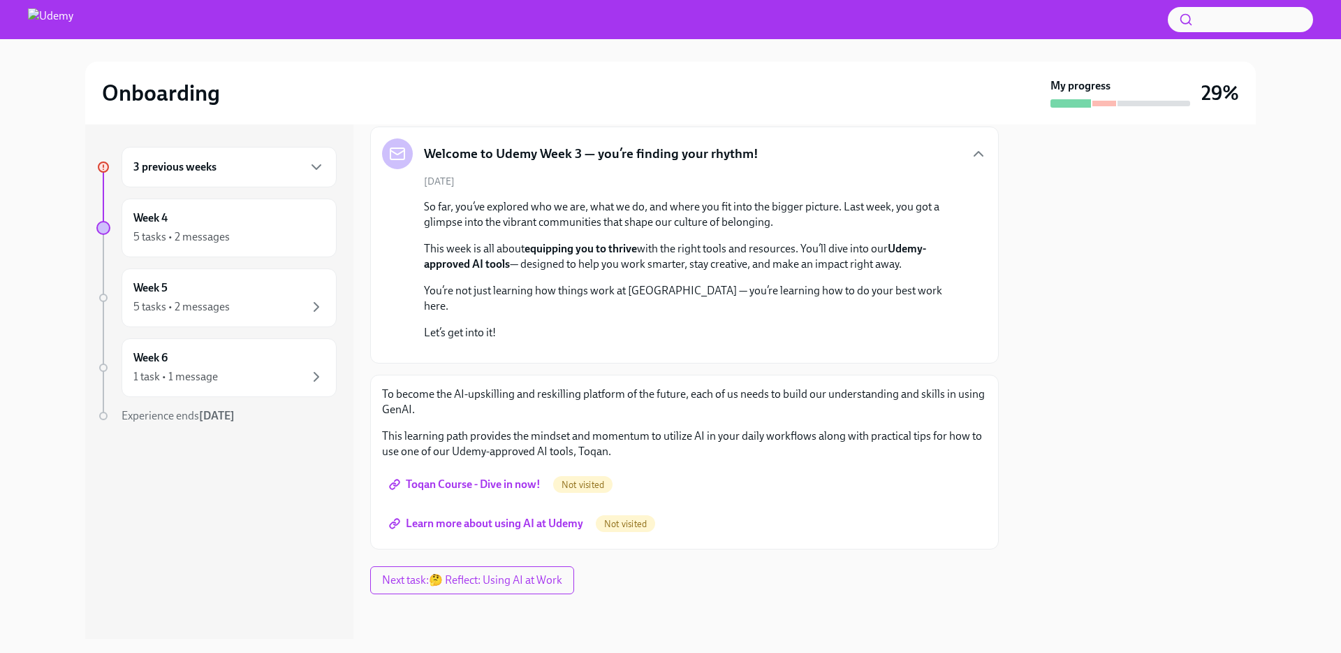
scroll to position [264, 0]
click at [453, 490] on span "Toqan Course - Dive in now!" at bounding box center [466, 484] width 149 height 14
click at [639, 412] on p "To become the AI-upskilling and reskilling platform of the future, each of us n…" at bounding box center [684, 401] width 605 height 31
click at [537, 522] on span "Learn more about using AI at Udemy" at bounding box center [487, 523] width 191 height 14
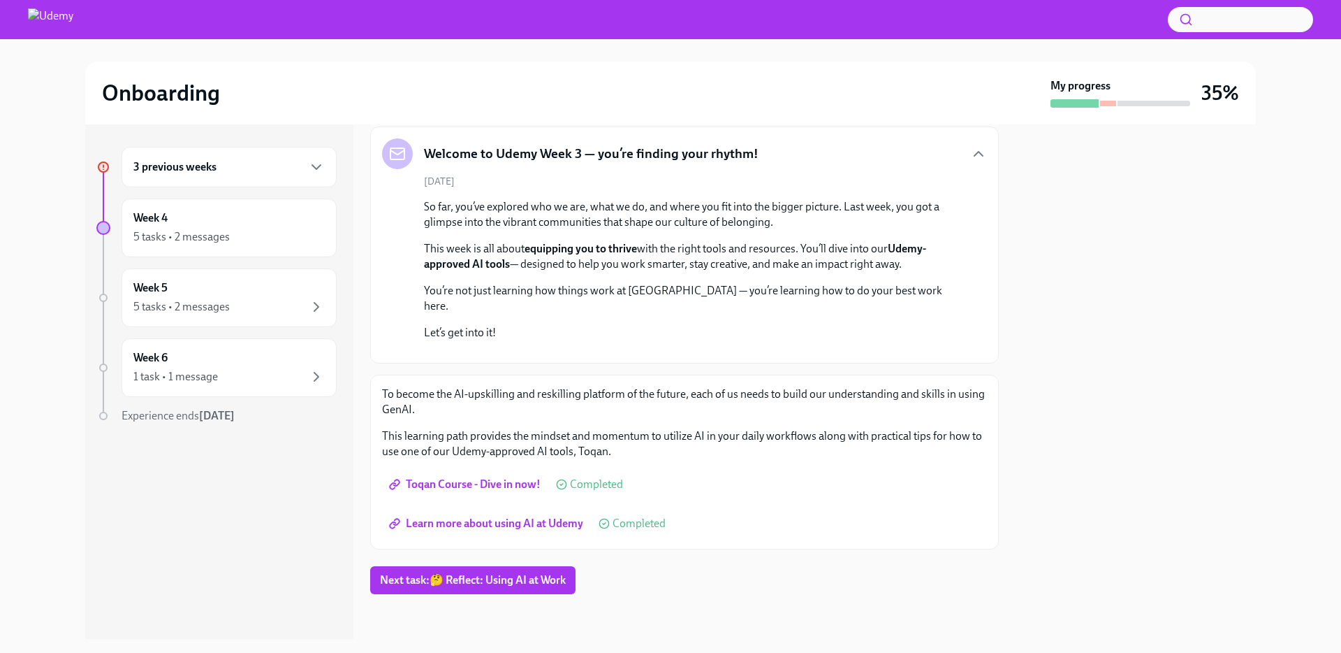
scroll to position [177, 0]
click at [275, 154] on div "3 previous weeks" at bounding box center [229, 167] width 215 height 41
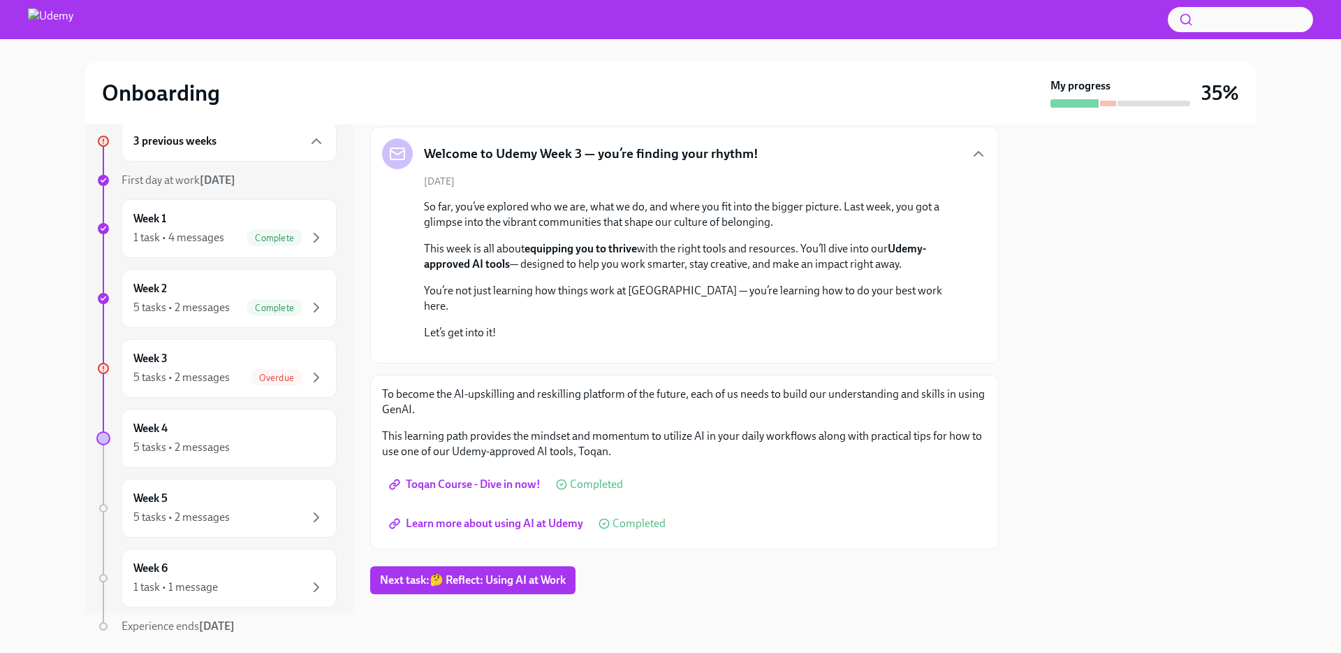
scroll to position [264, 0]
click at [540, 574] on span "Next task : 🤔 Reflect: Using AI at Work" at bounding box center [473, 580] width 186 height 14
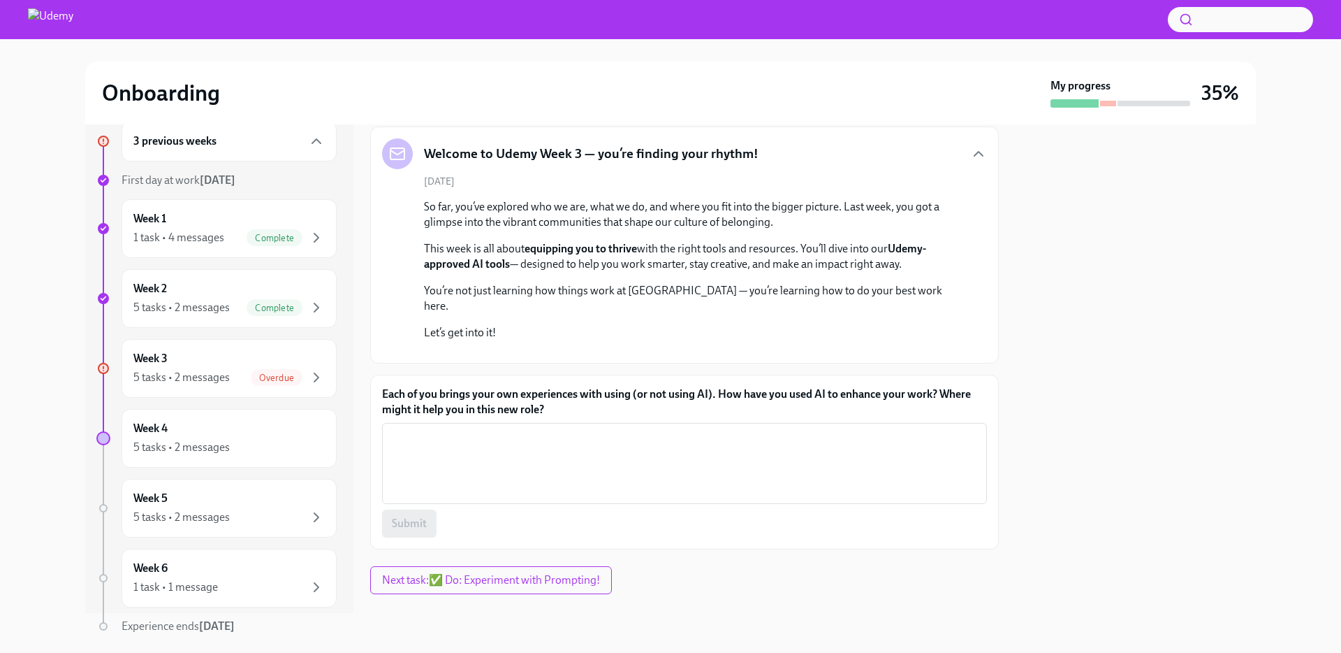
scroll to position [264, 0]
click at [518, 449] on textarea "Each of you brings your own experiences with using (or not using AI). How have …" at bounding box center [685, 463] width 588 height 67
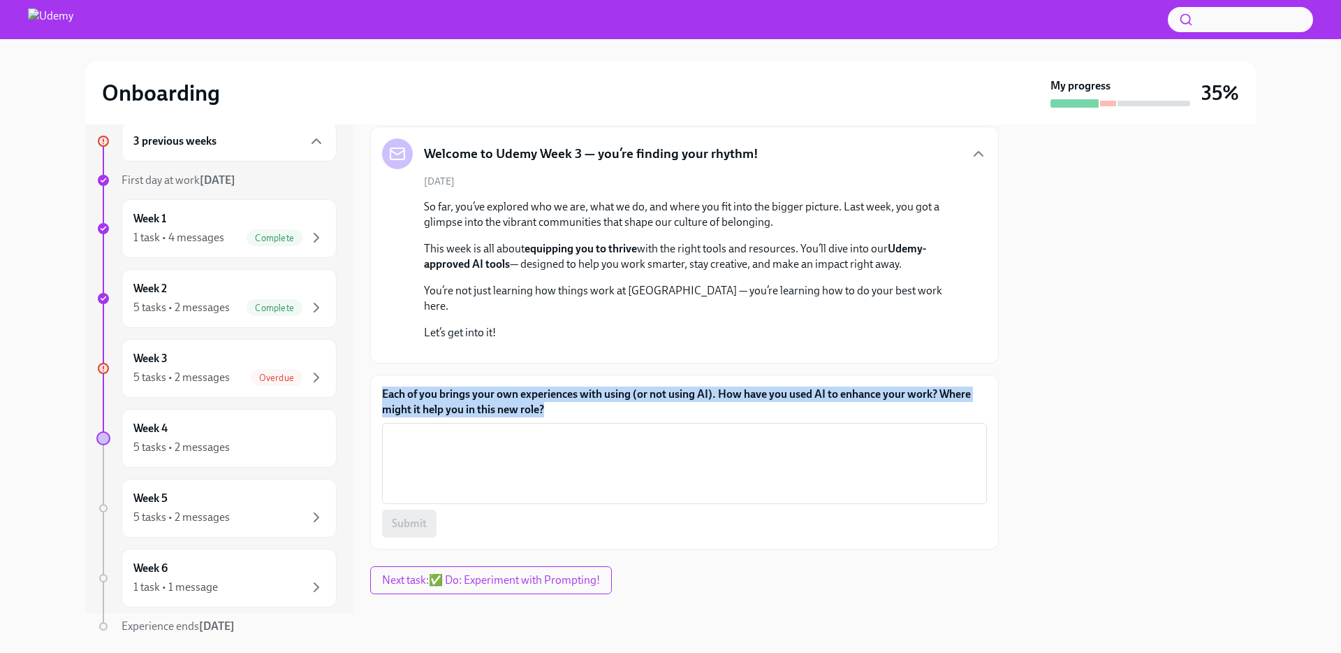
drag, startPoint x: 583, startPoint y: 409, endPoint x: 382, endPoint y: 395, distance: 201.0
click at [382, 395] on label "Each of you brings your own experiences with using (or not using AI). How have …" at bounding box center [684, 401] width 605 height 31
copy label "Each of you brings your own experiences with using (or not using AI). How have …"
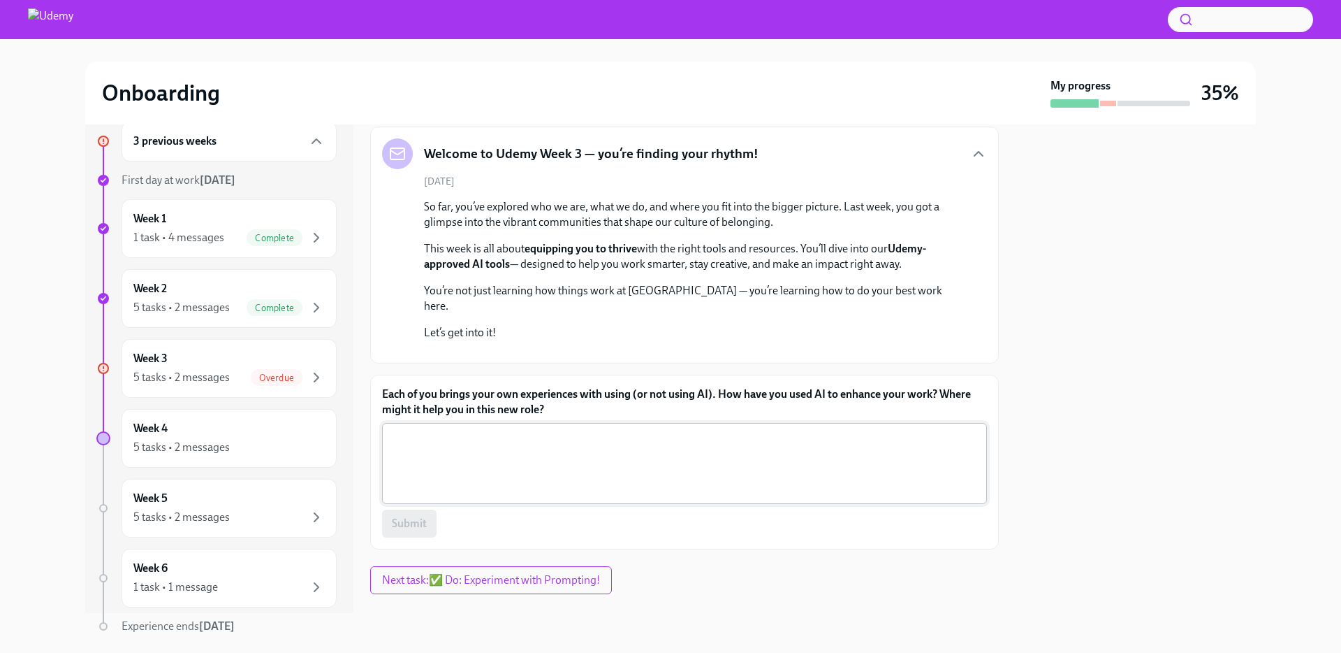
click at [667, 449] on textarea "Each of you brings your own experiences with using (or not using AI). How have …" at bounding box center [685, 463] width 588 height 67
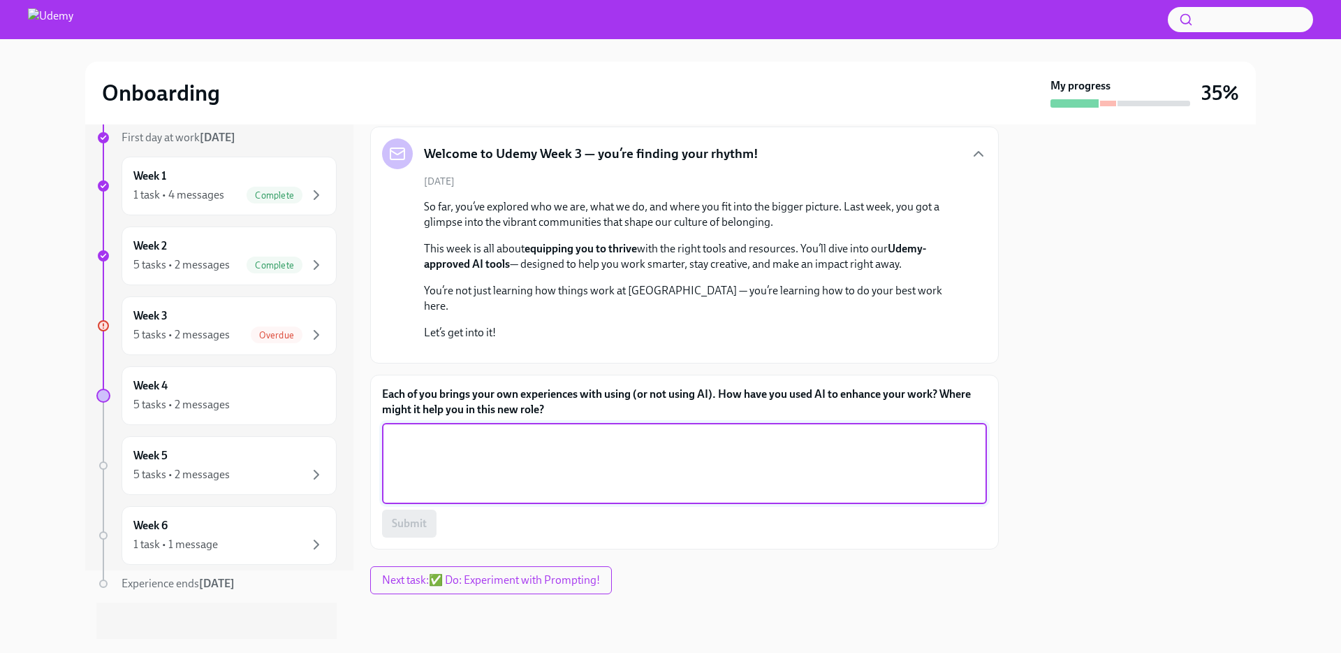
scroll to position [77, 0]
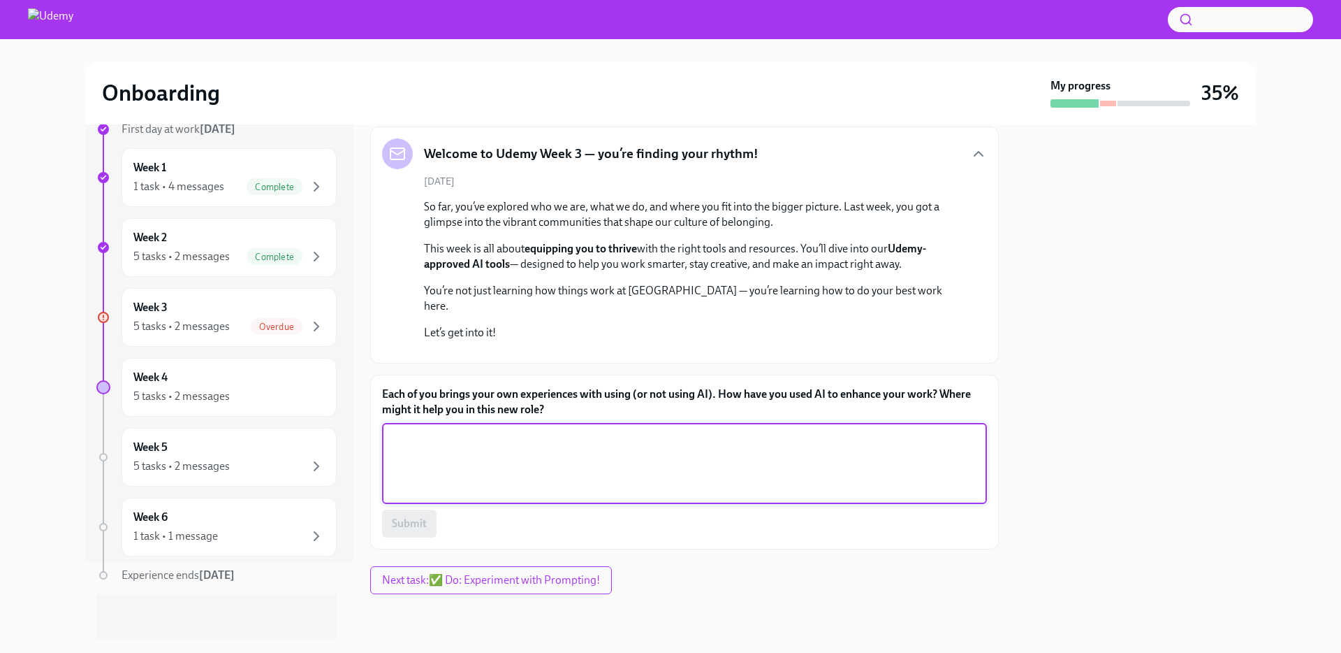
click at [628, 469] on textarea "Each of you brings your own experiences with using (or not using AI). How have …" at bounding box center [685, 463] width 588 height 67
type textarea "A"
type textarea "AI helps efficiency in my"
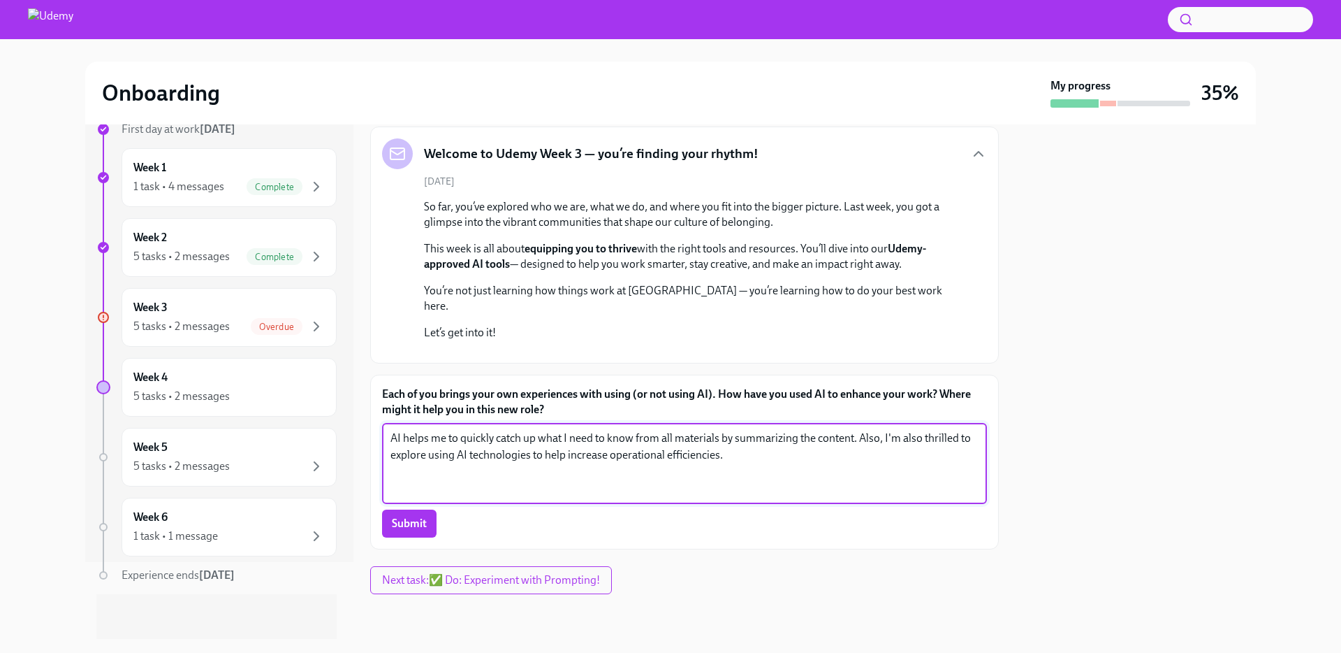
click at [577, 460] on textarea "AI helps me to quickly catch up what I need to know from all materials by summa…" at bounding box center [685, 463] width 588 height 67
click at [928, 460] on textarea "AI helps me to quickly catch up what I need to know from all materials by summa…" at bounding box center [685, 463] width 588 height 67
click at [858, 449] on textarea "AI helps me to quickly catch up what I need to know from all materials by summa…" at bounding box center [685, 463] width 588 height 67
click at [532, 479] on textarea "AI helps me to quickly catch up what I need to know from all materials by summa…" at bounding box center [685, 463] width 588 height 67
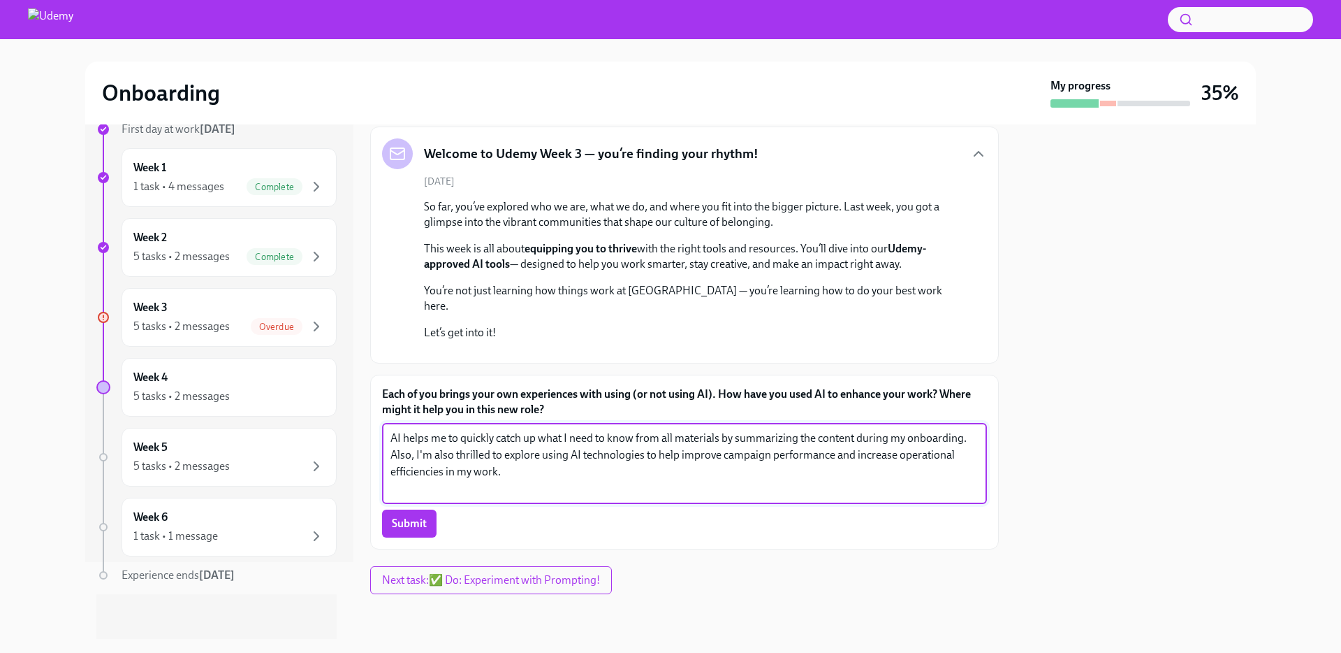
click at [595, 480] on textarea "AI helps me to quickly catch up what I need to know from all materials by summa…" at bounding box center [685, 463] width 588 height 67
click at [750, 472] on textarea "AI helps me to quickly catch up what I need to know from all materials by summa…" at bounding box center [685, 463] width 588 height 67
click at [415, 497] on textarea "AI helps me to quickly catch up what I need to know from all materials by summa…" at bounding box center [685, 463] width 588 height 67
click at [540, 497] on textarea "AI helps me to quickly catch up what I need to know from all materials by summa…" at bounding box center [685, 463] width 588 height 67
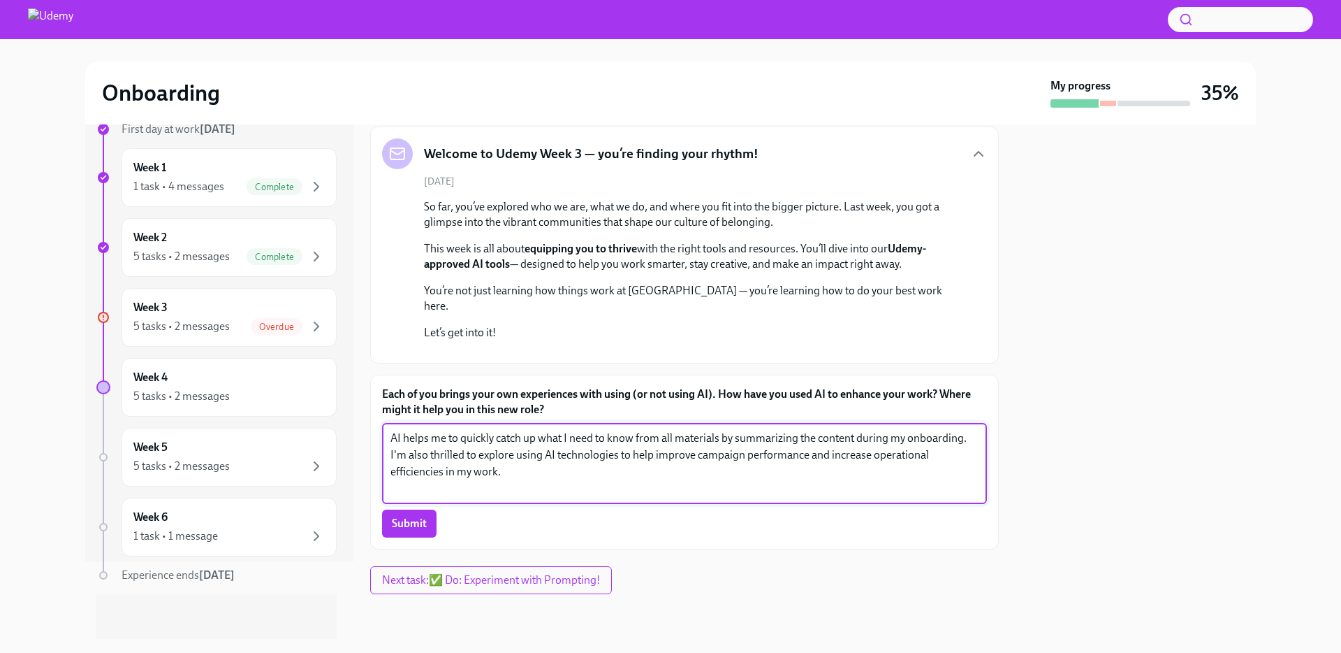
click at [565, 497] on textarea "AI helps me to quickly catch up what I need to know from all materials by summa…" at bounding box center [685, 463] width 588 height 67
click at [391, 496] on textarea "AI helps me to quickly catch up what I need to know from all materials by summa…" at bounding box center [685, 463] width 588 height 67
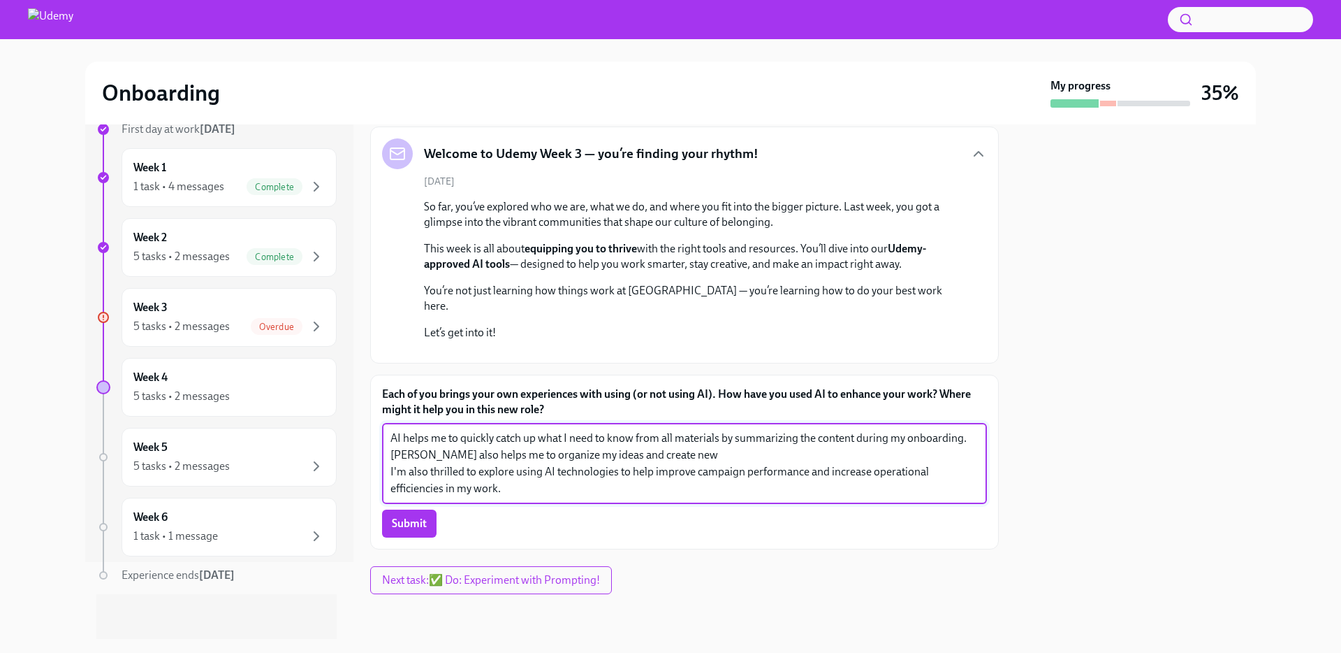
click at [553, 497] on textarea "AI helps me to quickly catch up what I need to know from all materials by summa…" at bounding box center [685, 463] width 588 height 67
click at [692, 497] on textarea "AI helps me to quickly catch up what I need to know from all materials by summa…" at bounding box center [685, 463] width 588 height 67
click at [799, 497] on textarea "AI helps me to quickly catch up what I need to know from all materials by summa…" at bounding box center [685, 463] width 588 height 67
click at [812, 496] on textarea "AI helps me to quickly catch up what I need to know from all materials by summa…" at bounding box center [685, 463] width 588 height 67
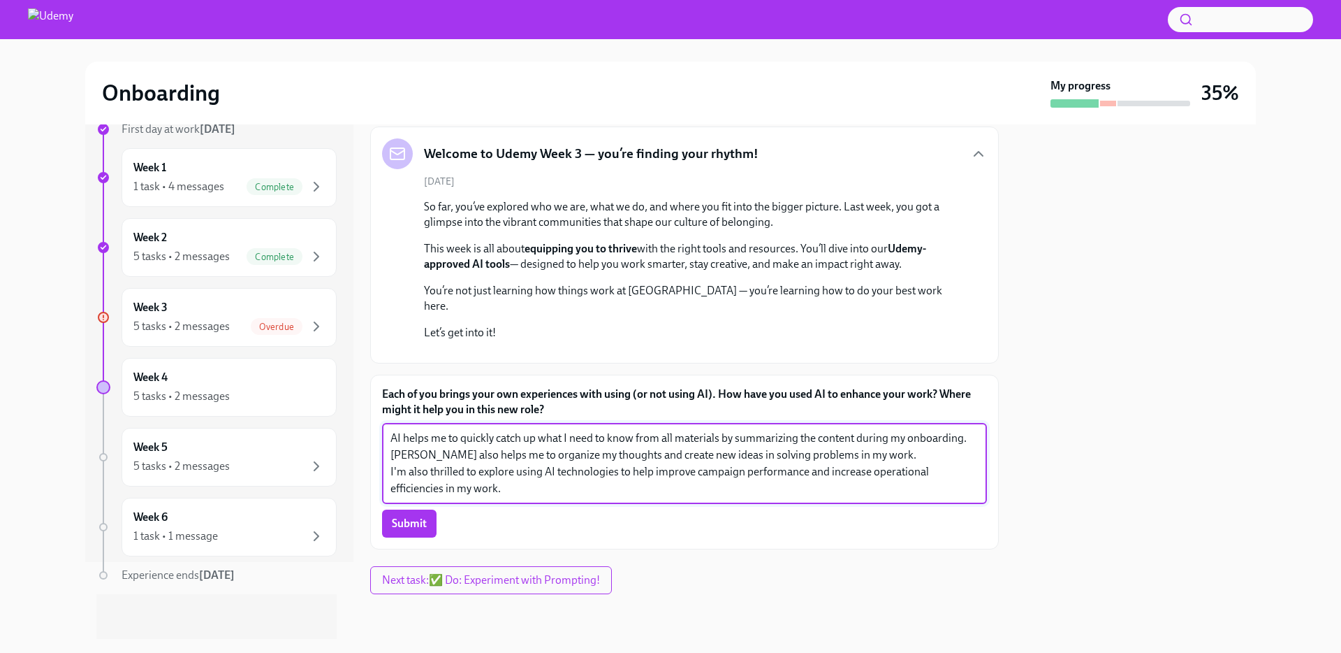
click at [444, 497] on textarea "AI helps me to quickly catch up what I need to know from all materials by summa…" at bounding box center [685, 463] width 588 height 67
click at [479, 497] on textarea "AI helps me to quickly catch up what I need to know from all materials by summa…" at bounding box center [685, 463] width 588 height 67
click at [624, 455] on textarea "AI helps me to quickly catch up what I need to know from all materials by summa…" at bounding box center [685, 463] width 588 height 67
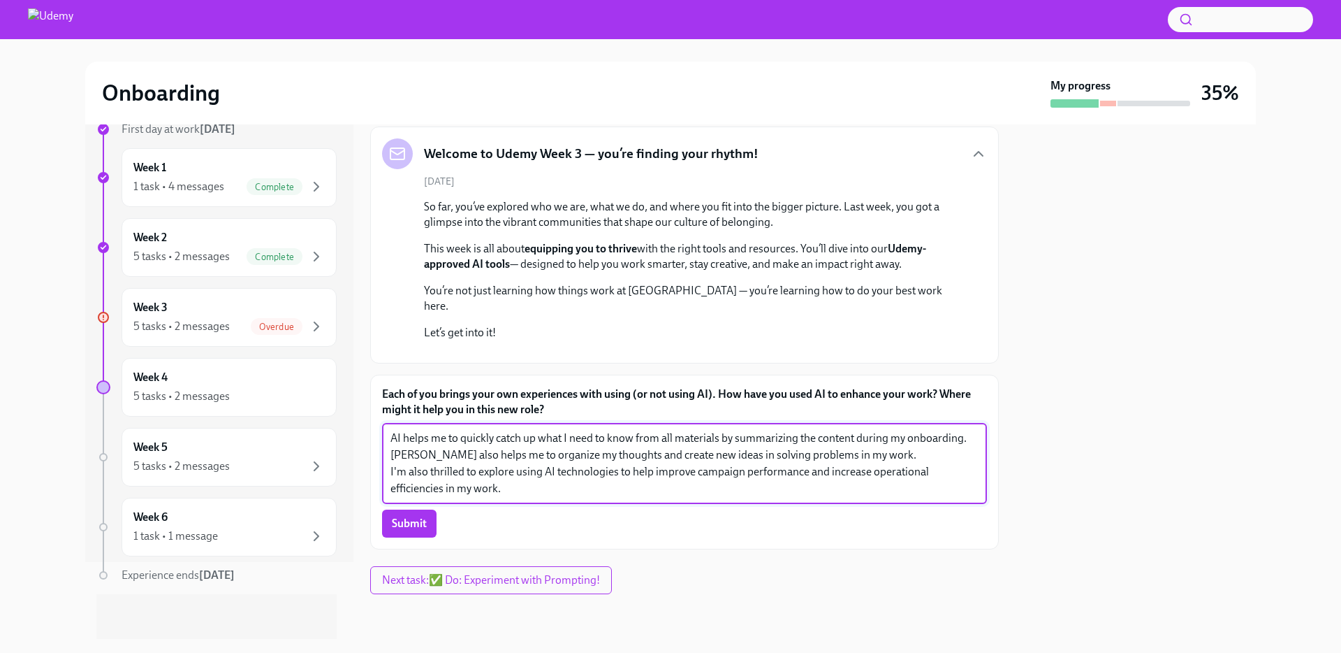
click at [642, 474] on textarea "AI helps me to quickly catch up what I need to know from all materials by summa…" at bounding box center [685, 463] width 588 height 67
type textarea "AI helps me to quickly catch up what I need to know from all materials by summa…"
click at [405, 533] on button "Submit" at bounding box center [409, 523] width 54 height 28
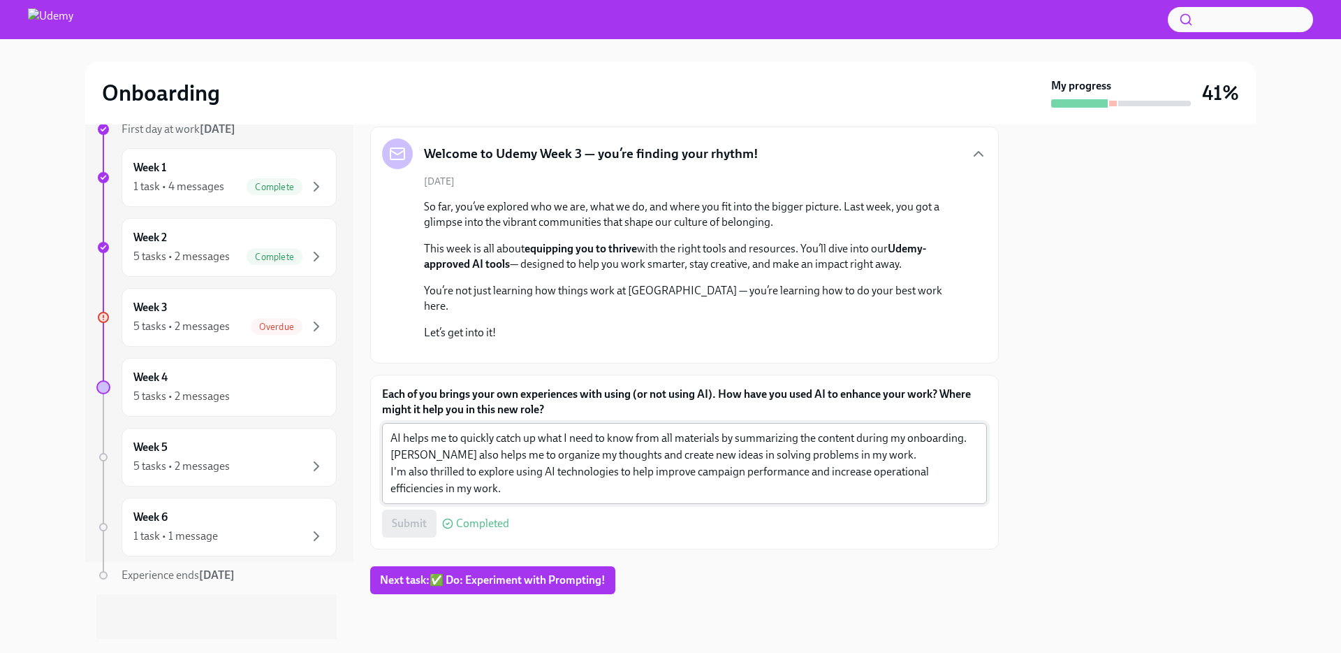
scroll to position [264, 0]
click at [513, 583] on span "Next task : ✅ Do: Experiment with Prompting!" at bounding box center [493, 580] width 226 height 14
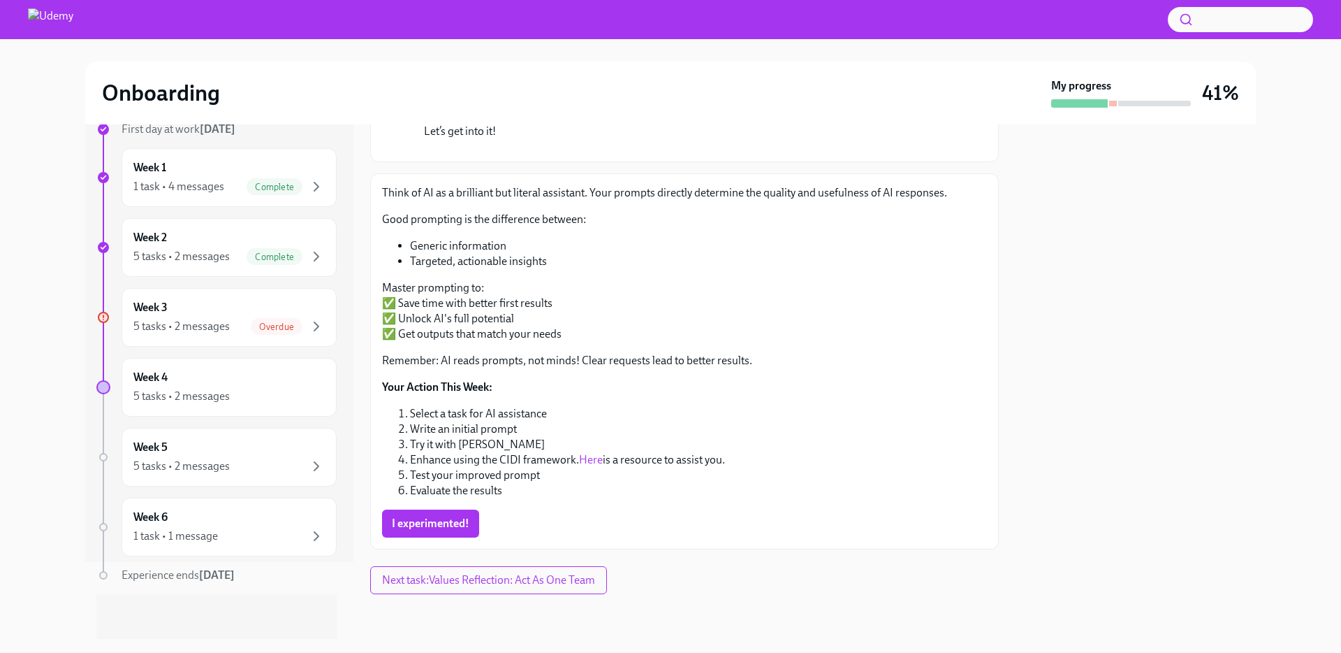
scroll to position [465, 0]
click at [467, 446] on li "Try it with [PERSON_NAME]" at bounding box center [698, 444] width 577 height 15
click at [586, 462] on link "Here" at bounding box center [591, 459] width 24 height 13
drag, startPoint x: 532, startPoint y: 452, endPoint x: 514, endPoint y: 501, distance: 52.2
click at [531, 453] on li "Enhance using the CIDI framework. Here is a resource to assist you." at bounding box center [698, 459] width 577 height 15
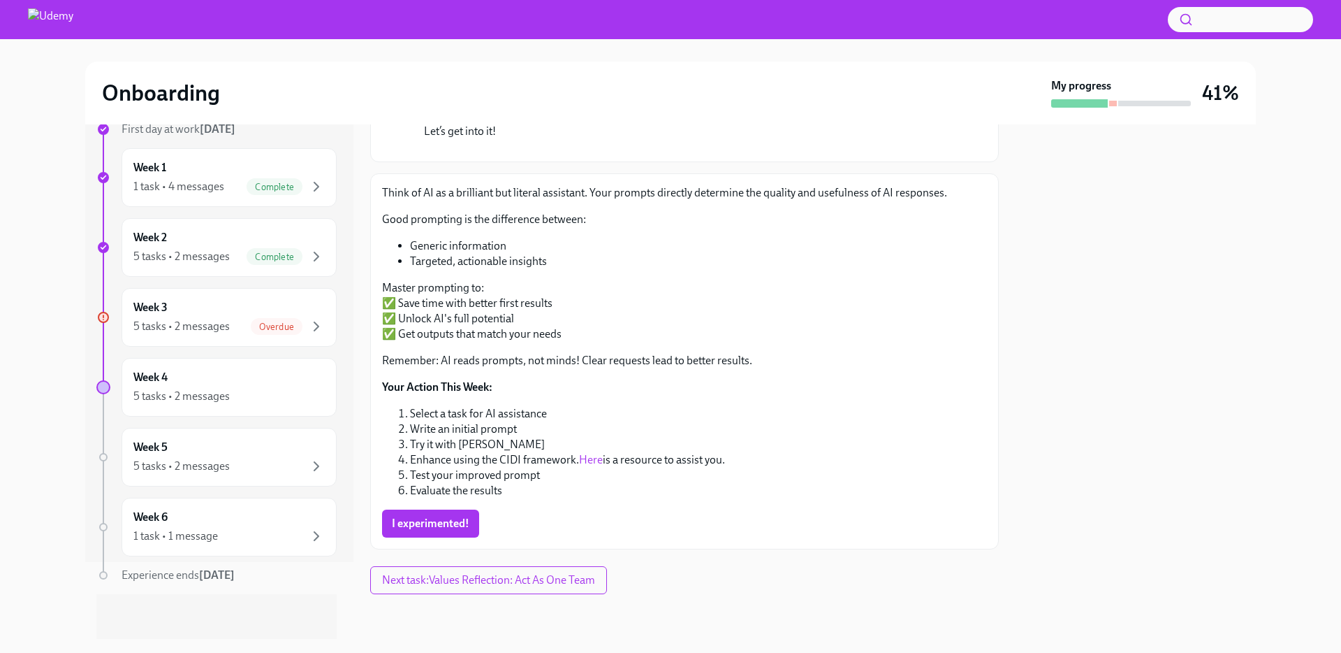
click at [514, 501] on div "Think of AI as a brilliant but literal assistant. Your prompts directly determi…" at bounding box center [684, 361] width 605 height 352
click at [755, 193] on p "Think of AI as a brilliant but literal assistant. Your prompts directly determi…" at bounding box center [684, 192] width 605 height 15
click at [441, 526] on span "I experimented!" at bounding box center [431, 523] width 78 height 14
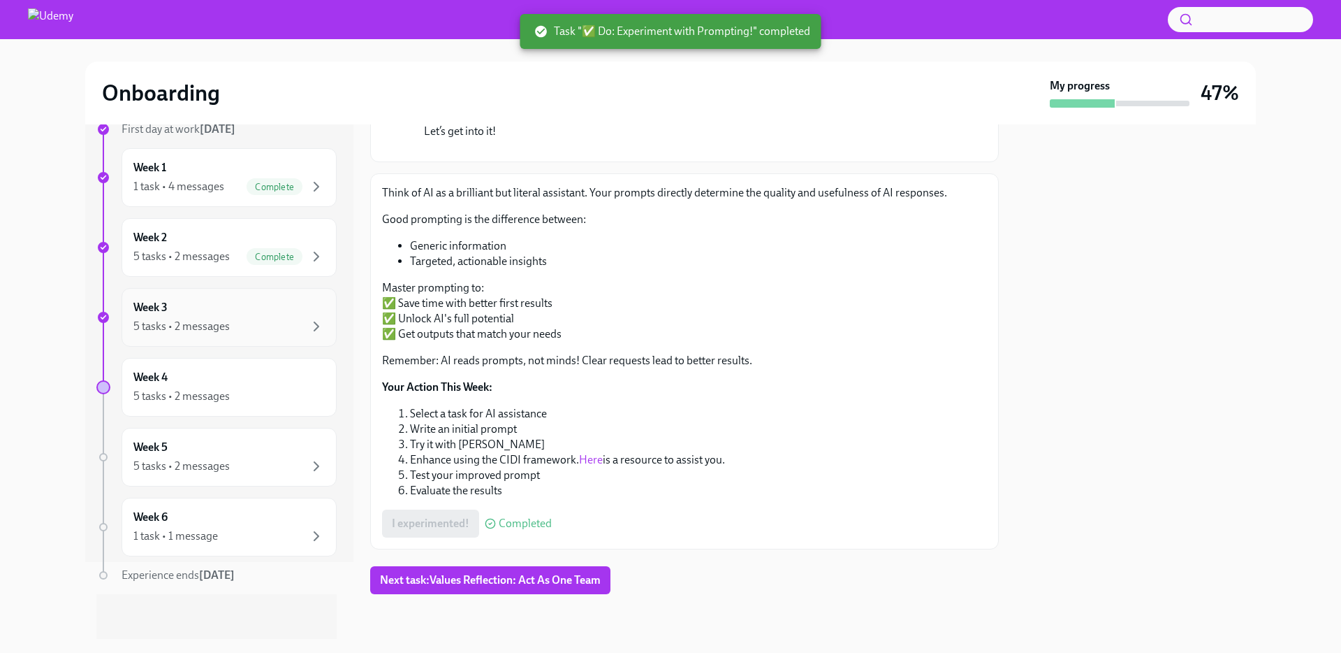
click at [307, 336] on div "Week 3 5 tasks • 2 messages" at bounding box center [229, 317] width 215 height 59
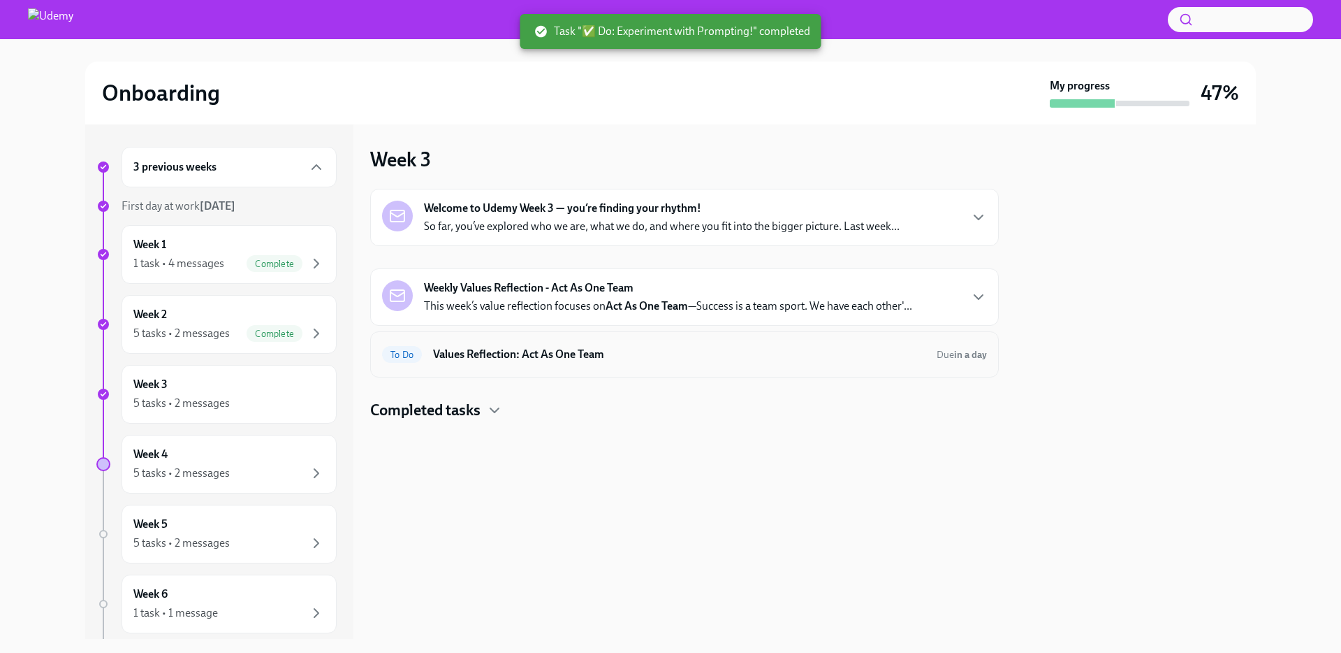
click at [546, 357] on h6 "Values Reflection: Act As One Team" at bounding box center [679, 354] width 493 height 15
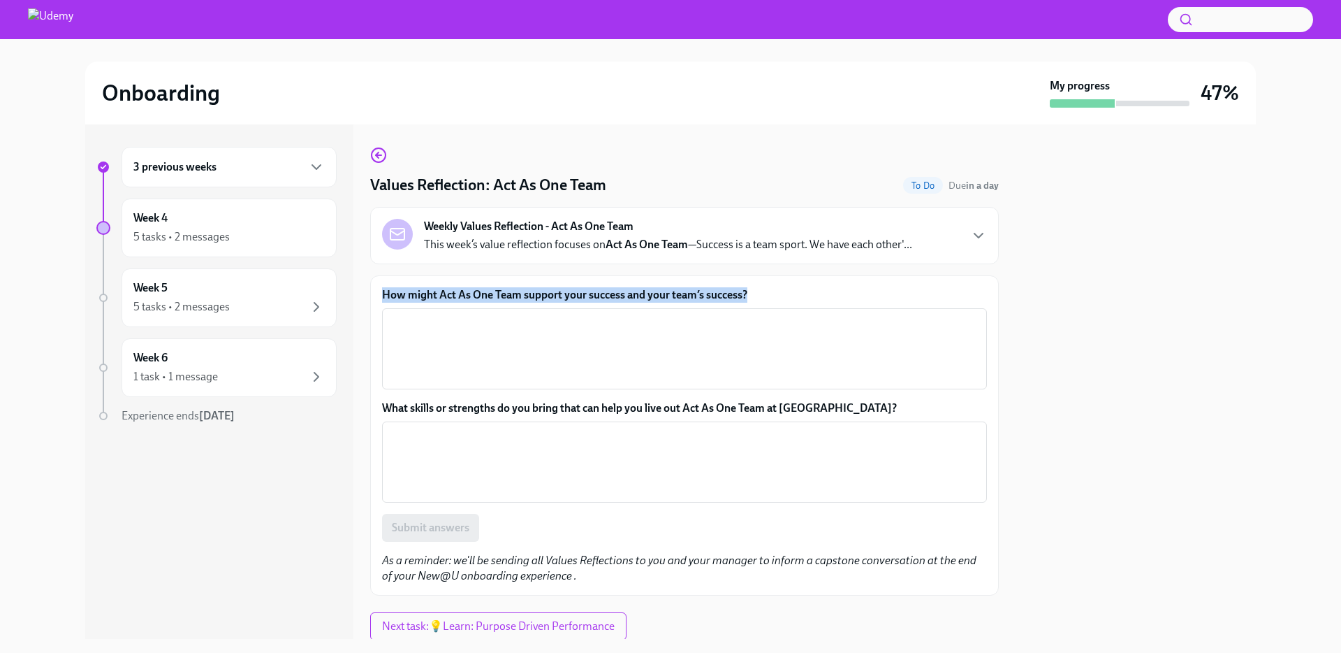
drag, startPoint x: 762, startPoint y: 300, endPoint x: 374, endPoint y: 300, distance: 388.4
click at [374, 300] on div "How might Act As One Team support your success and your team’s success? x ​ Wha…" at bounding box center [684, 435] width 629 height 320
copy label "How might Act As One Team support your success and your team’s success?"
click at [254, 228] on div "5 tasks • 2 messages" at bounding box center [228, 236] width 191 height 17
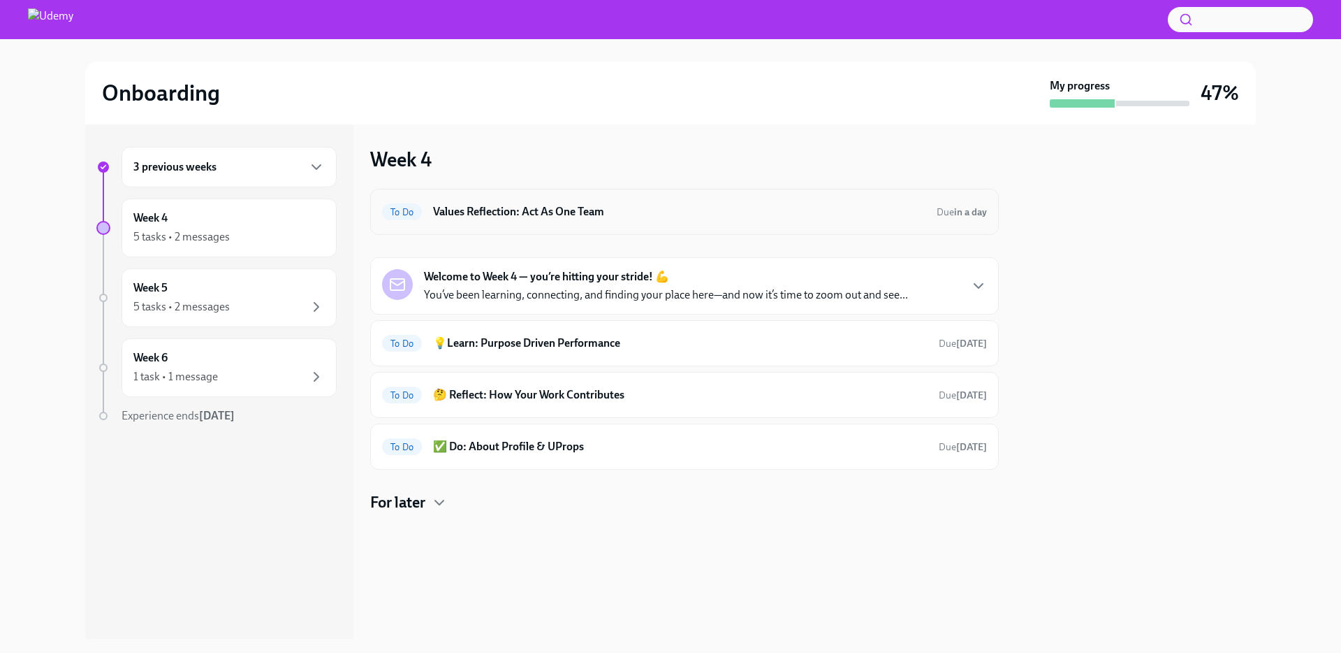
click at [629, 214] on h6 "Values Reflection: Act As One Team" at bounding box center [679, 211] width 493 height 15
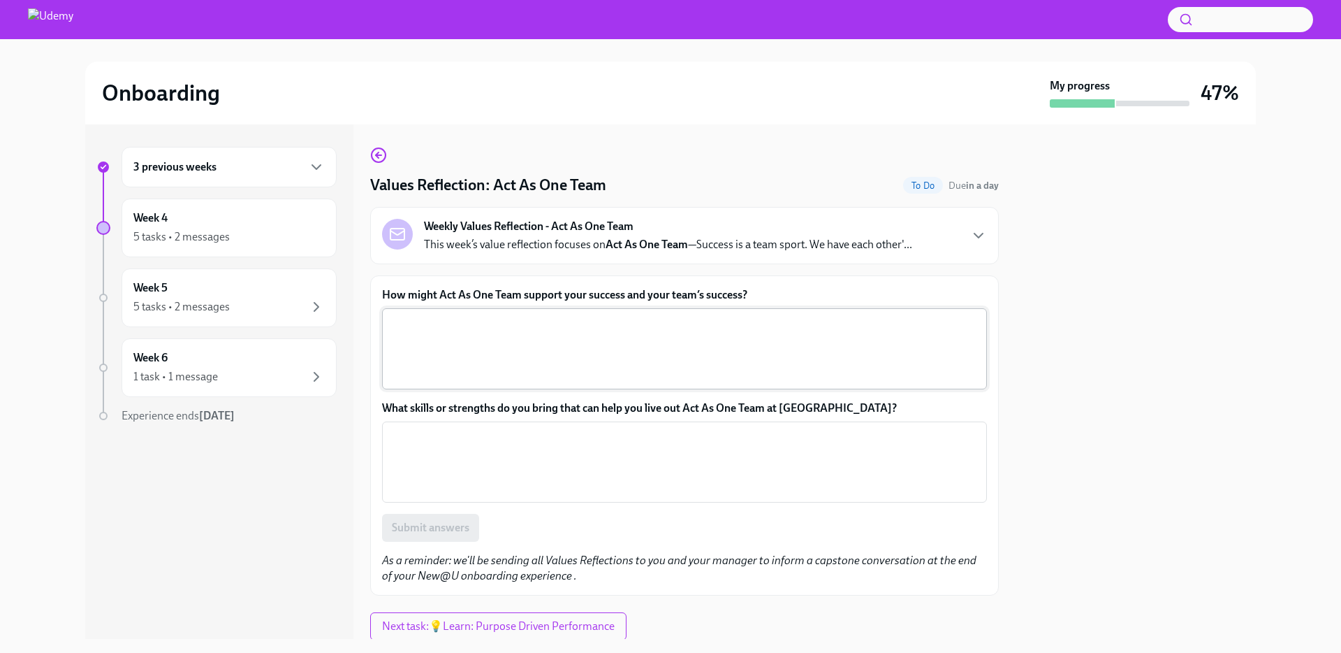
scroll to position [24, 0]
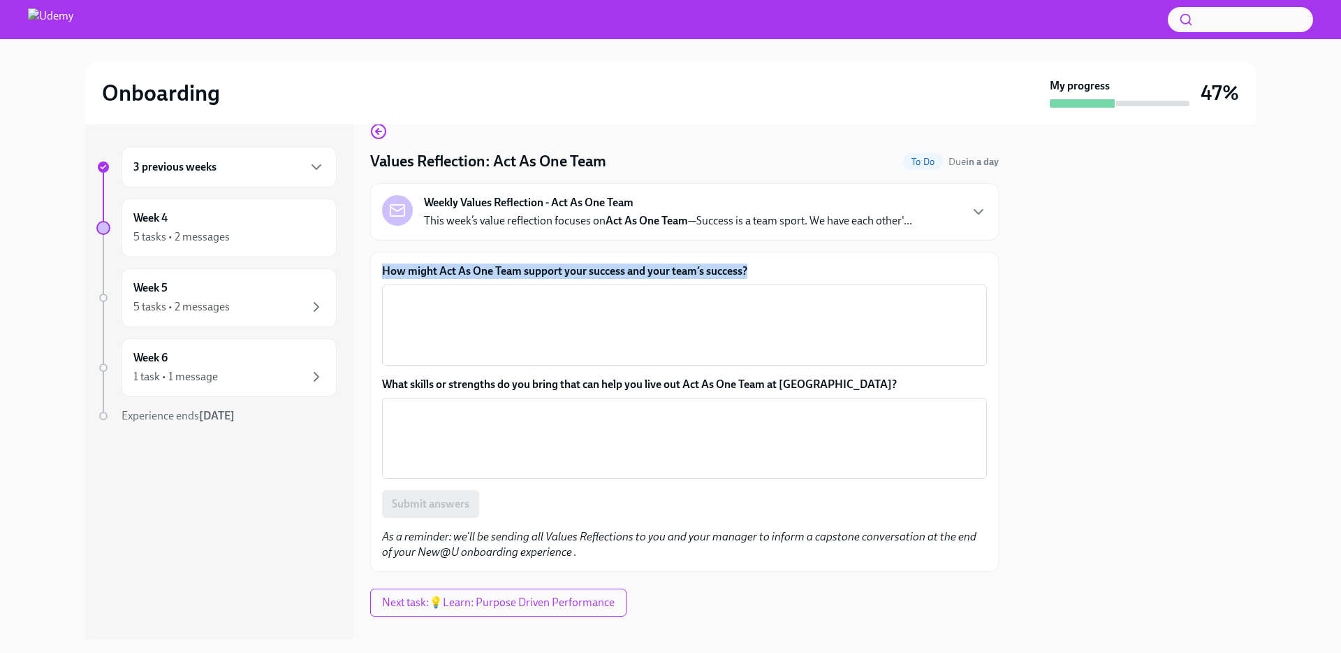
drag, startPoint x: 764, startPoint y: 270, endPoint x: 382, endPoint y: 271, distance: 382.2
click at [382, 271] on label "How might Act As One Team support your success and your team’s success?" at bounding box center [684, 270] width 605 height 15
copy label "How might Act As One Team support your success and your team’s success?"
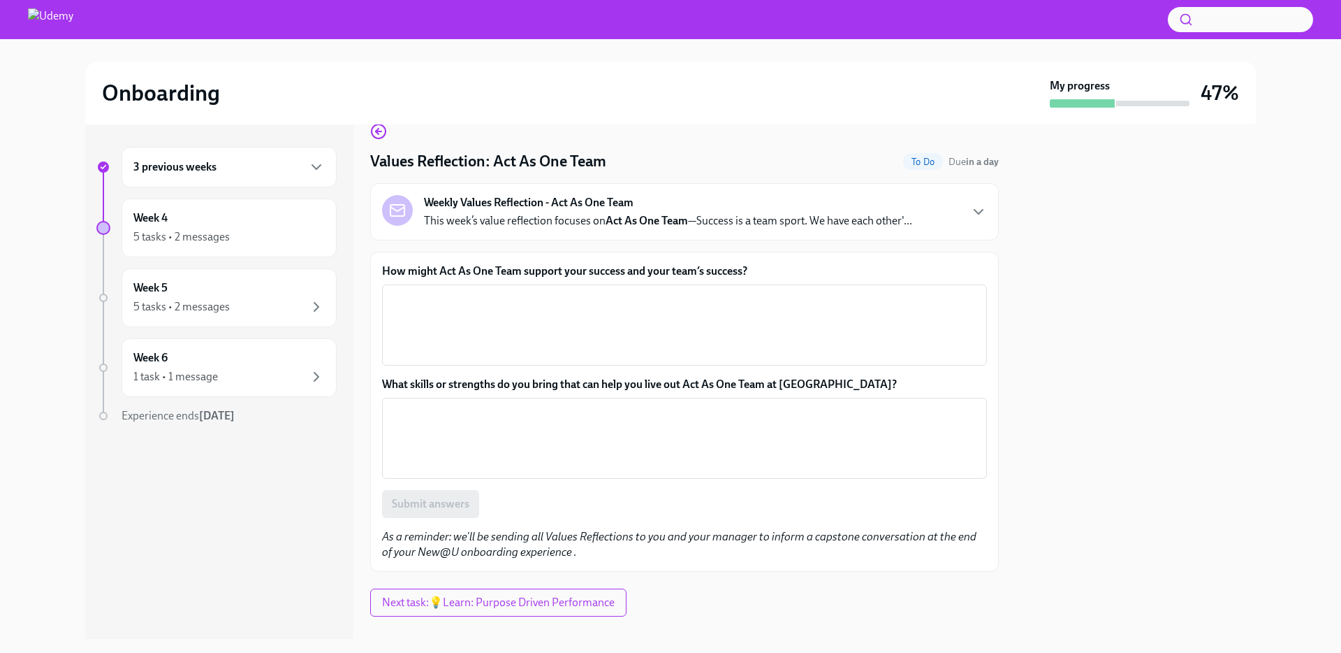
click at [602, 385] on label "What skills or strengths do you bring that can help you live out Act As One Tea…" at bounding box center [684, 384] width 605 height 15
click at [602, 405] on textarea "What skills or strengths do you bring that can help you live out Act As One Tea…" at bounding box center [685, 438] width 588 height 67
click at [817, 377] on label "What skills or strengths do you bring that can help you live out Act As One Tea…" at bounding box center [684, 384] width 605 height 15
click at [817, 405] on textarea "What skills or strengths do you bring that can help you live out Act As One Tea…" at bounding box center [685, 438] width 588 height 67
drag, startPoint x: 838, startPoint y: 384, endPoint x: 372, endPoint y: 383, distance: 466.0
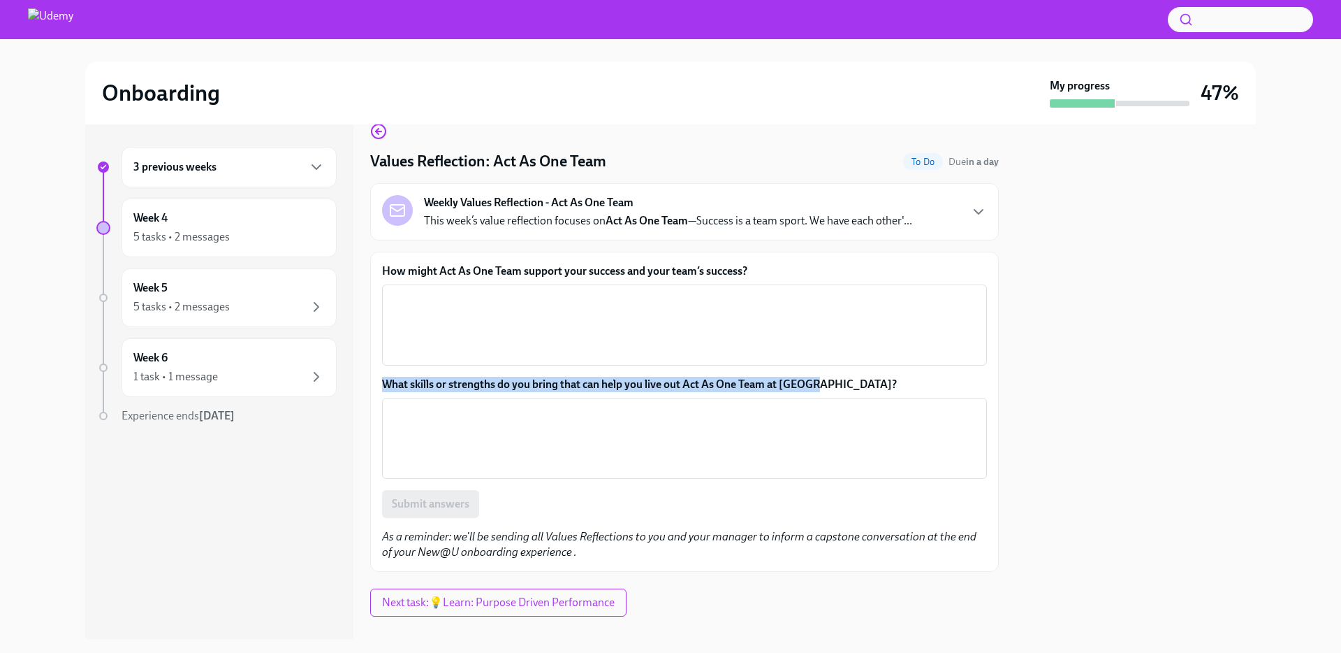
click at [372, 383] on div "How might Act As One Team support your success and your team’s success? x ​ Wha…" at bounding box center [684, 412] width 629 height 320
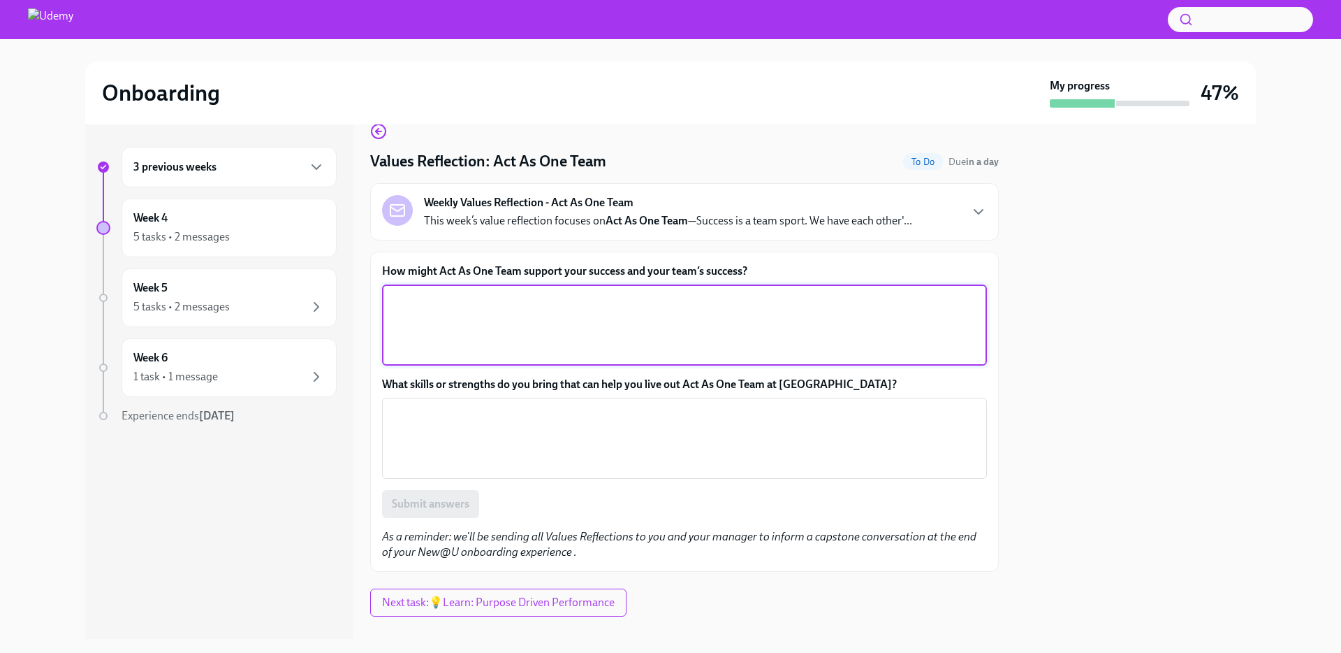
click at [506, 309] on textarea "How might Act As One Team support your success and your team’s success?" at bounding box center [685, 324] width 588 height 67
paste textarea "Act As One Team help [PERSON_NAME] ideas and bring innovation as each of my tea…"
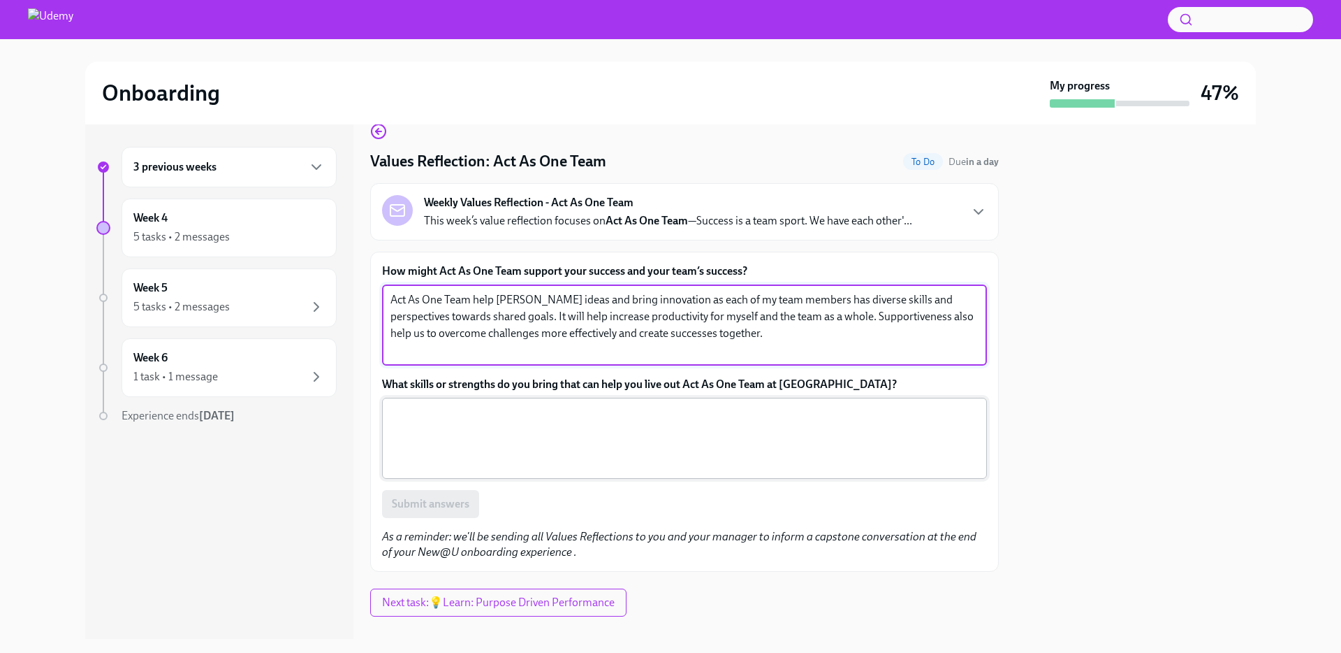
type textarea "Act As One Team help [PERSON_NAME] ideas and bring innovation as each of my tea…"
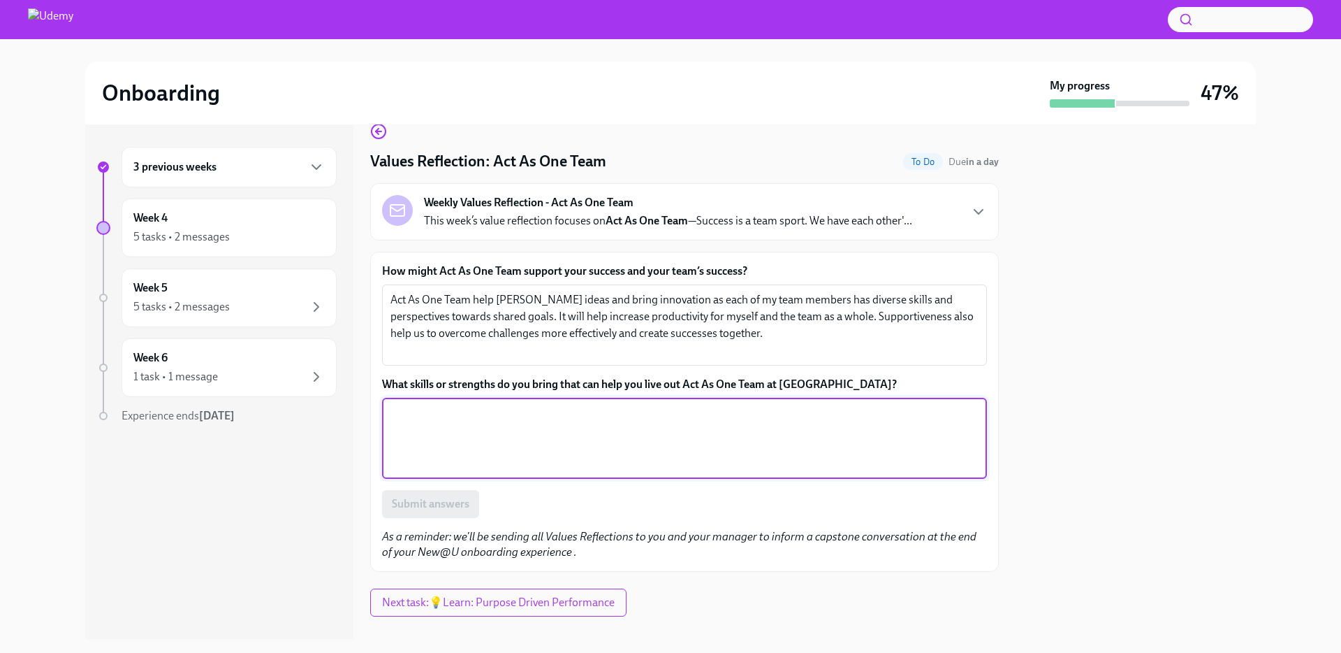
click at [573, 421] on textarea "What skills or strengths do you bring that can help you live out Act As One Tea…" at bounding box center [685, 438] width 588 height 67
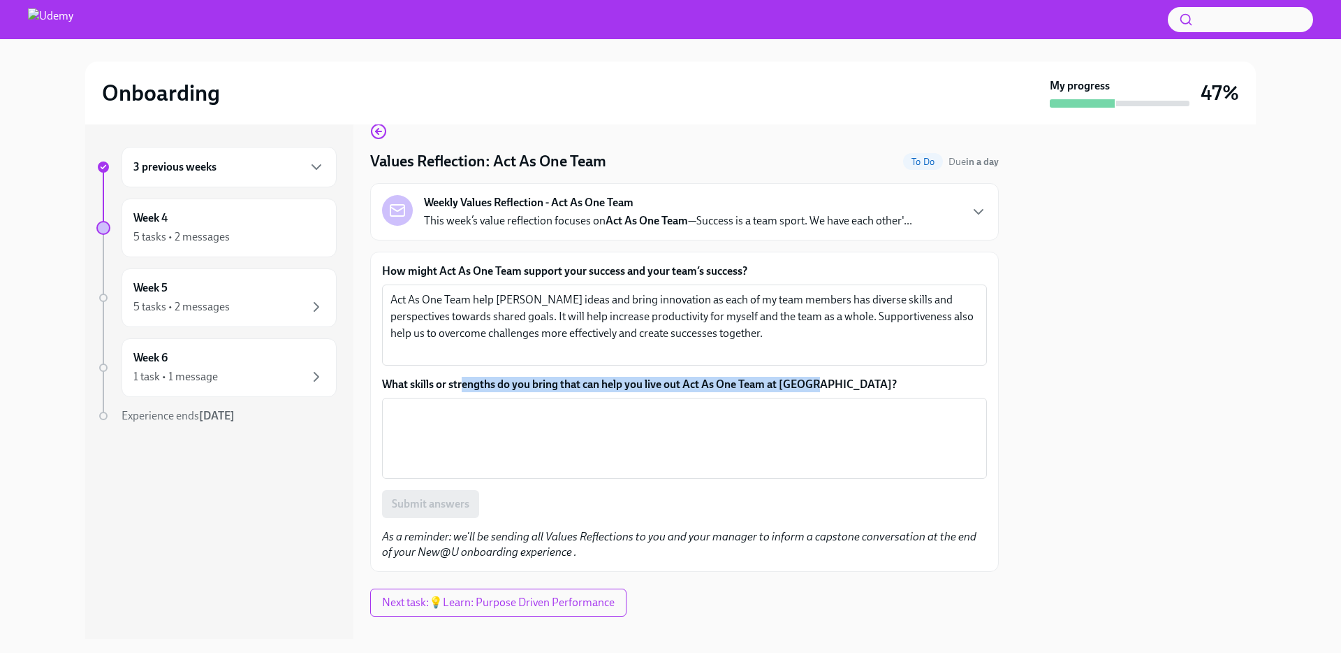
drag, startPoint x: 838, startPoint y: 389, endPoint x: 458, endPoint y: 388, distance: 380.8
click at [458, 388] on label "What skills or strengths do you bring that can help you live out Act As One Tea…" at bounding box center [684, 384] width 605 height 15
click at [441, 402] on div "x ​" at bounding box center [684, 438] width 605 height 81
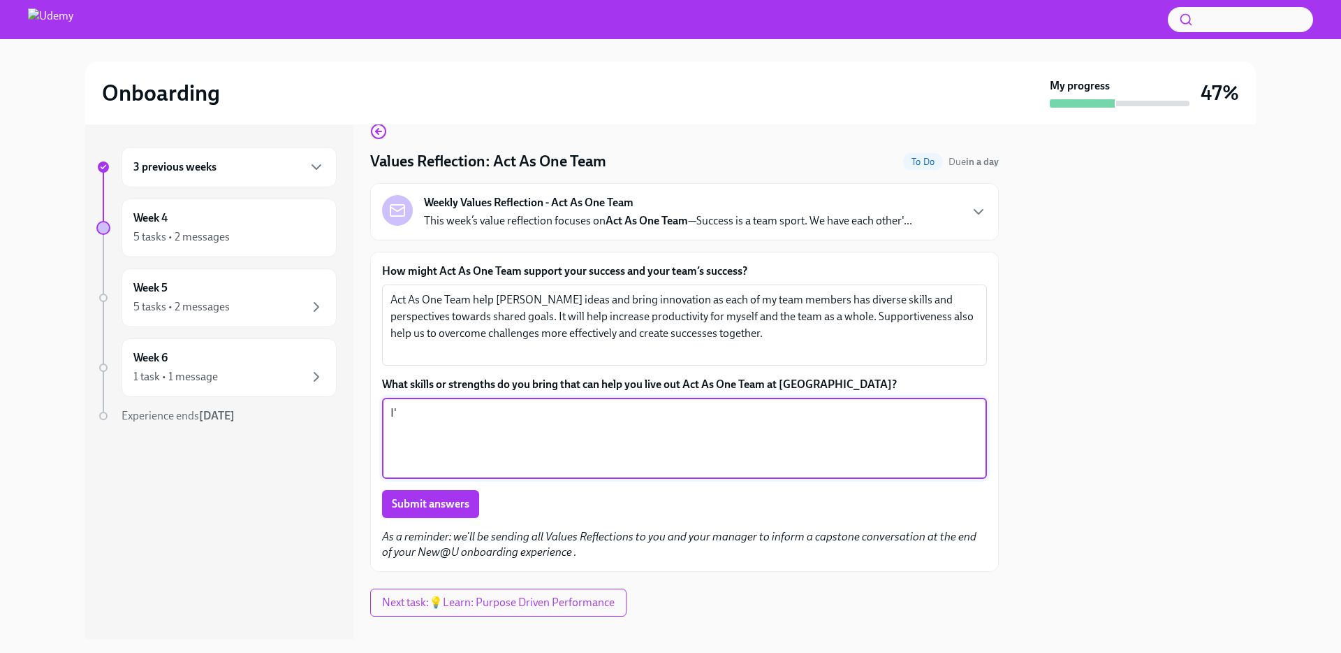
type textarea "I"
click at [808, 340] on textarea "Act As One Team help [PERSON_NAME] ideas and bring innovation as each of my tea…" at bounding box center [685, 324] width 588 height 67
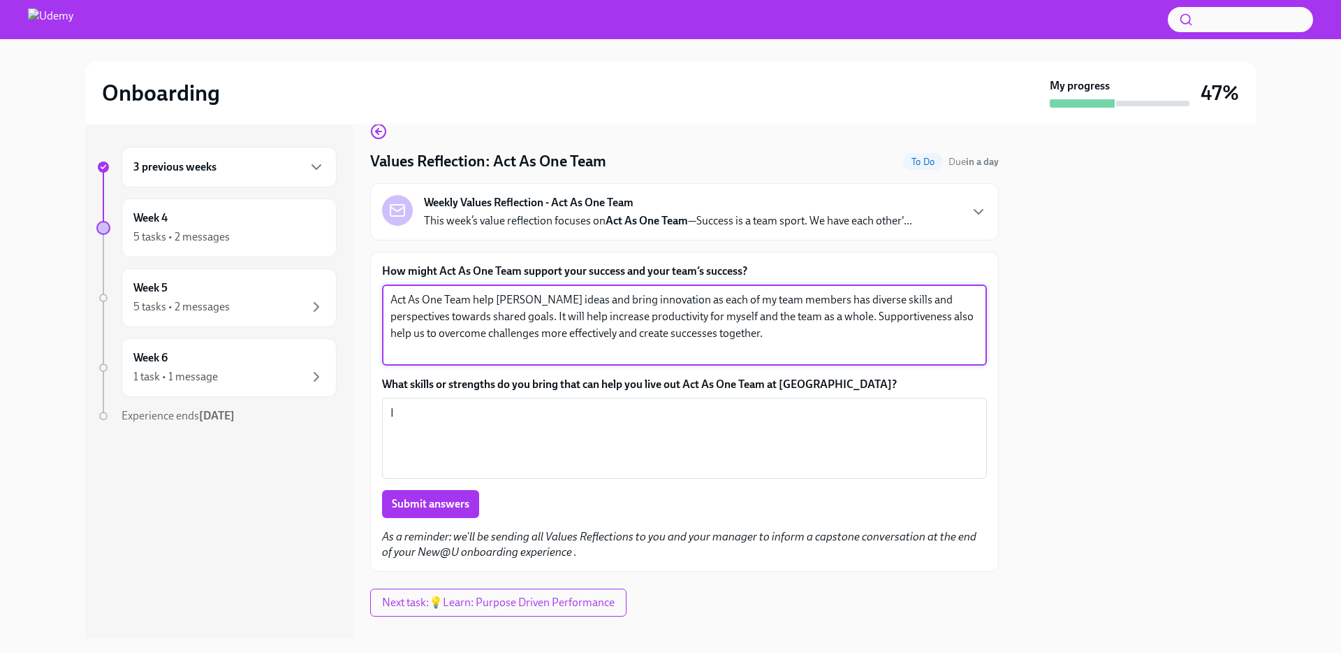
click at [840, 335] on textarea "Act As One Team help [PERSON_NAME] ideas and bring innovation as each of my tea…" at bounding box center [685, 324] width 588 height 67
click at [493, 315] on textarea "Act As One Team help [PERSON_NAME] ideas and bring innovation as each of my tea…" at bounding box center [685, 324] width 588 height 67
click at [499, 313] on textarea "Act As One Team help [PERSON_NAME] ideas and bring innovation as each of my tea…" at bounding box center [685, 324] width 588 height 67
click at [522, 316] on textarea "Act As One Team help [PERSON_NAME] ideas and bring innovation as each of my tea…" at bounding box center [685, 324] width 588 height 67
click at [669, 316] on textarea "Act As One Team help [PERSON_NAME] ideas and bring innovation as each of my tea…" at bounding box center [685, 324] width 588 height 67
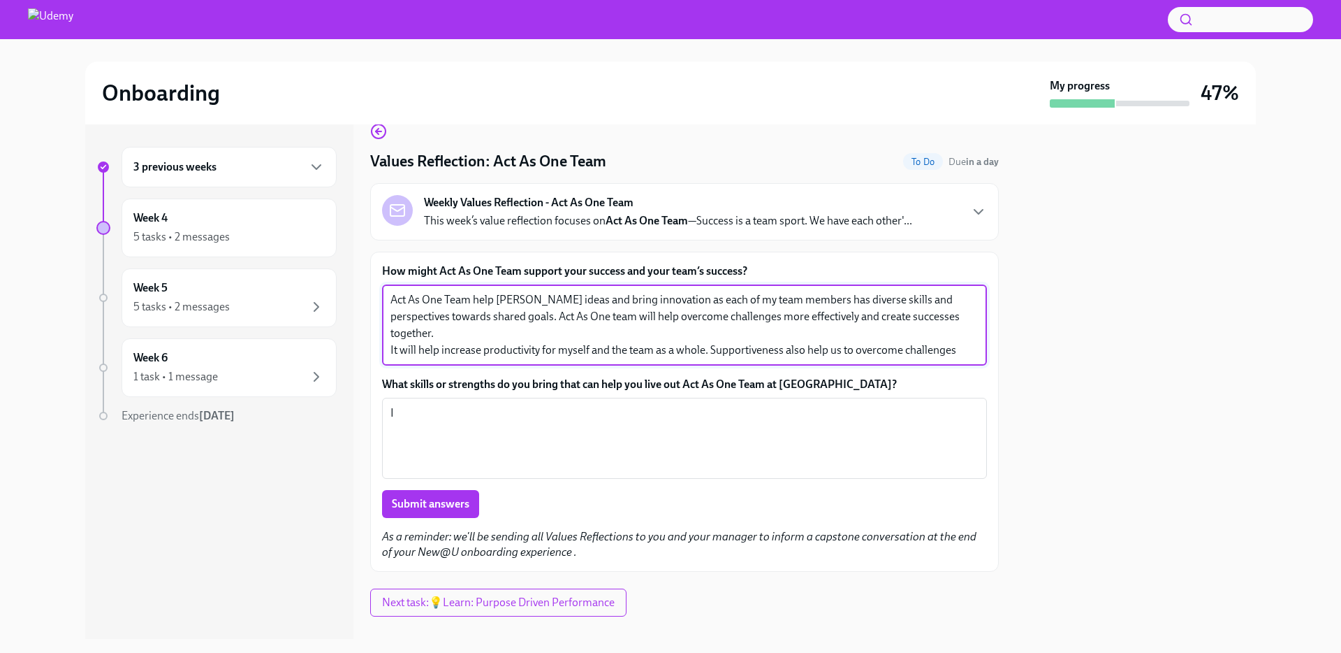
click at [677, 336] on textarea "Act As One Team help [PERSON_NAME] ideas and bring innovation as each of my tea…" at bounding box center [685, 324] width 588 height 67
click at [692, 348] on textarea "Act As One Team help [PERSON_NAME] ideas and bring innovation as each of my tea…" at bounding box center [685, 324] width 588 height 67
click at [706, 335] on textarea "Act As One Team help [PERSON_NAME] ideas and bring innovation as each of my tea…" at bounding box center [685, 324] width 588 height 67
click at [407, 335] on textarea "Act As One Team help [PERSON_NAME] ideas and bring innovation as each of my tea…" at bounding box center [685, 324] width 588 height 67
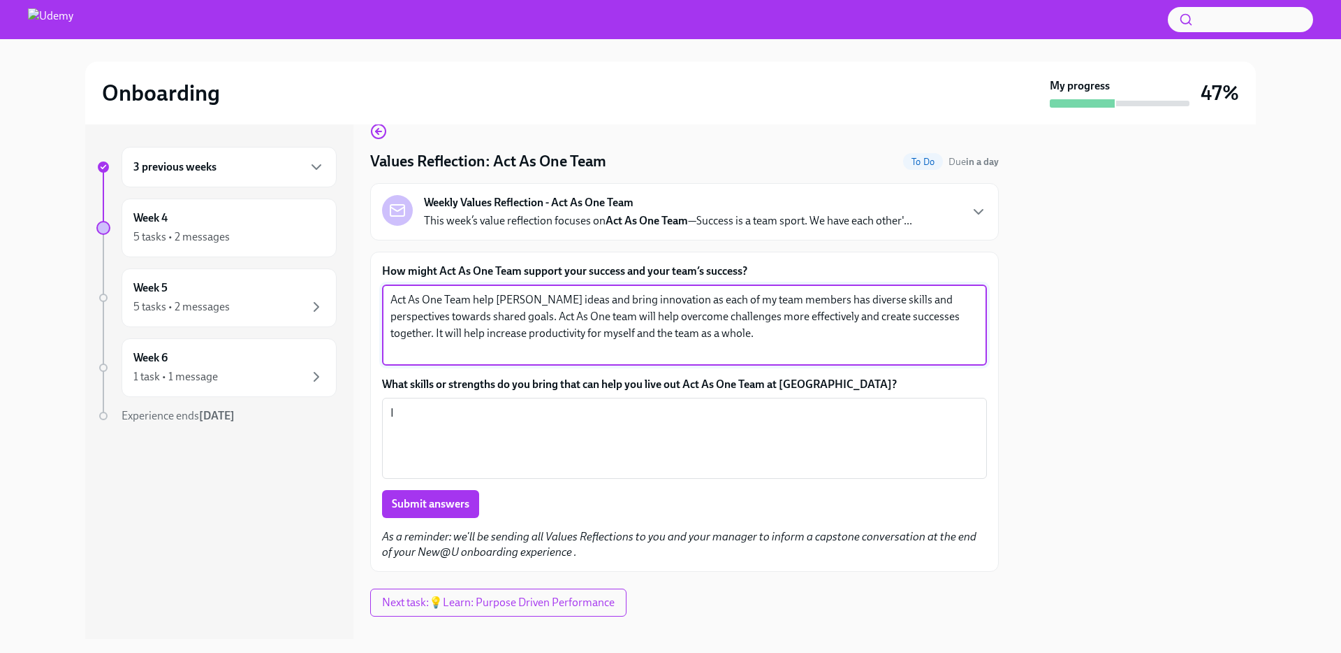
type textarea "Act As One Team help [PERSON_NAME] ideas and bring innovation as each of my tea…"
click at [516, 412] on textarea "I" at bounding box center [685, 438] width 588 height 67
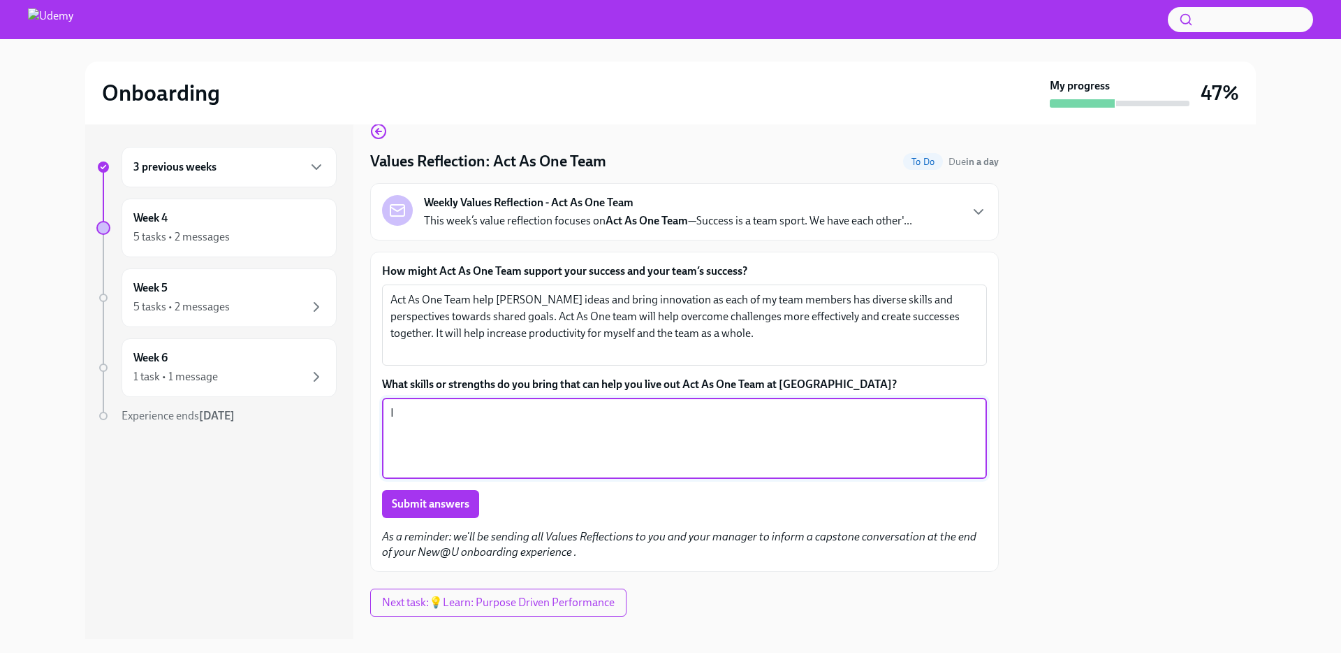
type textarea "I"
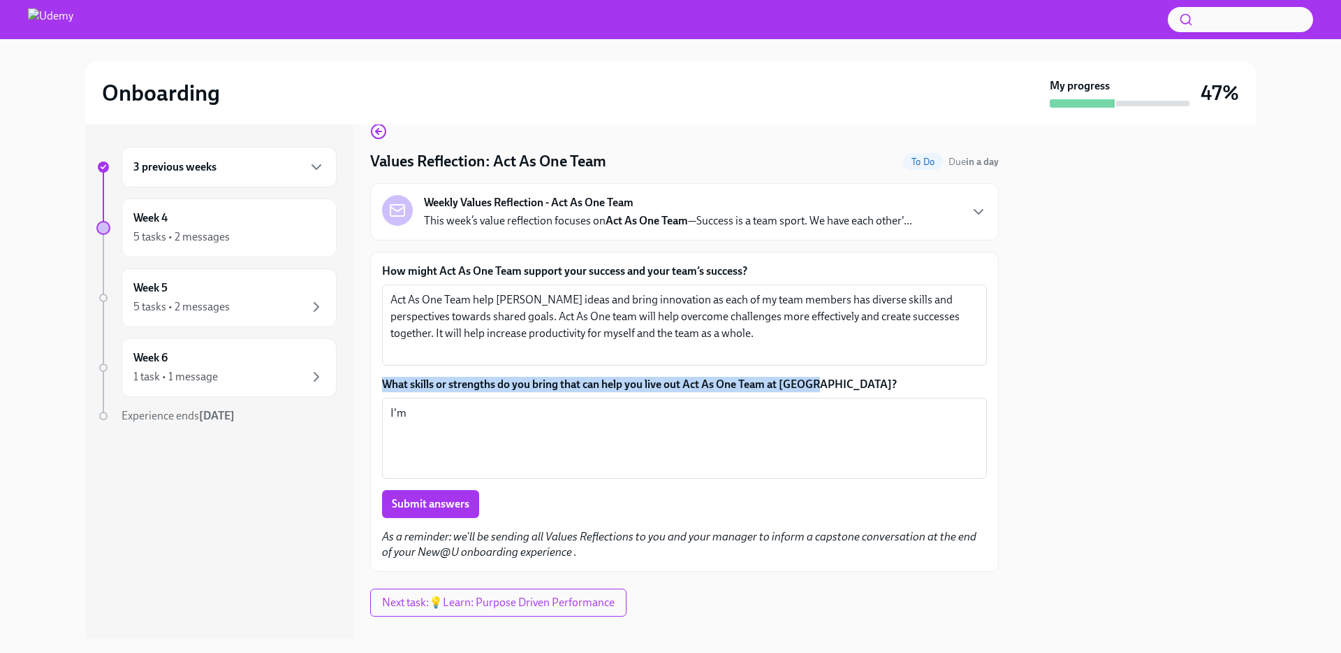
drag, startPoint x: 877, startPoint y: 388, endPoint x: 376, endPoint y: 384, distance: 501.0
click at [376, 384] on div "How might Act As One Team support your success and your team’s success? Act As …" at bounding box center [684, 412] width 629 height 320
drag, startPoint x: 562, startPoint y: 416, endPoint x: 535, endPoint y: 425, distance: 28.7
click at [558, 416] on textarea "I'm" at bounding box center [685, 438] width 588 height 67
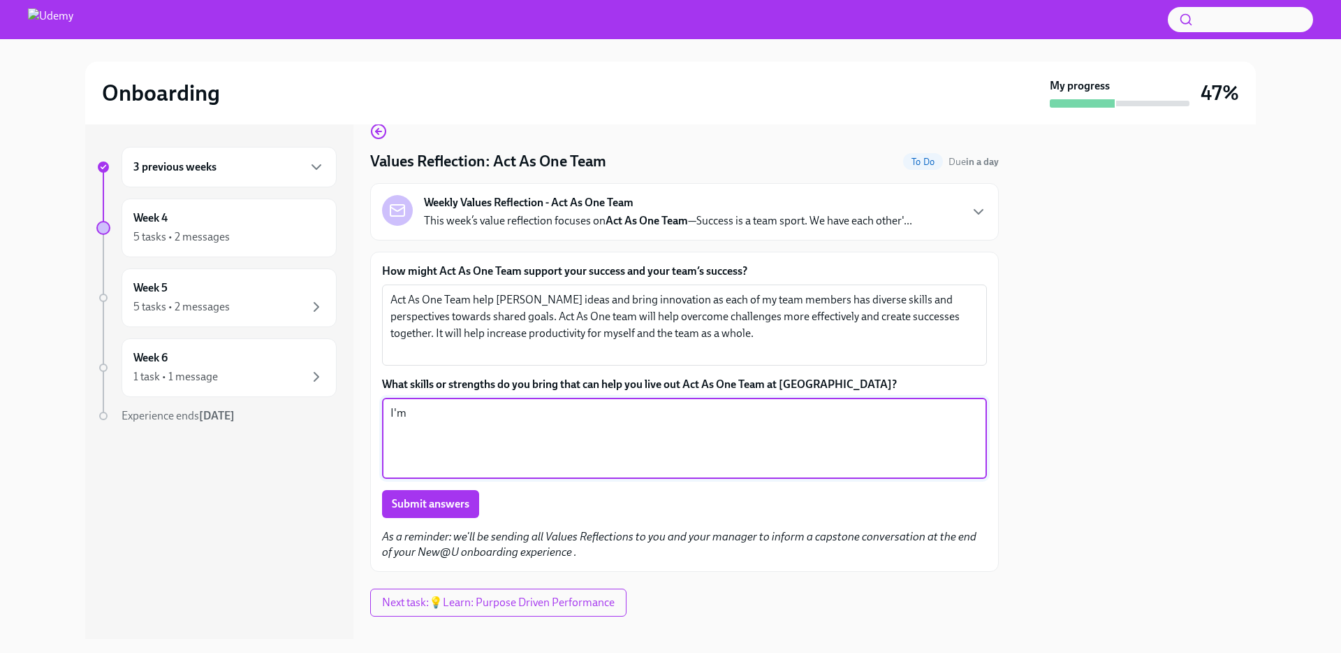
paste textarea "’m willing to share knowledge and insights to the team and I’m always eager to …"
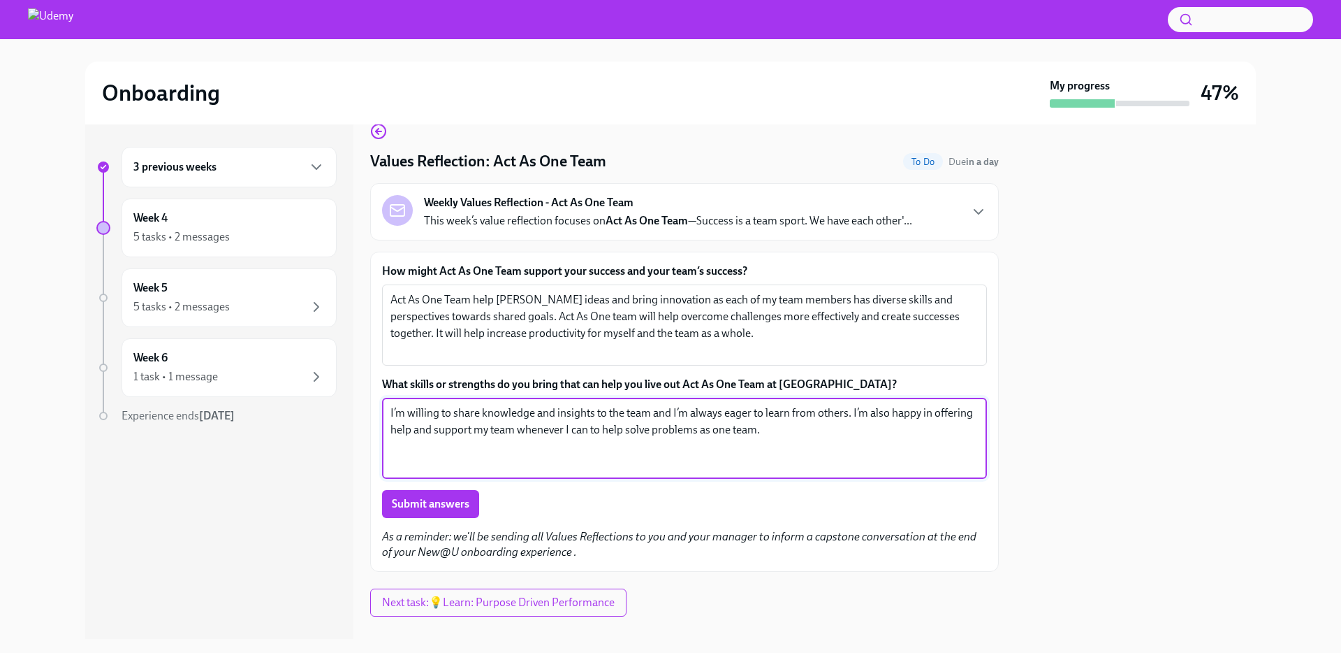
click at [875, 448] on textarea "I’m willing to share knowledge and insights to the team and I’m always eager to…" at bounding box center [685, 438] width 588 height 67
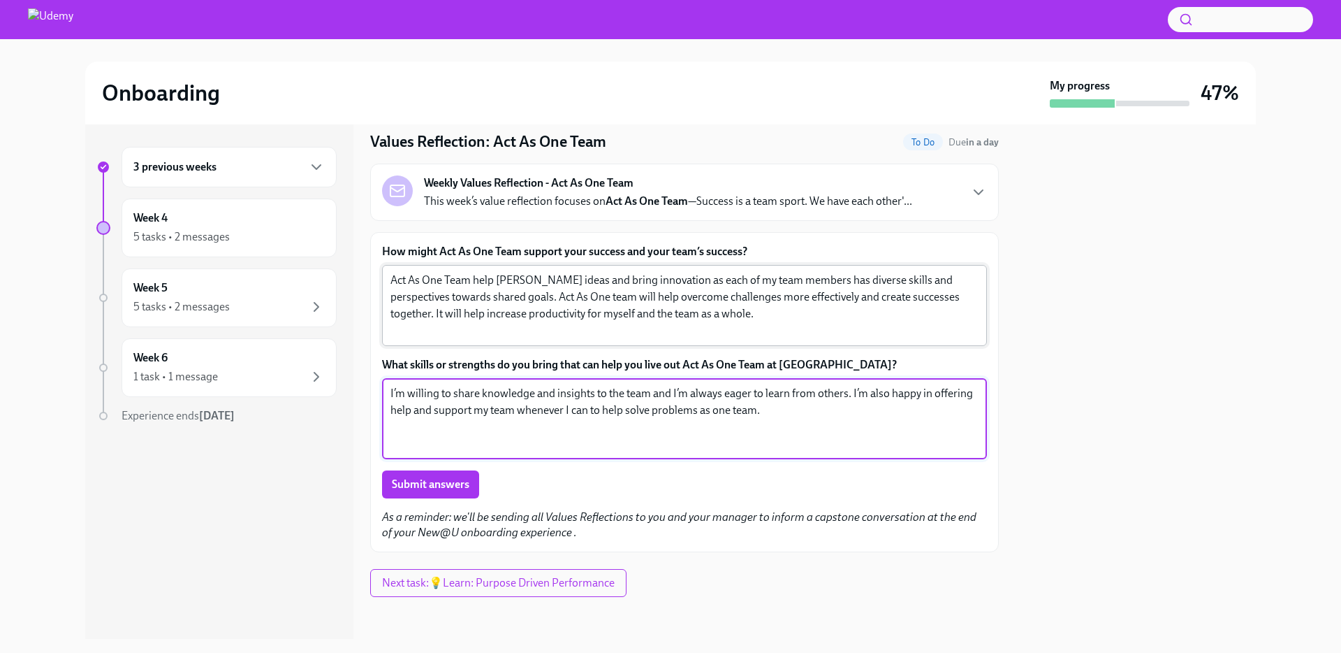
scroll to position [46, 0]
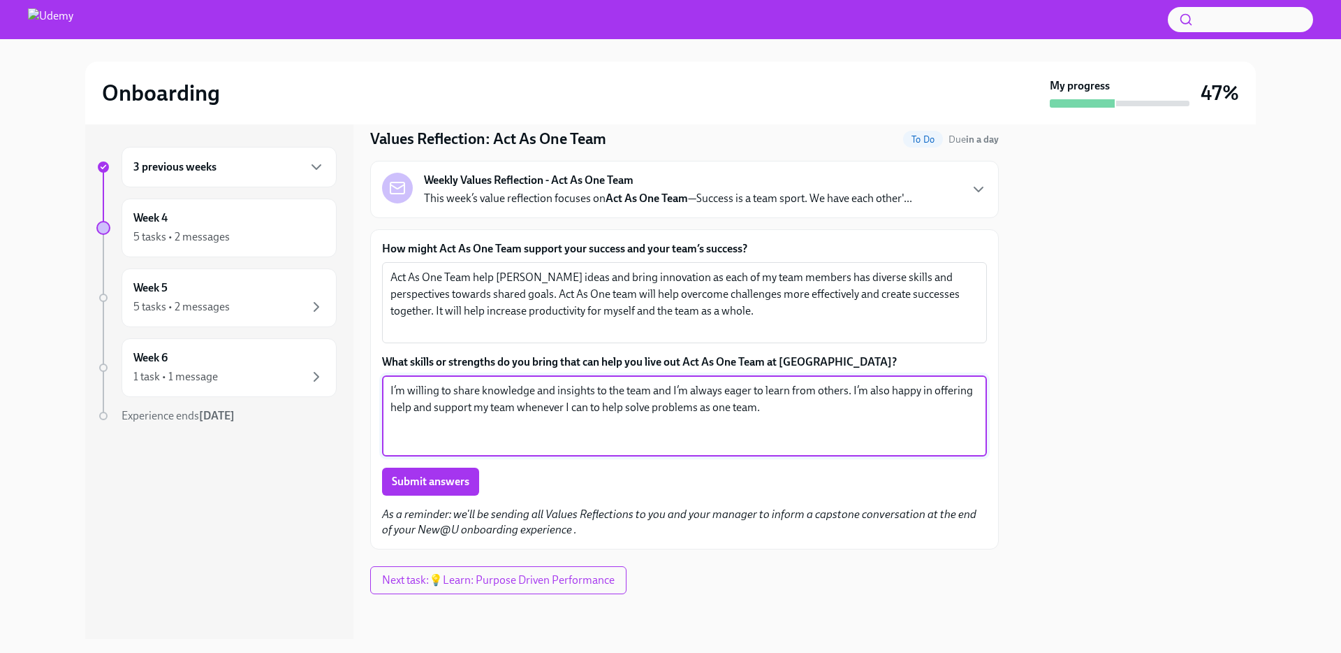
click at [719, 192] on p "This week’s value reflection focuses on Act As One Team —Success is a team spor…" at bounding box center [668, 198] width 488 height 15
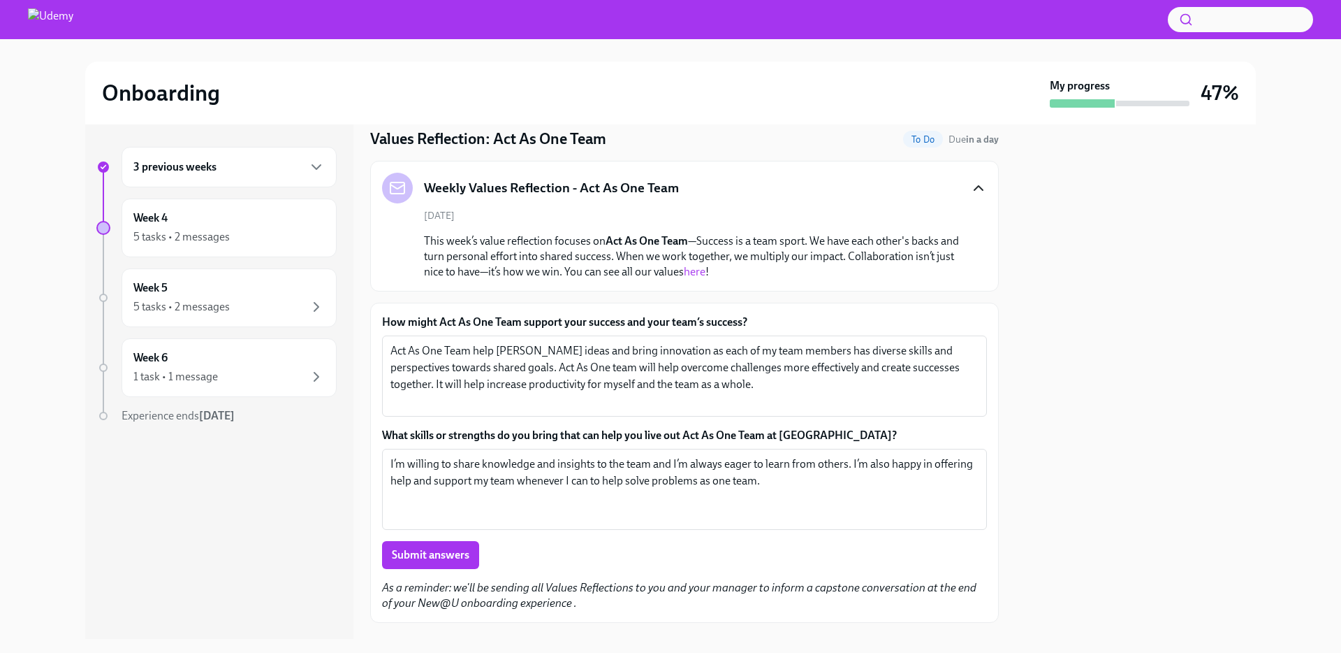
click at [975, 187] on icon "button" at bounding box center [979, 188] width 8 height 4
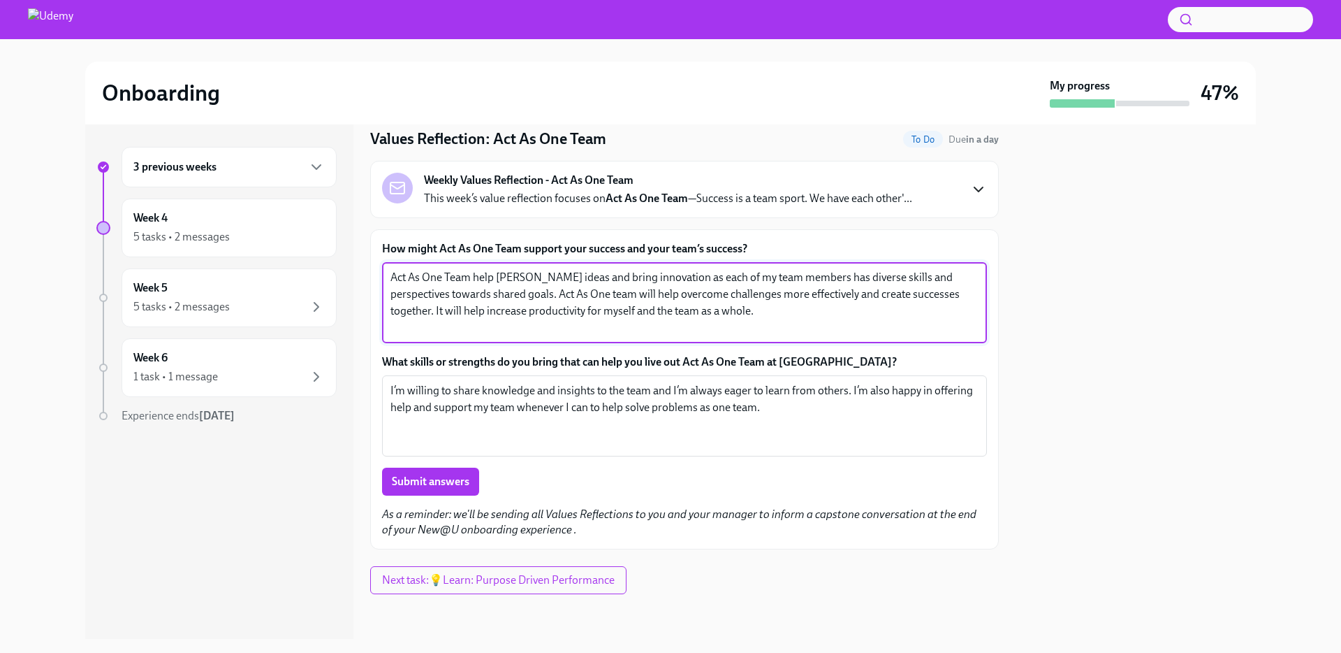
click at [796, 317] on textarea "Act As One Team help [PERSON_NAME] ideas and bring innovation as each of my tea…" at bounding box center [685, 302] width 588 height 67
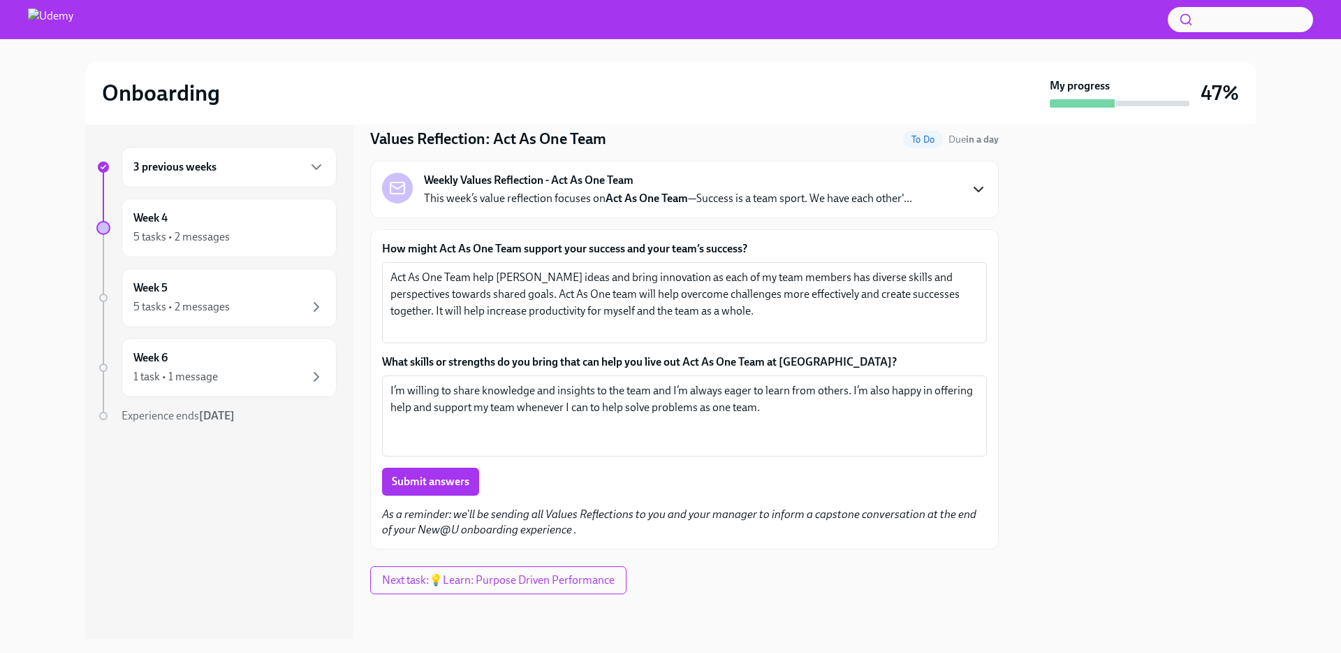
click at [749, 363] on label "What skills or strengths do you bring that can help you live out Act As One Tea…" at bounding box center [684, 361] width 605 height 15
click at [749, 382] on textarea "I’m willing to share knowledge and insights to the team and I’m always eager to…" at bounding box center [685, 415] width 588 height 67
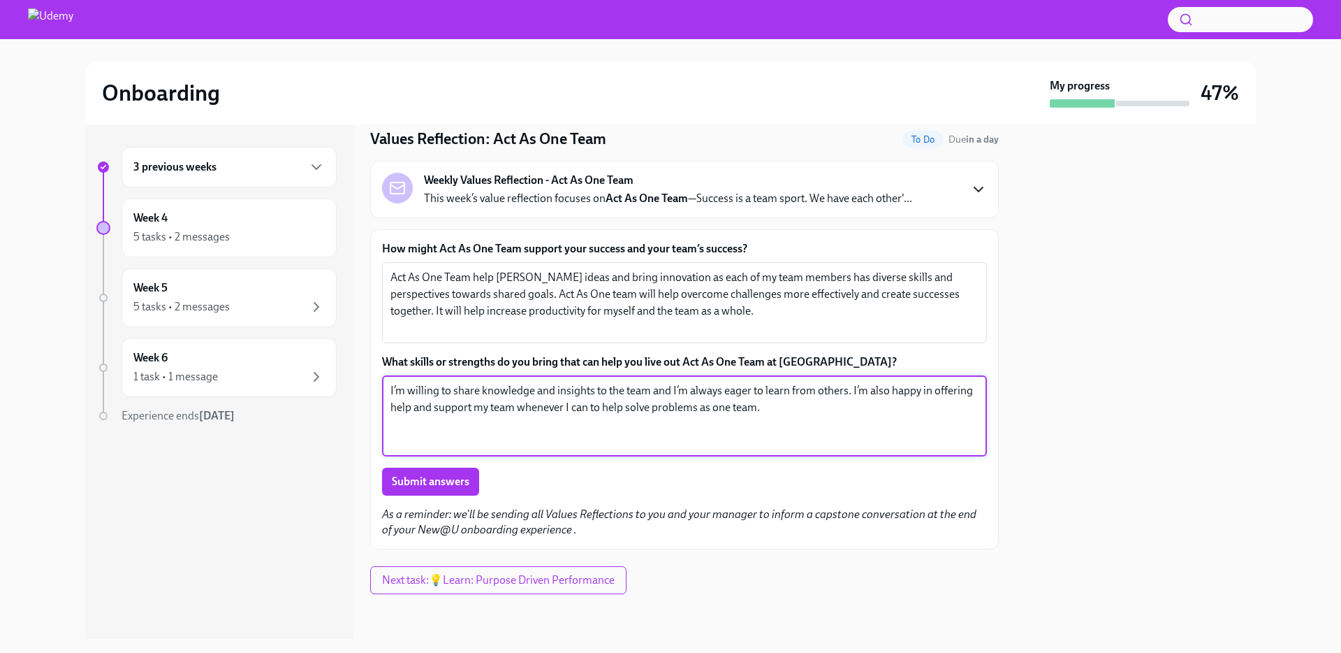
drag, startPoint x: 752, startPoint y: 395, endPoint x: 801, endPoint y: 406, distance: 49.5
click at [752, 395] on textarea "I’m willing to share knowledge and insights to the team and I’m always eager to…" at bounding box center [685, 415] width 588 height 67
drag, startPoint x: 651, startPoint y: 428, endPoint x: 704, endPoint y: 416, distance: 54.4
click at [651, 428] on textarea "I’m willing to share knowledge and insights to the team and I’m always eager to…" at bounding box center [685, 415] width 588 height 67
click at [754, 413] on textarea "I’m willing to share knowledge and insights to the team and I’m always eager to…" at bounding box center [685, 415] width 588 height 67
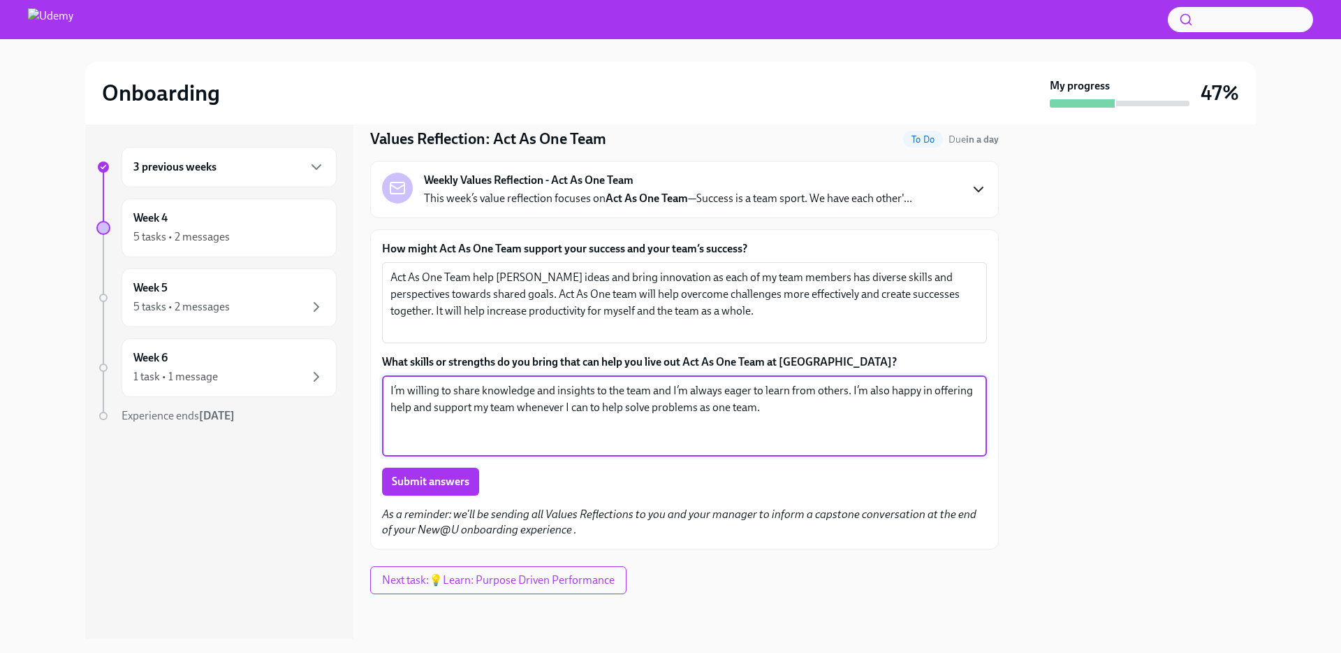
click at [799, 421] on textarea "I’m willing to share knowledge and insights to the team and I’m always eager to…" at bounding box center [685, 415] width 588 height 67
click at [837, 421] on textarea "I’m willing to share knowledge and insights to the team and I’m always eager to…" at bounding box center [685, 415] width 588 height 67
type textarea "I’m willing to share knowledge and insights to the team and I’m always eager to…"
click at [714, 427] on textarea "I’m willing to share knowledge and insights to the team and I’m always eager to…" at bounding box center [685, 415] width 588 height 67
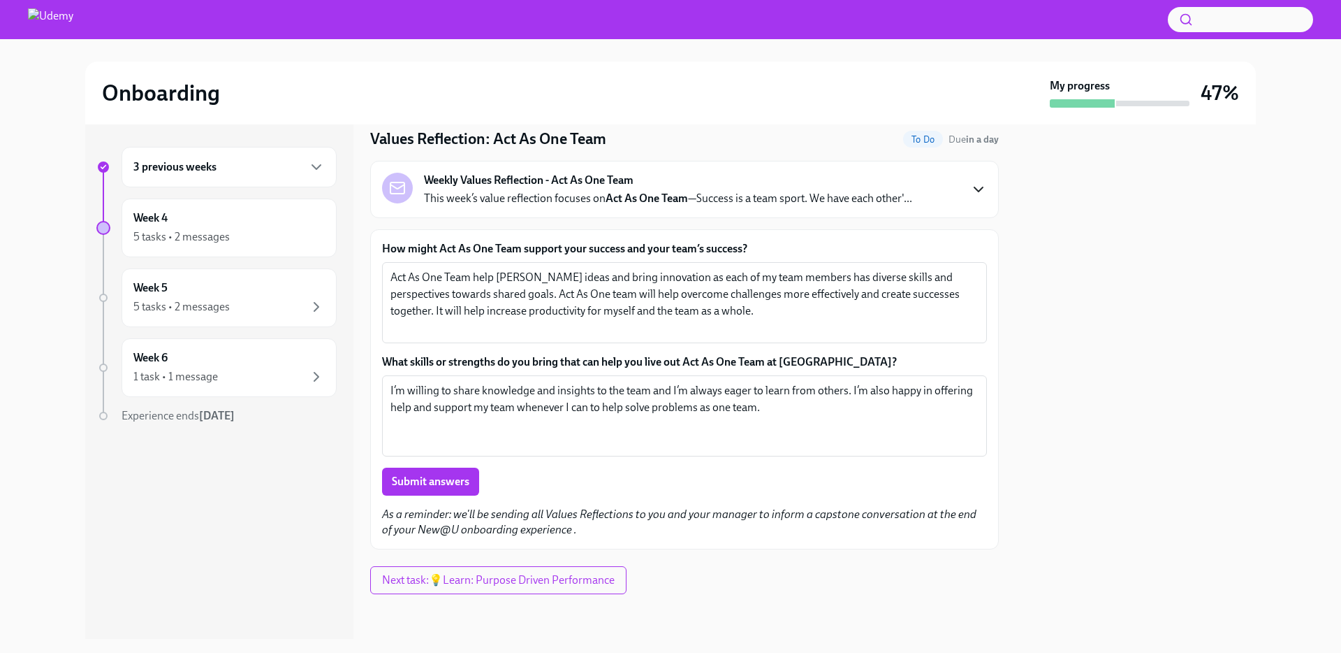
click at [824, 514] on em "As a reminder: we'll be sending all Values Reflections to you and your manager …" at bounding box center [679, 521] width 595 height 29
click at [862, 483] on div "Submit answers" at bounding box center [684, 481] width 605 height 28
click at [831, 518] on em "As a reminder: we'll be sending all Values Reflections to you and your manager …" at bounding box center [679, 521] width 595 height 29
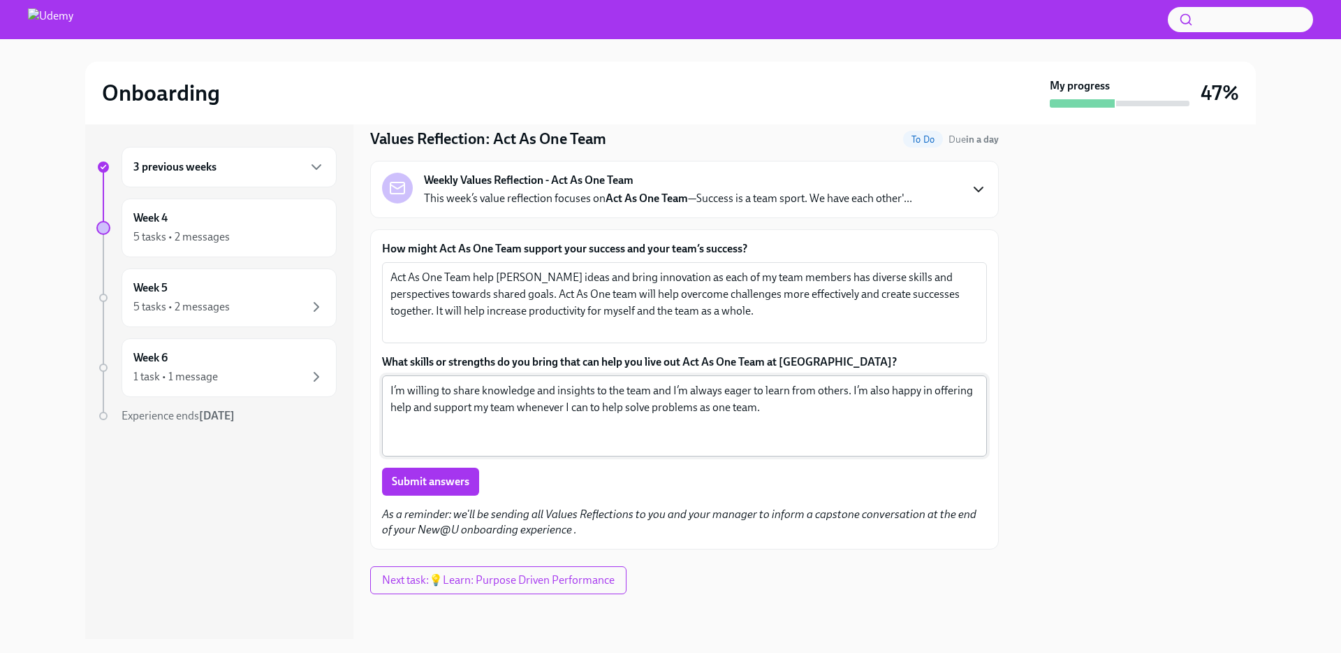
click at [840, 434] on textarea "I’m willing to share knowledge and insights to the team and I’m always eager to…" at bounding box center [685, 415] width 588 height 67
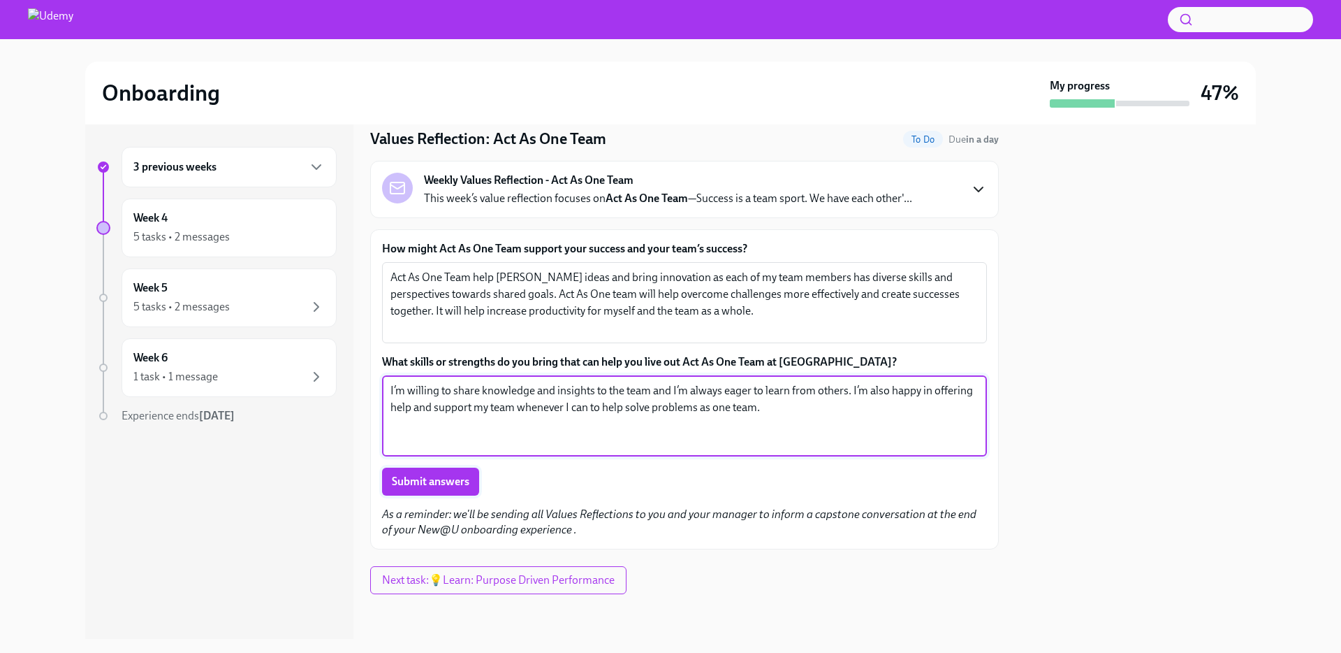
click at [442, 481] on span "Submit answers" at bounding box center [431, 481] width 78 height 14
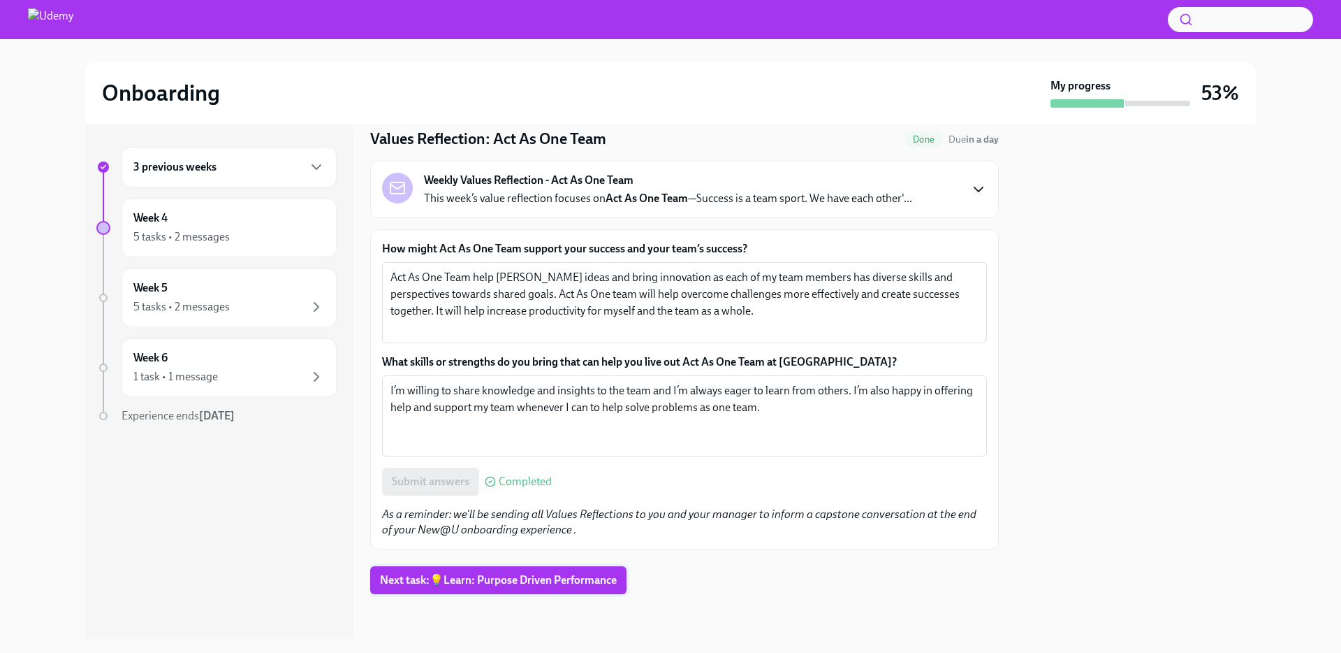
click at [532, 583] on span "Next task : 💡Learn: Purpose Driven Performance" at bounding box center [498, 580] width 237 height 14
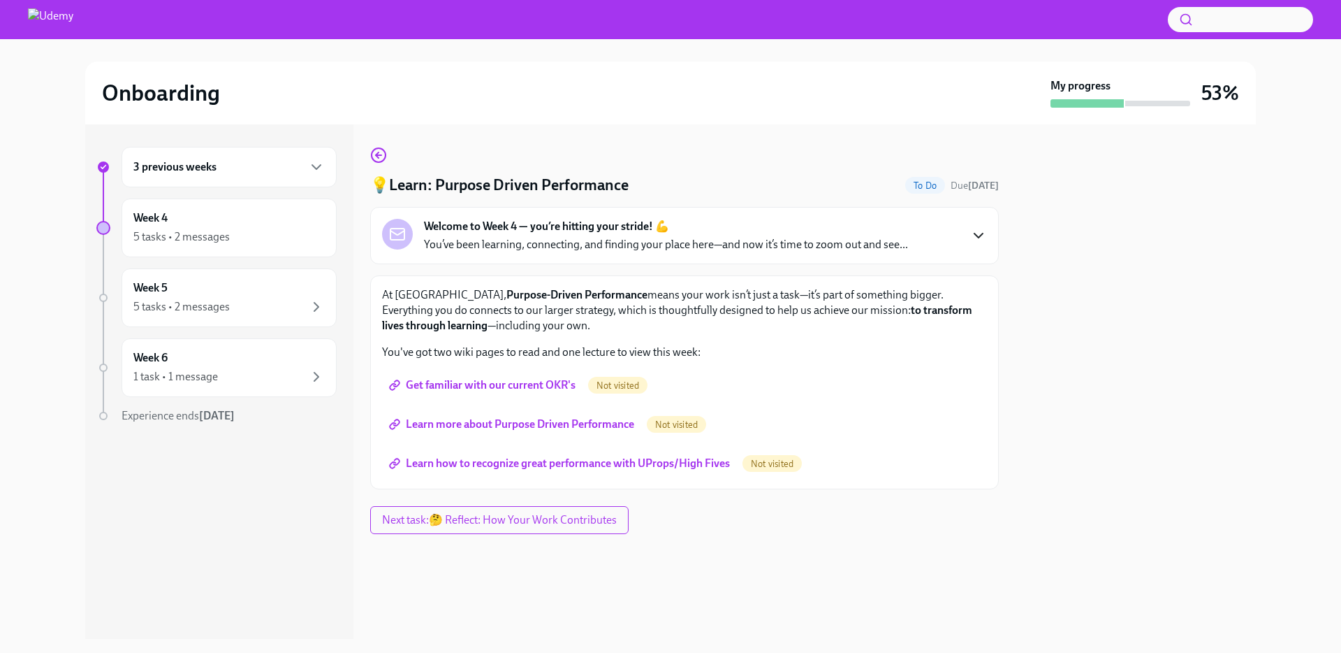
click at [557, 390] on span "Get familiar with our current OKR's" at bounding box center [484, 385] width 184 height 14
click at [564, 425] on span "Learn more about Purpose Driven Performance" at bounding box center [513, 424] width 242 height 14
click at [629, 459] on span "Learn how to recognize great performance with UProps/High Fives" at bounding box center [561, 463] width 338 height 14
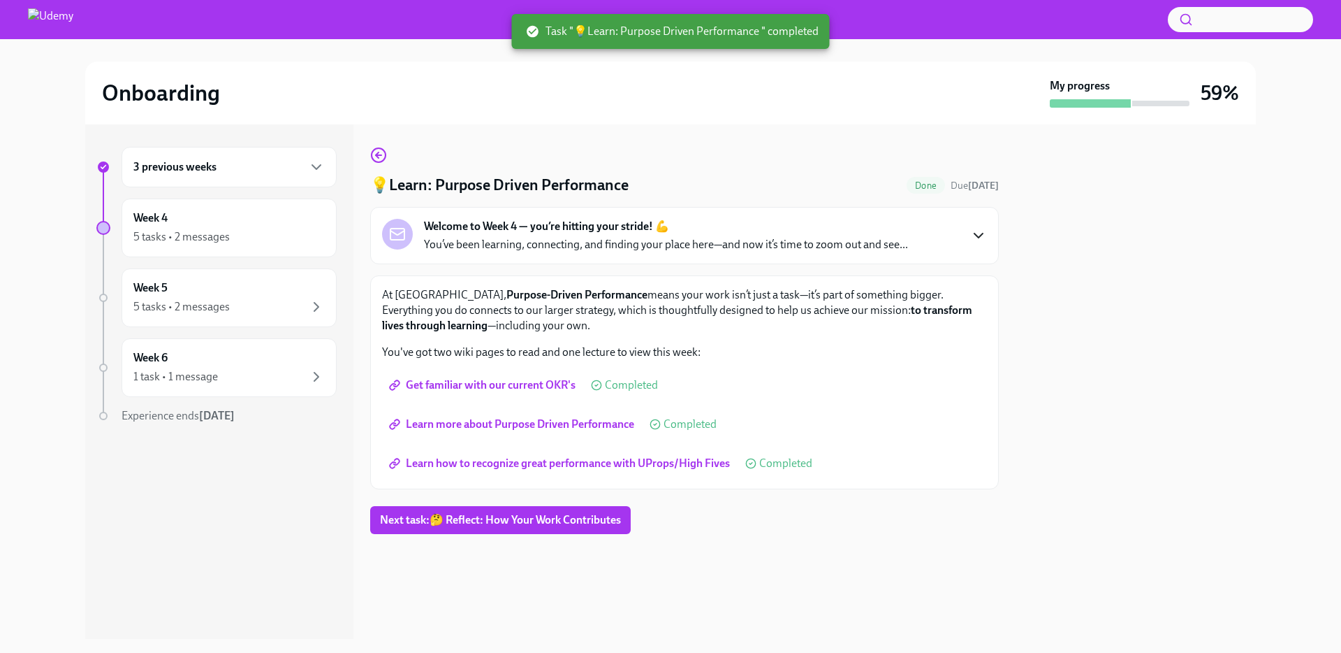
click at [701, 523] on div "💡Learn: Purpose Driven Performance Done Due [DATE] Welcome to Week 4 — you’re h…" at bounding box center [684, 340] width 629 height 387
click at [551, 520] on span "Next task : 🤔 Reflect: How Your Work Contributes" at bounding box center [500, 520] width 241 height 14
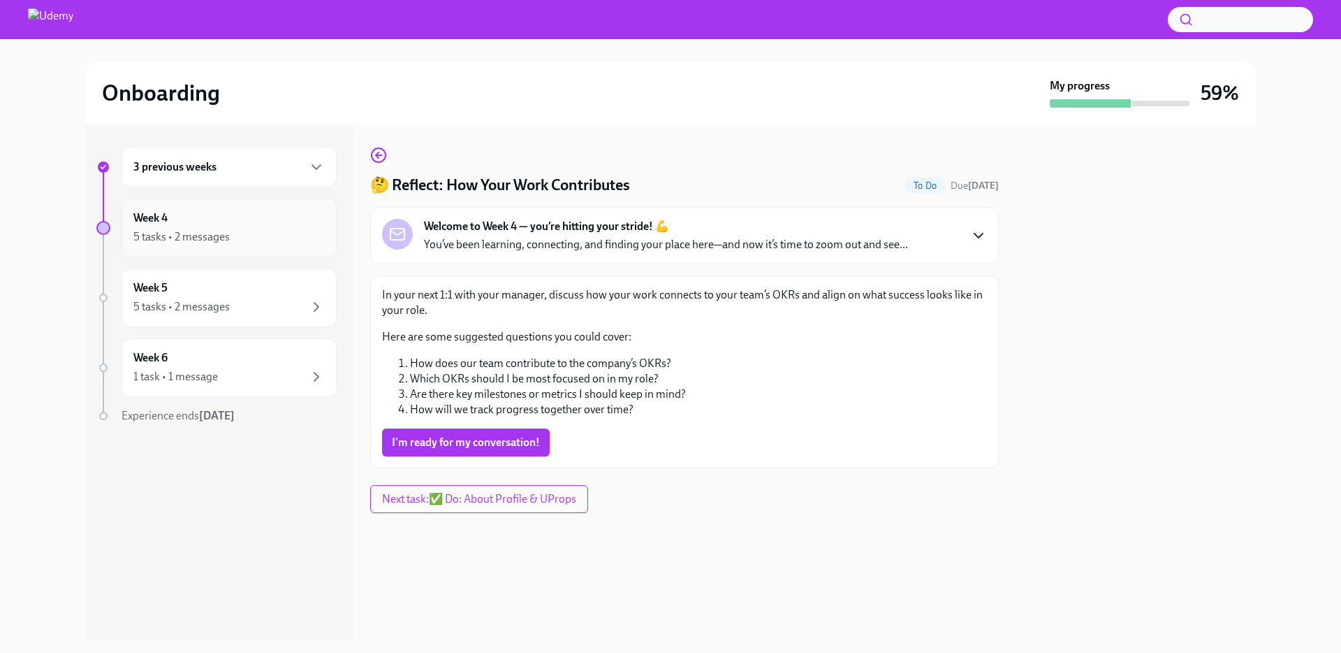
click at [249, 227] on div "Week 4 5 tasks • 2 messages" at bounding box center [228, 227] width 191 height 35
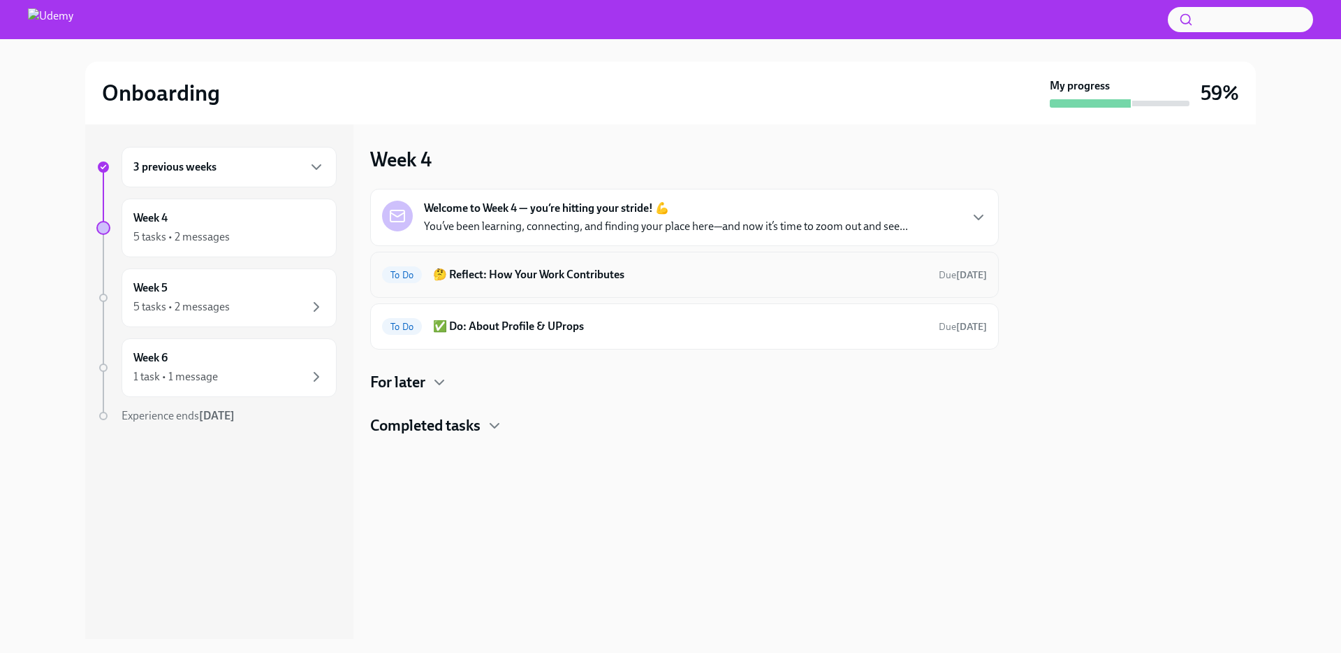
click at [608, 284] on div "To Do 🤔 Reflect: How Your Work Contributes Due [DATE]" at bounding box center [684, 274] width 605 height 22
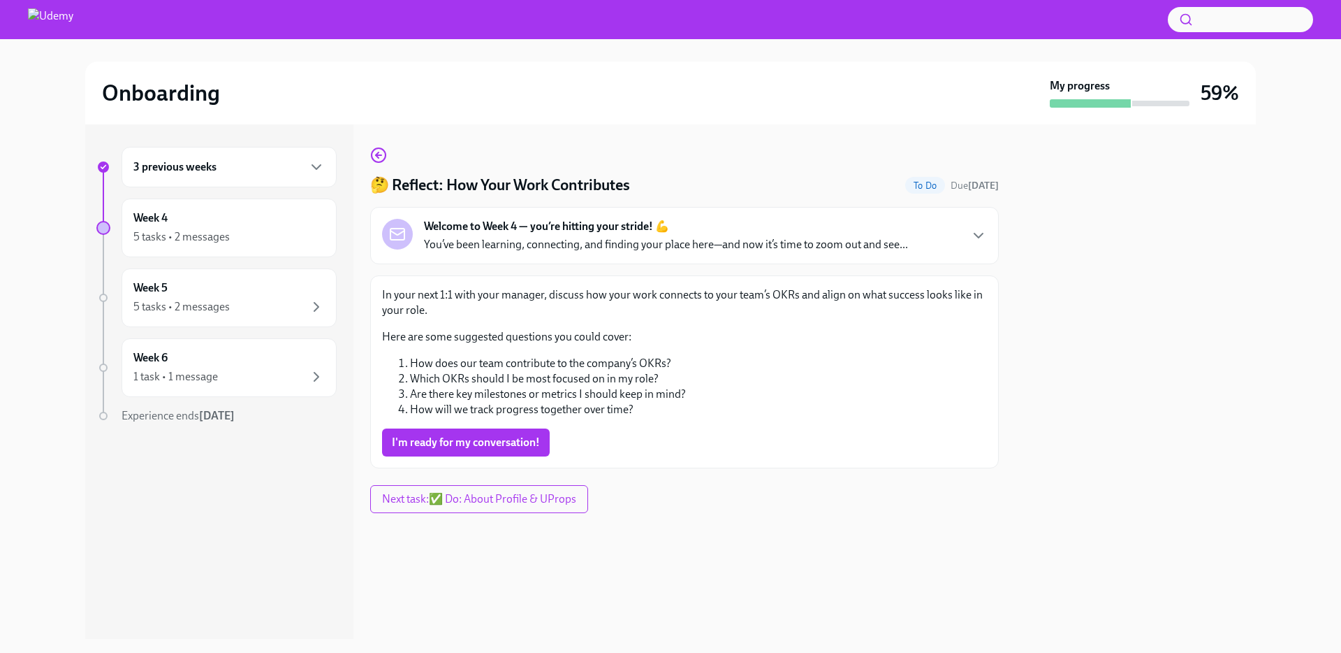
click at [682, 392] on li "Are there key milestones or metrics I should keep in mind?" at bounding box center [698, 393] width 577 height 15
click at [609, 370] on li "How does our team contribute to the company’s OKRs?" at bounding box center [698, 363] width 577 height 15
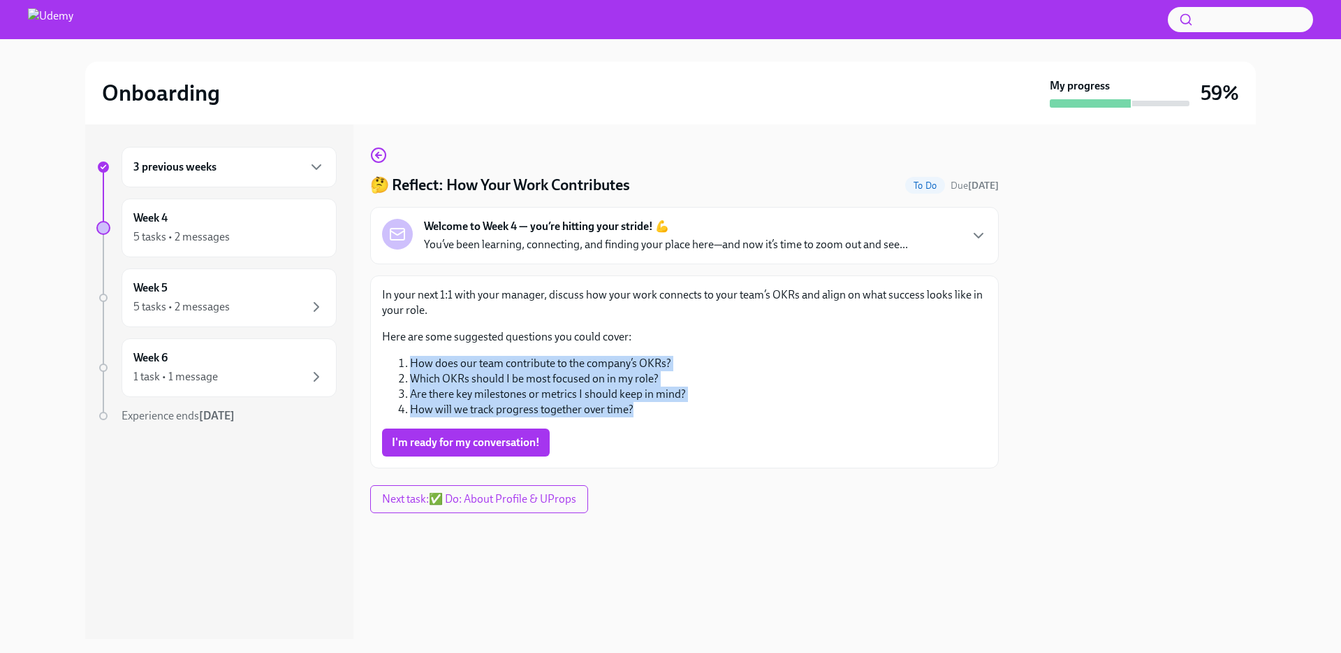
drag, startPoint x: 639, startPoint y: 413, endPoint x: 407, endPoint y: 354, distance: 239.3
click at [407, 354] on div "In your next 1:1 with your manager, discuss how your work connects to your team…" at bounding box center [684, 352] width 605 height 130
click at [645, 417] on li "How will we track progress together over time?" at bounding box center [698, 409] width 577 height 15
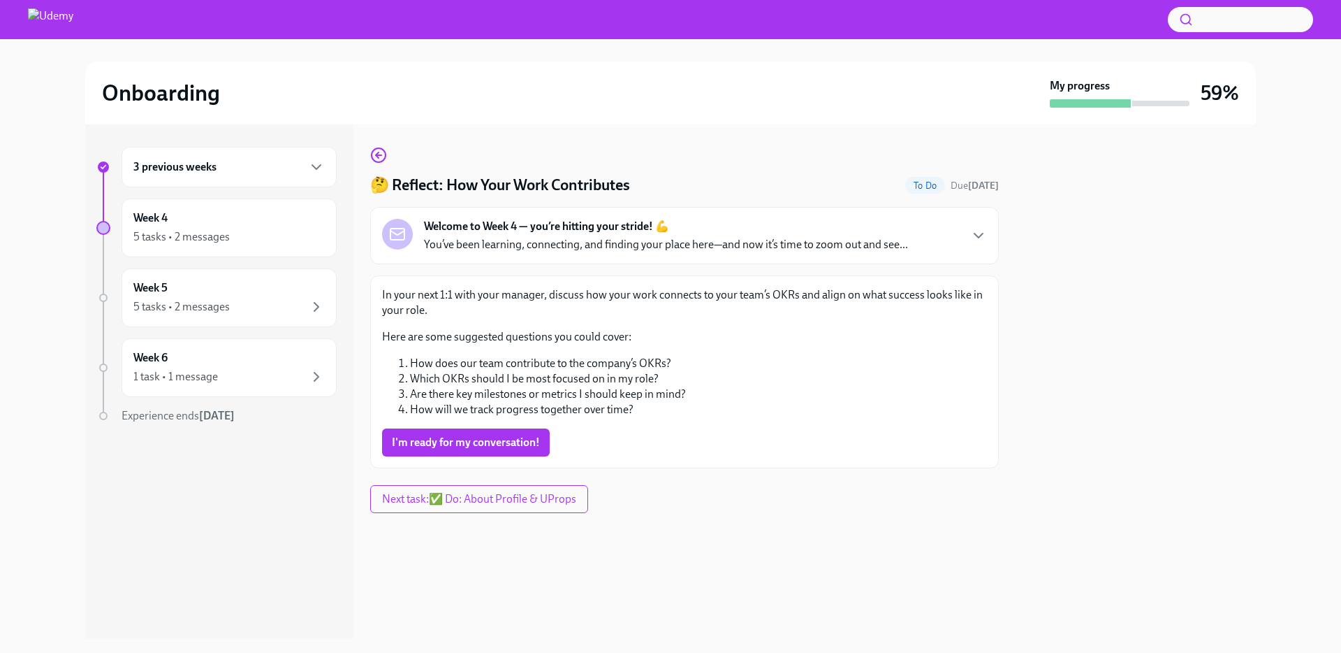
click at [707, 533] on div at bounding box center [684, 535] width 629 height 45
click at [258, 239] on div "5 tasks • 2 messages" at bounding box center [228, 236] width 191 height 17
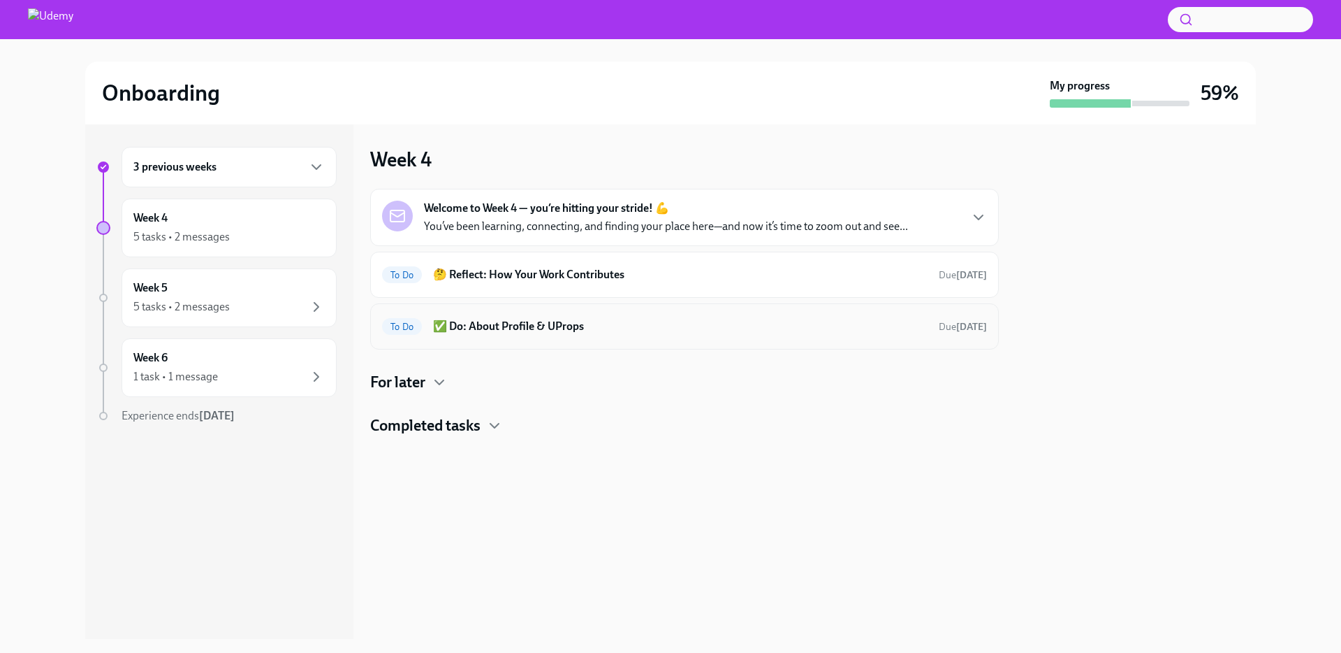
click at [613, 332] on h6 "✅ Do: About Profile & UProps" at bounding box center [680, 326] width 495 height 15
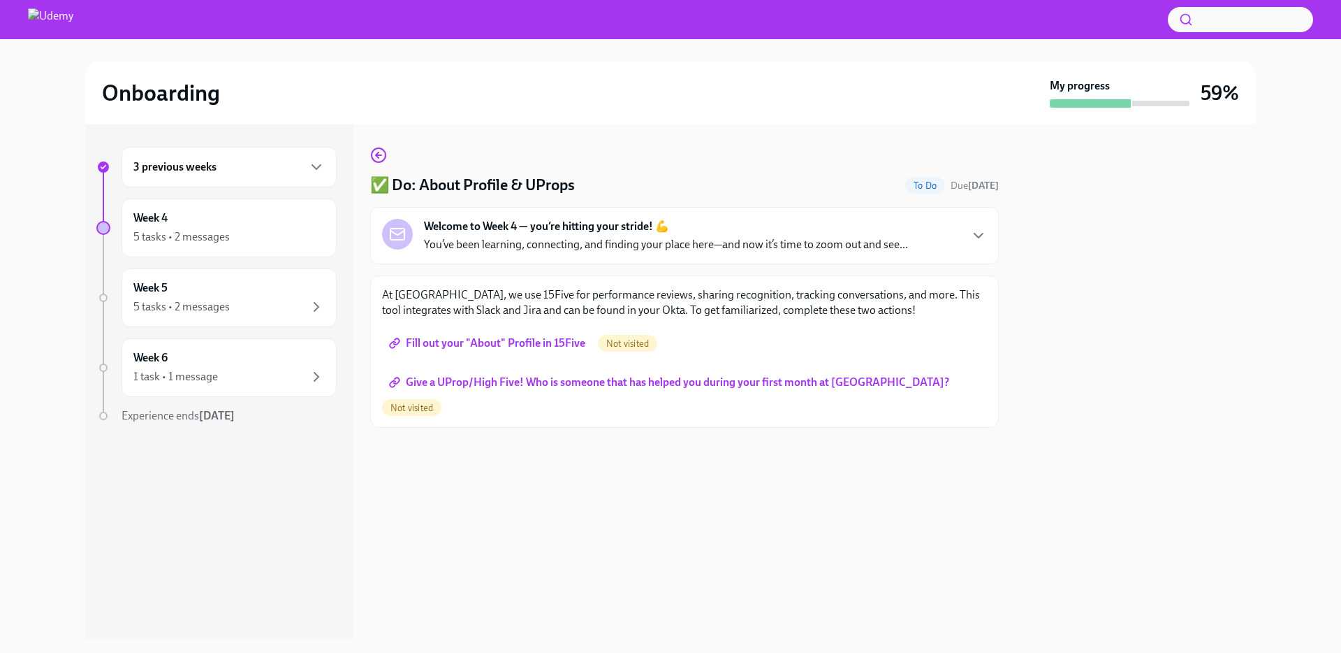
click at [736, 265] on div "✅ Do: About Profile & UProps To Do Due [DATE] Welcome to Week 4 — you’re hittin…" at bounding box center [684, 287] width 629 height 281
click at [731, 251] on p "You’ve been learning, connecting, and finding your place here—and now it’s time…" at bounding box center [666, 244] width 484 height 15
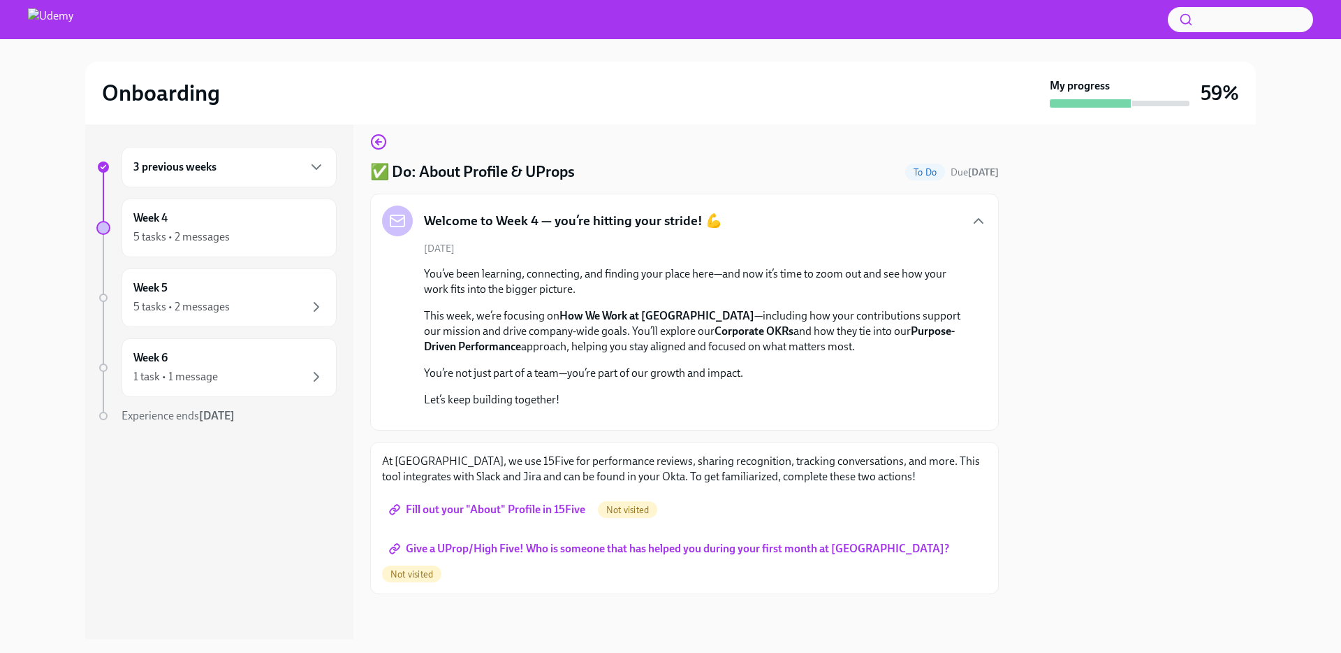
scroll to position [259, 0]
click at [540, 516] on span "Fill out your "About" Profile in 15Five" at bounding box center [489, 509] width 194 height 14
click at [582, 555] on span "Give a UProp/High Five! Who is someone that has helped you during your first mo…" at bounding box center [671, 548] width 558 height 14
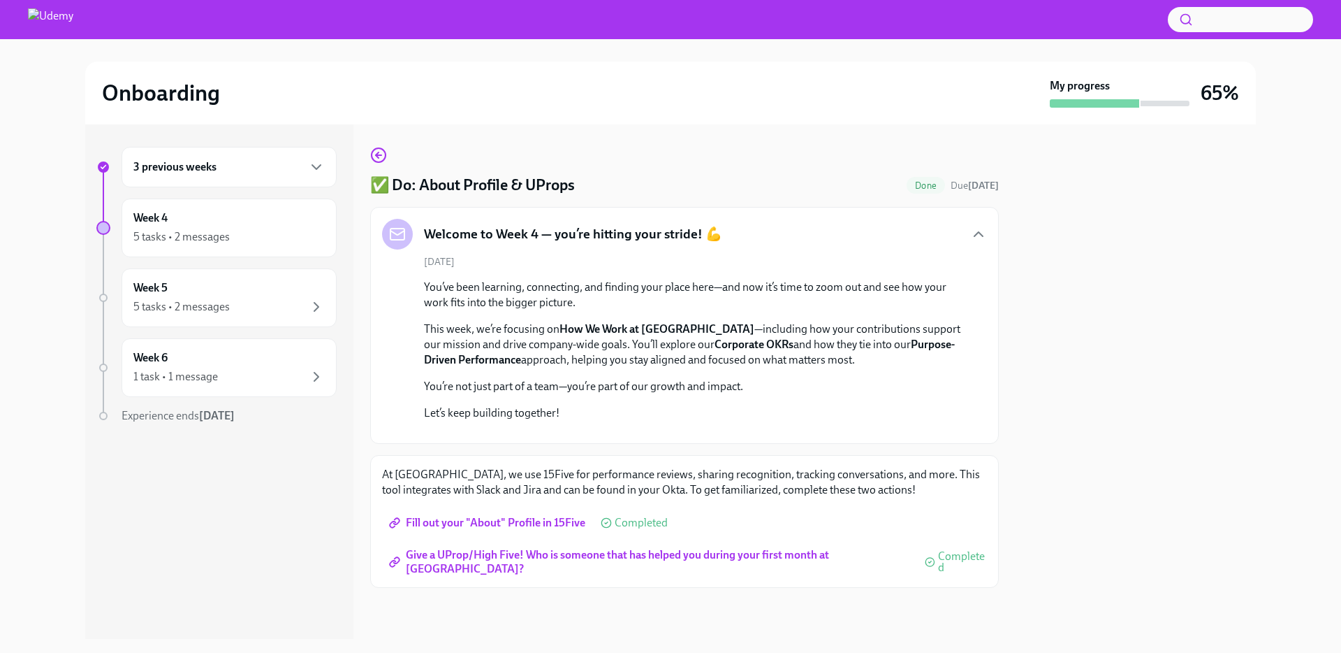
scroll to position [0, 0]
click at [243, 225] on div "Week 4 5 tasks • 2 messages" at bounding box center [228, 227] width 191 height 35
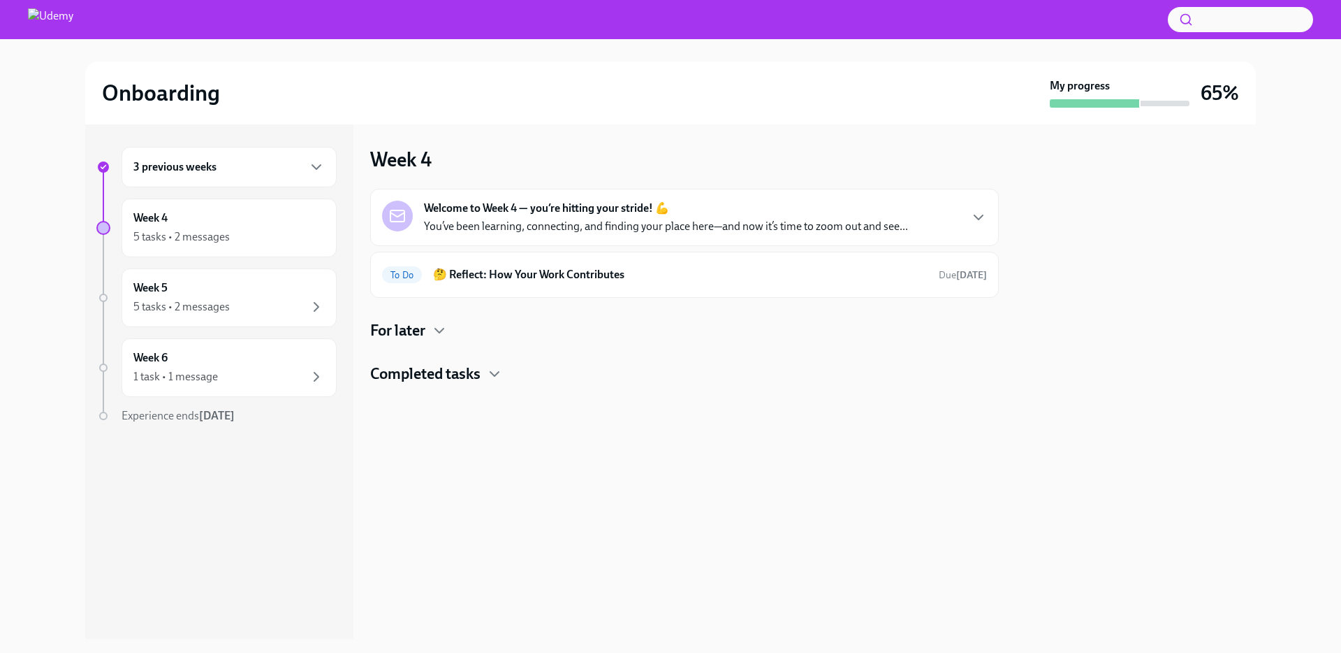
click at [430, 329] on div "For later" at bounding box center [684, 330] width 629 height 21
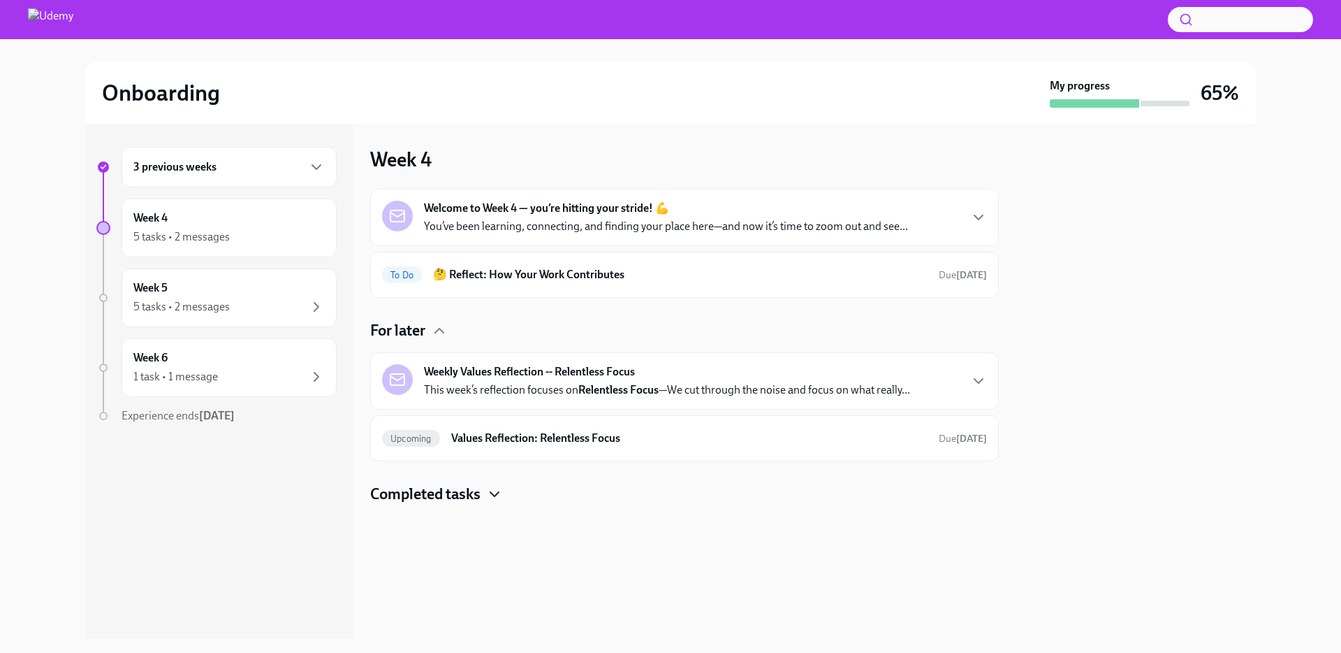
click at [503, 493] on icon "button" at bounding box center [494, 494] width 17 height 17
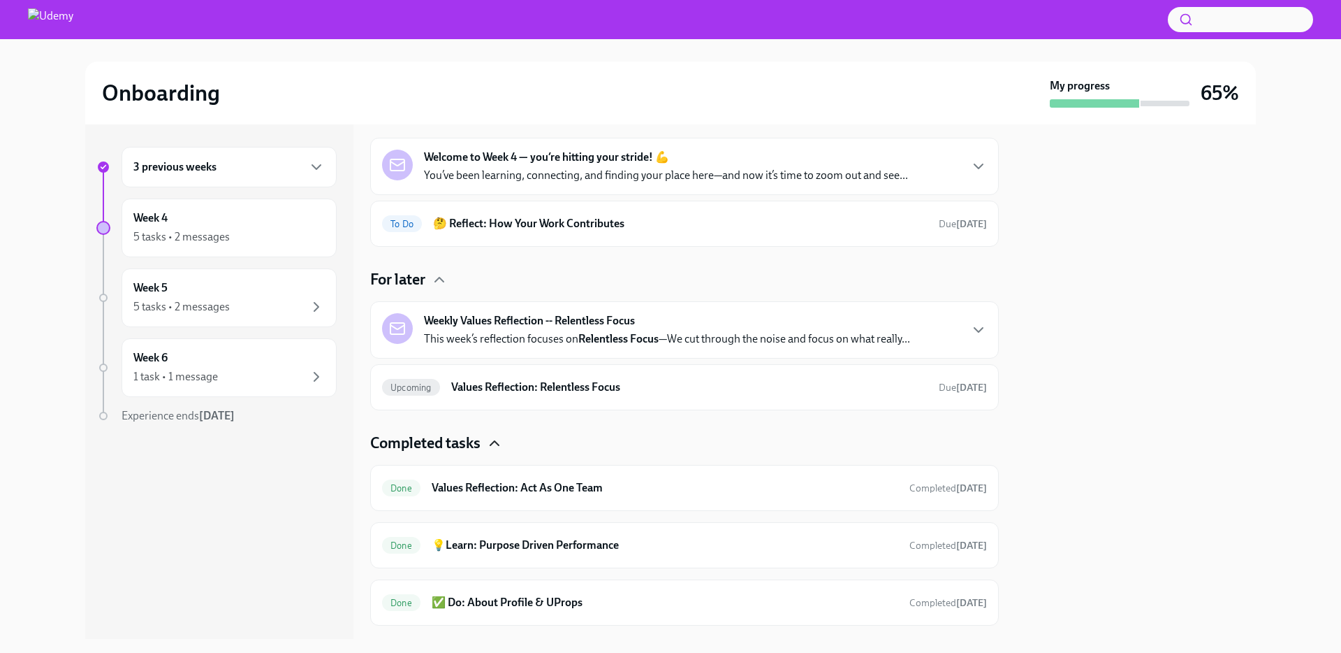
scroll to position [82, 0]
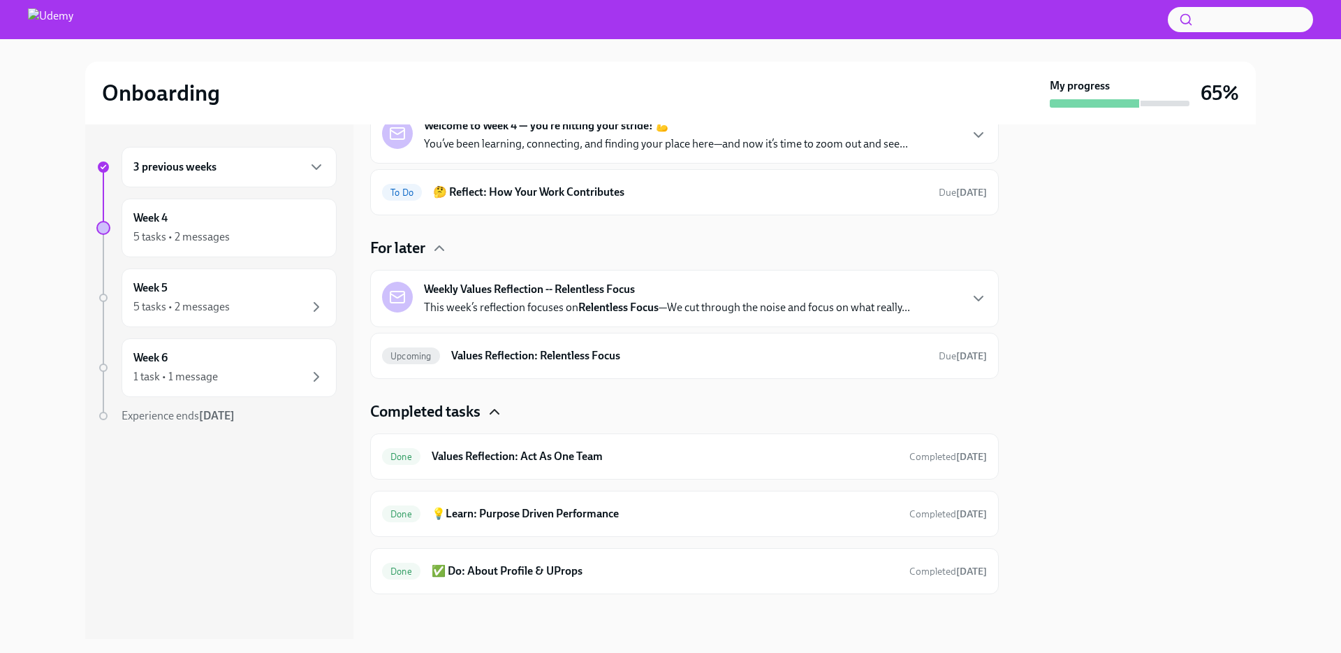
click at [764, 288] on div "Weekly Values Reflection -- Relentless Focus This week’s reflection focuses on …" at bounding box center [667, 299] width 486 height 34
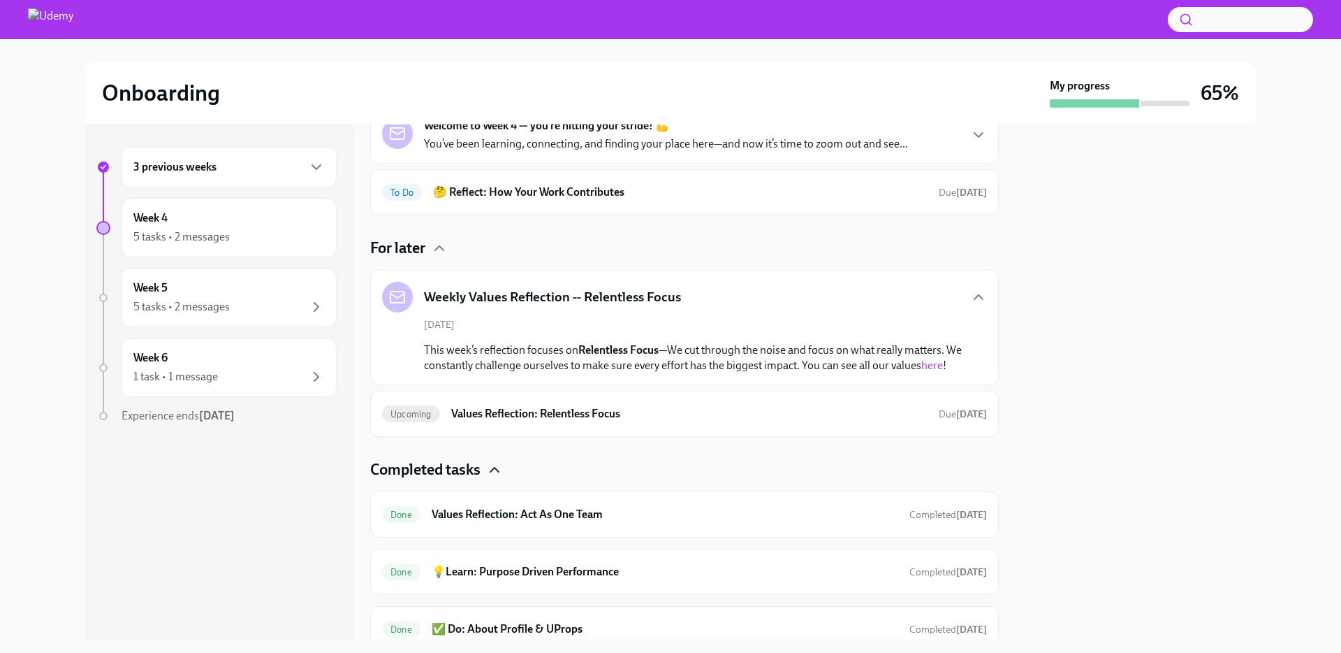
click at [803, 296] on div "Weekly Values Reflection -- Relentless Focus" at bounding box center [684, 297] width 605 height 31
click at [970, 298] on icon "button" at bounding box center [978, 297] width 17 height 17
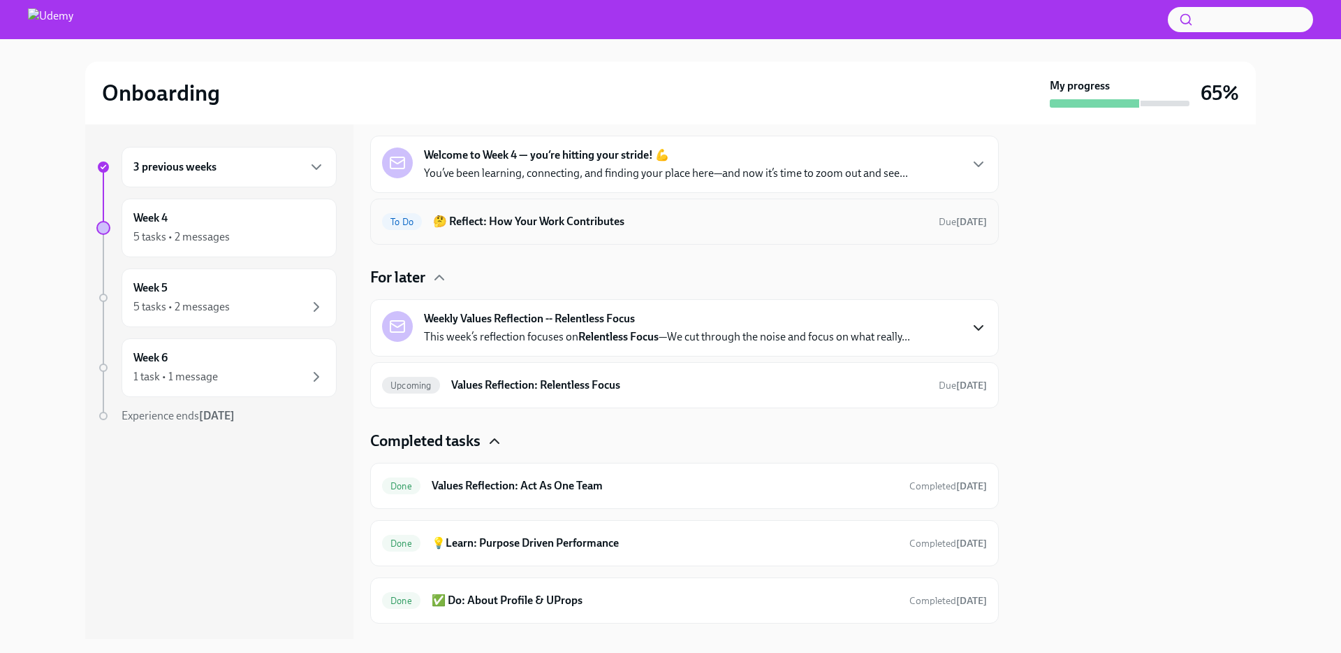
scroll to position [0, 0]
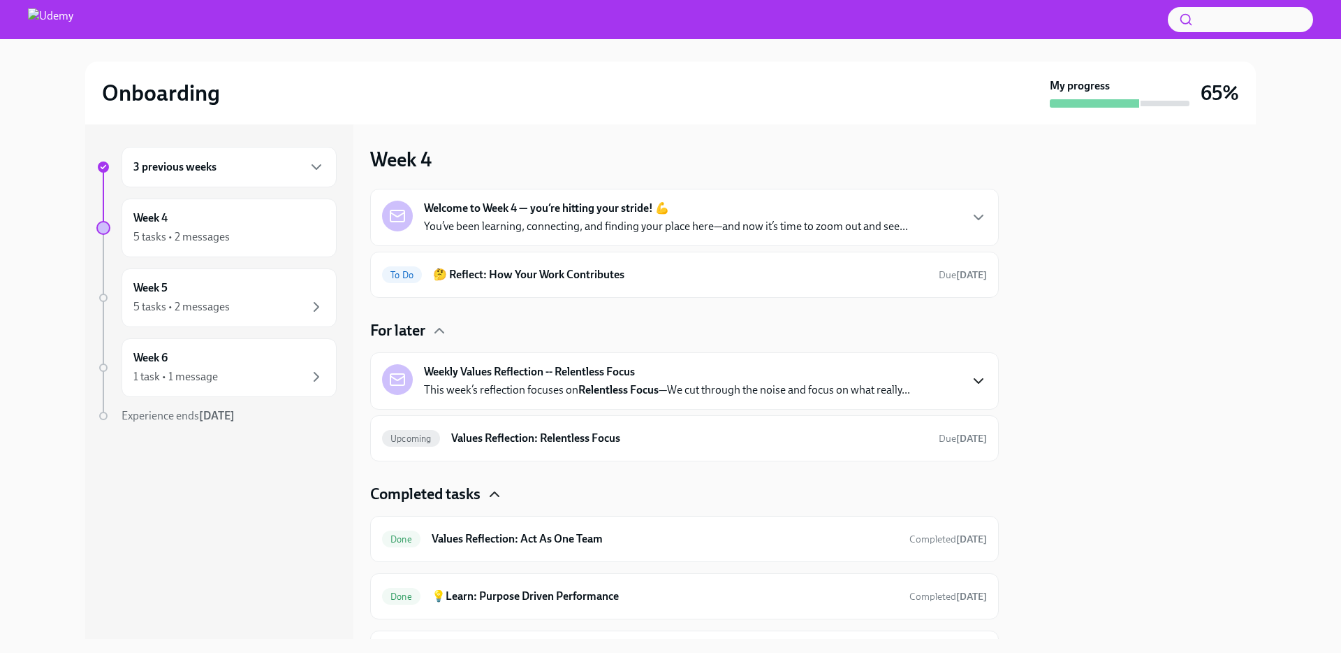
drag, startPoint x: 441, startPoint y: 330, endPoint x: 549, endPoint y: 312, distance: 109.9
click at [441, 330] on icon "button" at bounding box center [439, 330] width 17 height 17
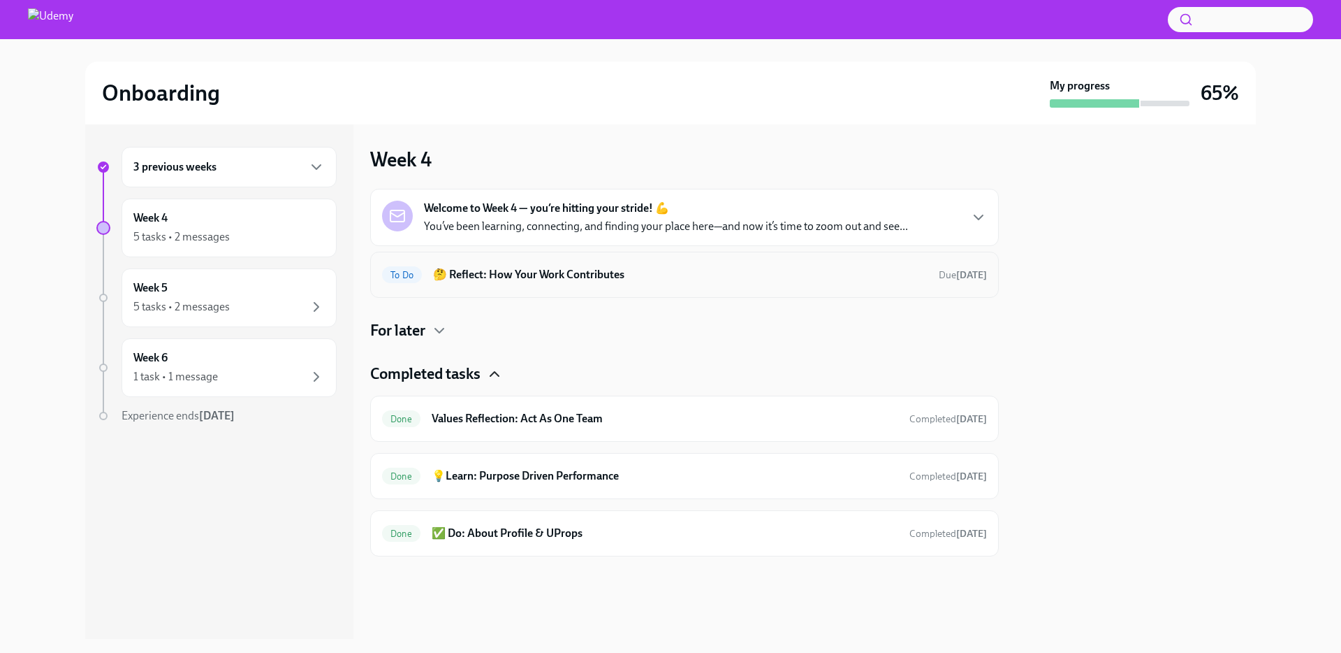
click at [603, 280] on h6 "🤔 Reflect: How Your Work Contributes" at bounding box center [680, 274] width 495 height 15
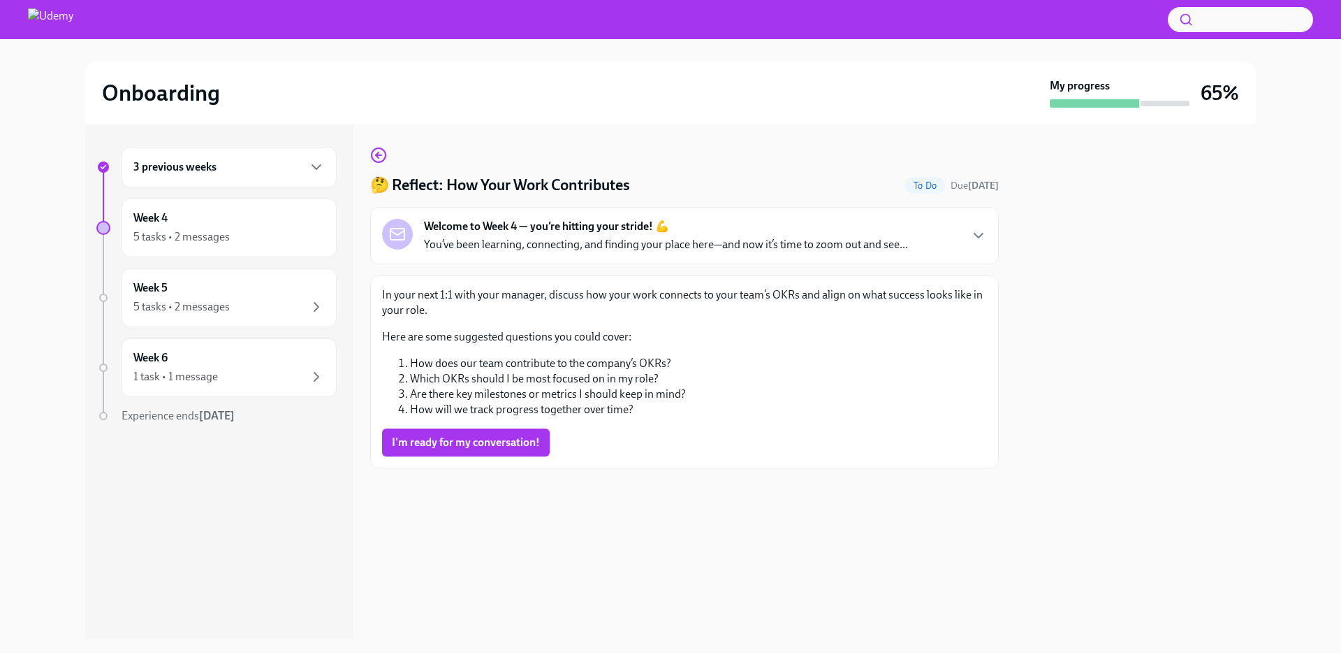
click at [573, 374] on li "Which OKRs should I be most focused on in my role?" at bounding box center [698, 378] width 577 height 15
click at [596, 252] on p "You’ve been learning, connecting, and finding your place here—and now it’s time…" at bounding box center [666, 244] width 484 height 15
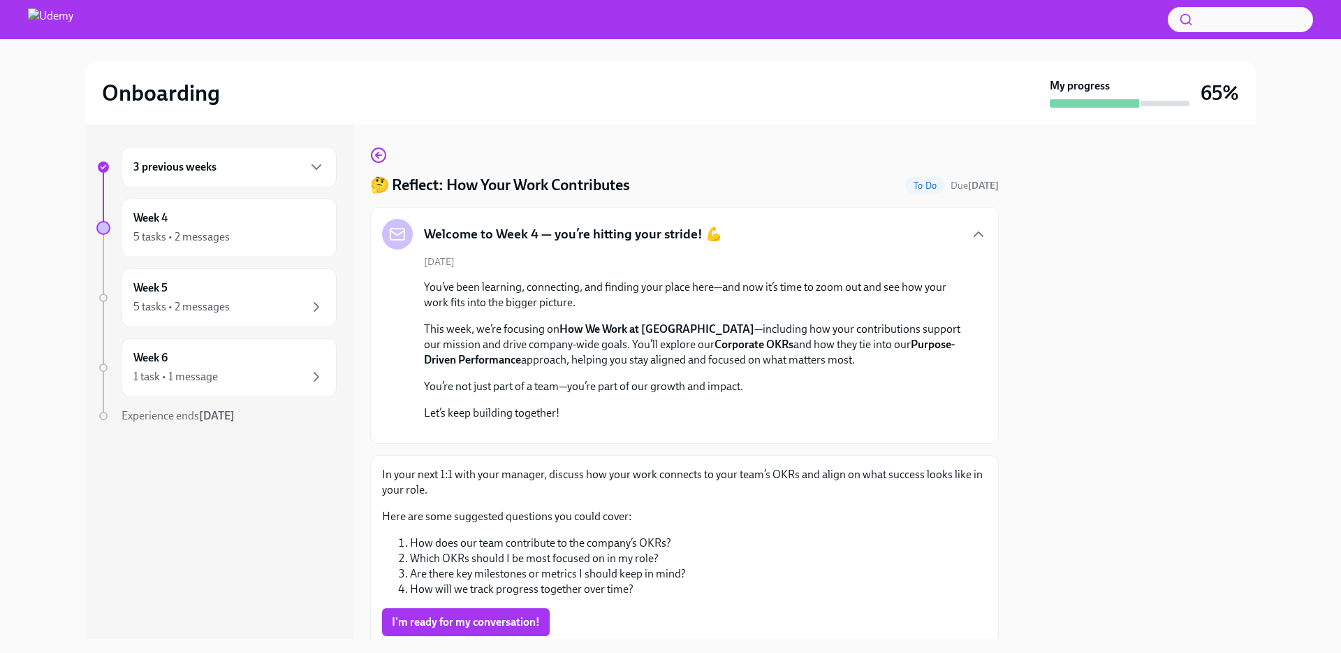
click at [868, 117] on div "Onboarding My progress 65%" at bounding box center [670, 92] width 1171 height 63
